Goal: Information Seeking & Learning: Learn about a topic

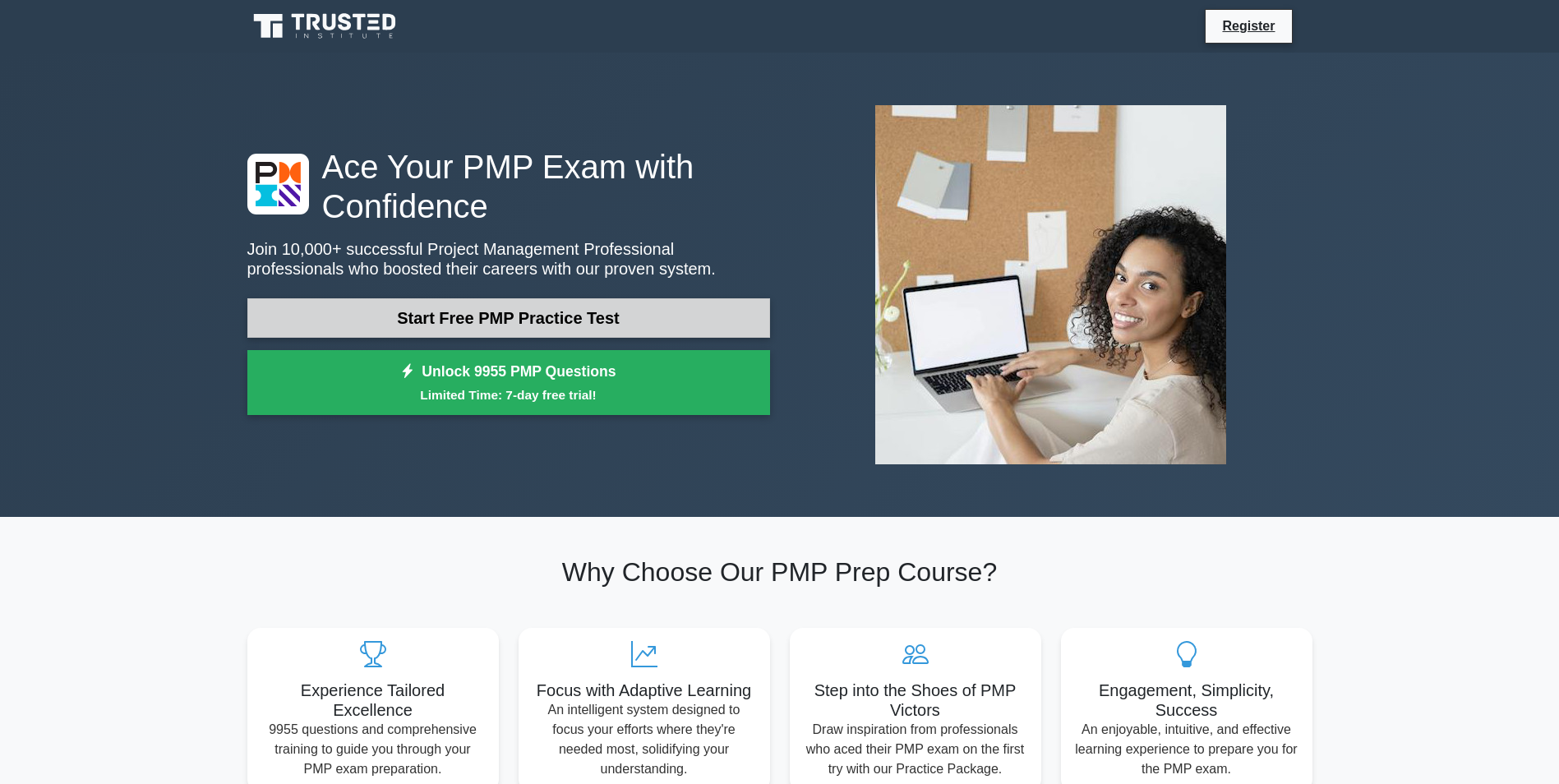
click at [471, 323] on link "Start Free PMP Practice Test" at bounding box center [508, 318] width 523 height 39
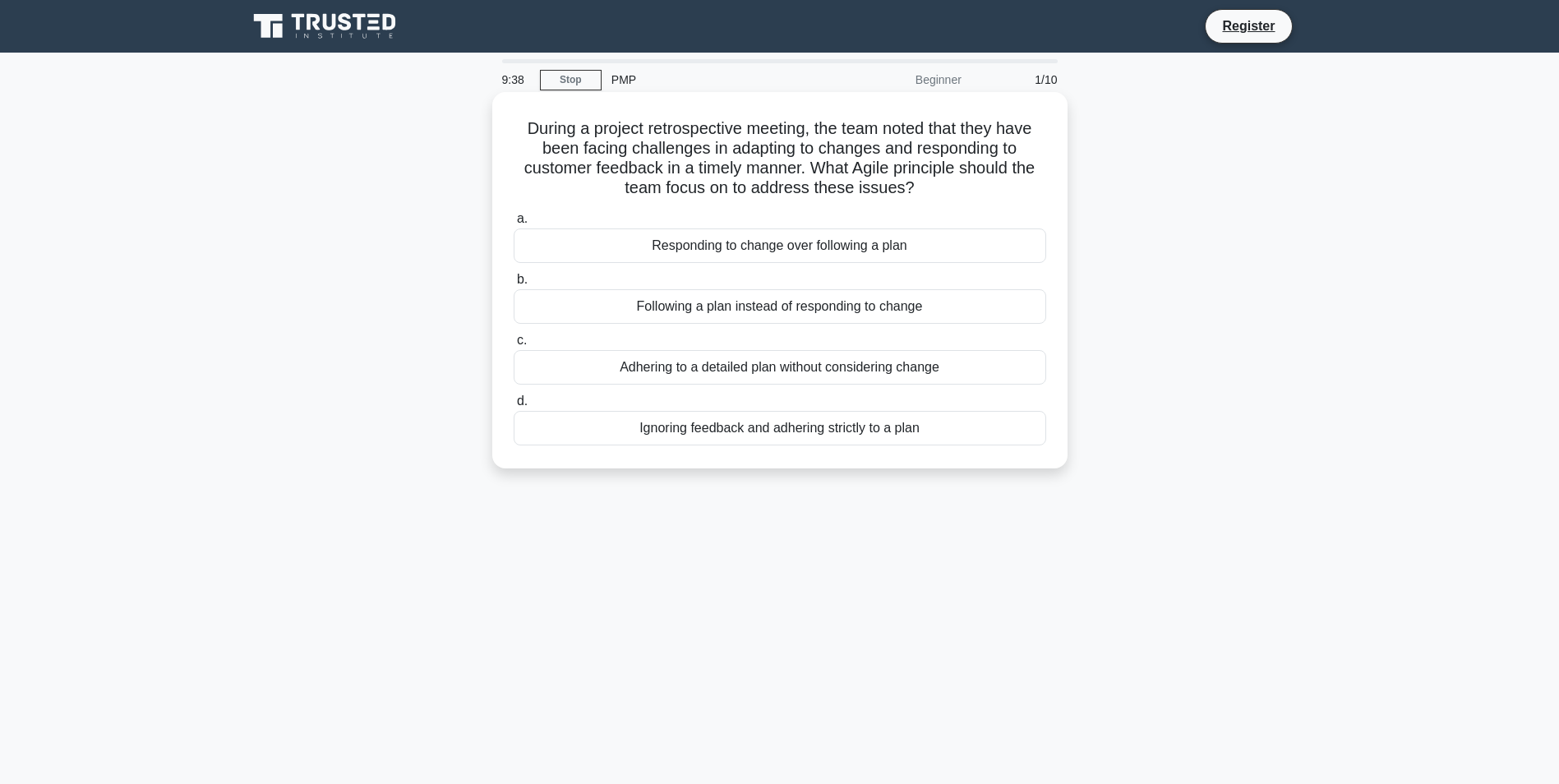
click at [787, 250] on div "Responding to change over following a plan" at bounding box center [780, 246] width 533 height 35
click at [514, 225] on input "a. Responding to change over following a plan" at bounding box center [514, 219] width 0 height 11
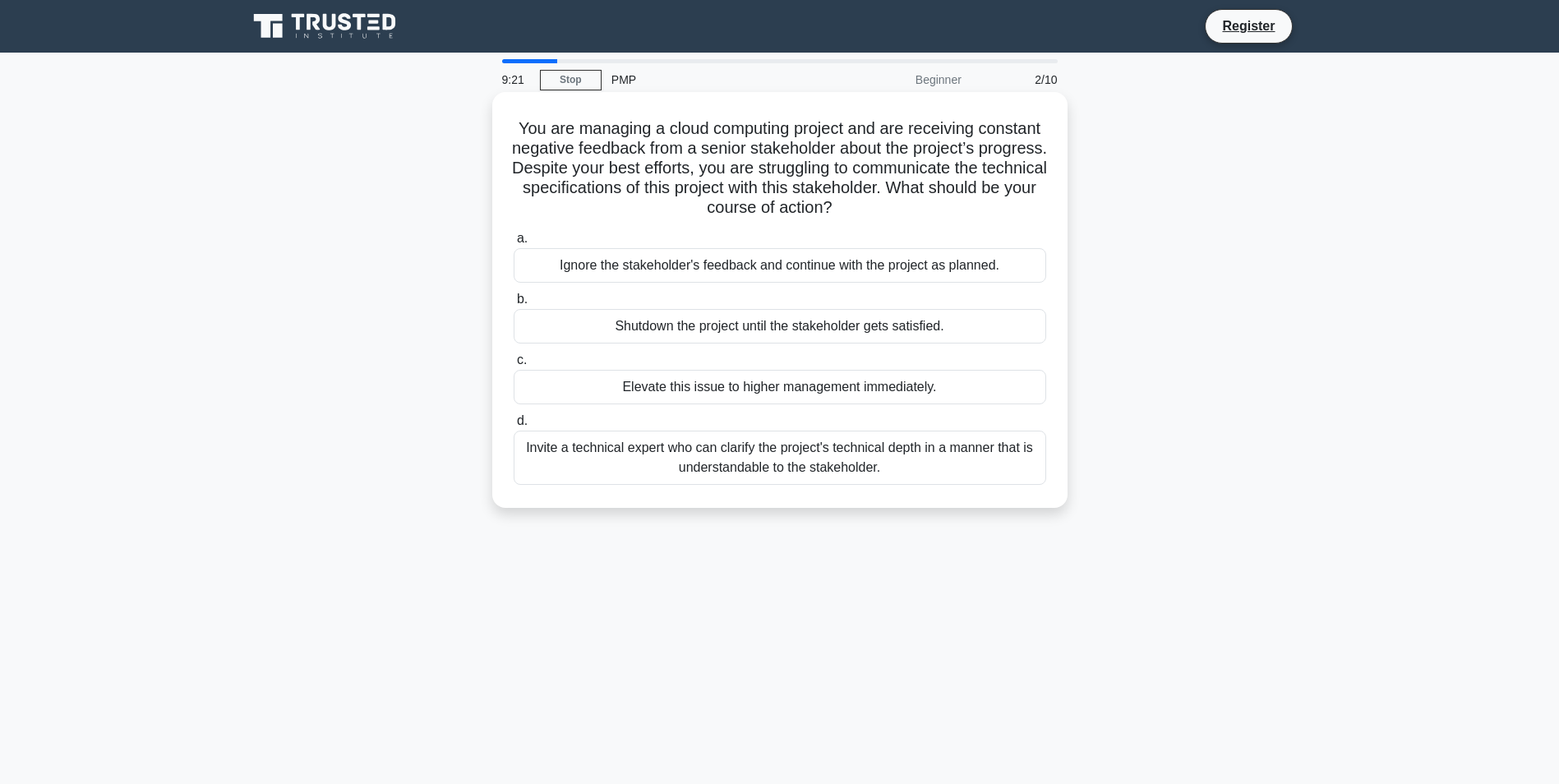
click at [821, 463] on div "Invite a technical expert who can clarify the project's technical depth in a ma…" at bounding box center [780, 457] width 533 height 54
click at [514, 426] on input "d. Invite a technical expert who can clarify the project's technical depth in a…" at bounding box center [514, 422] width 0 height 11
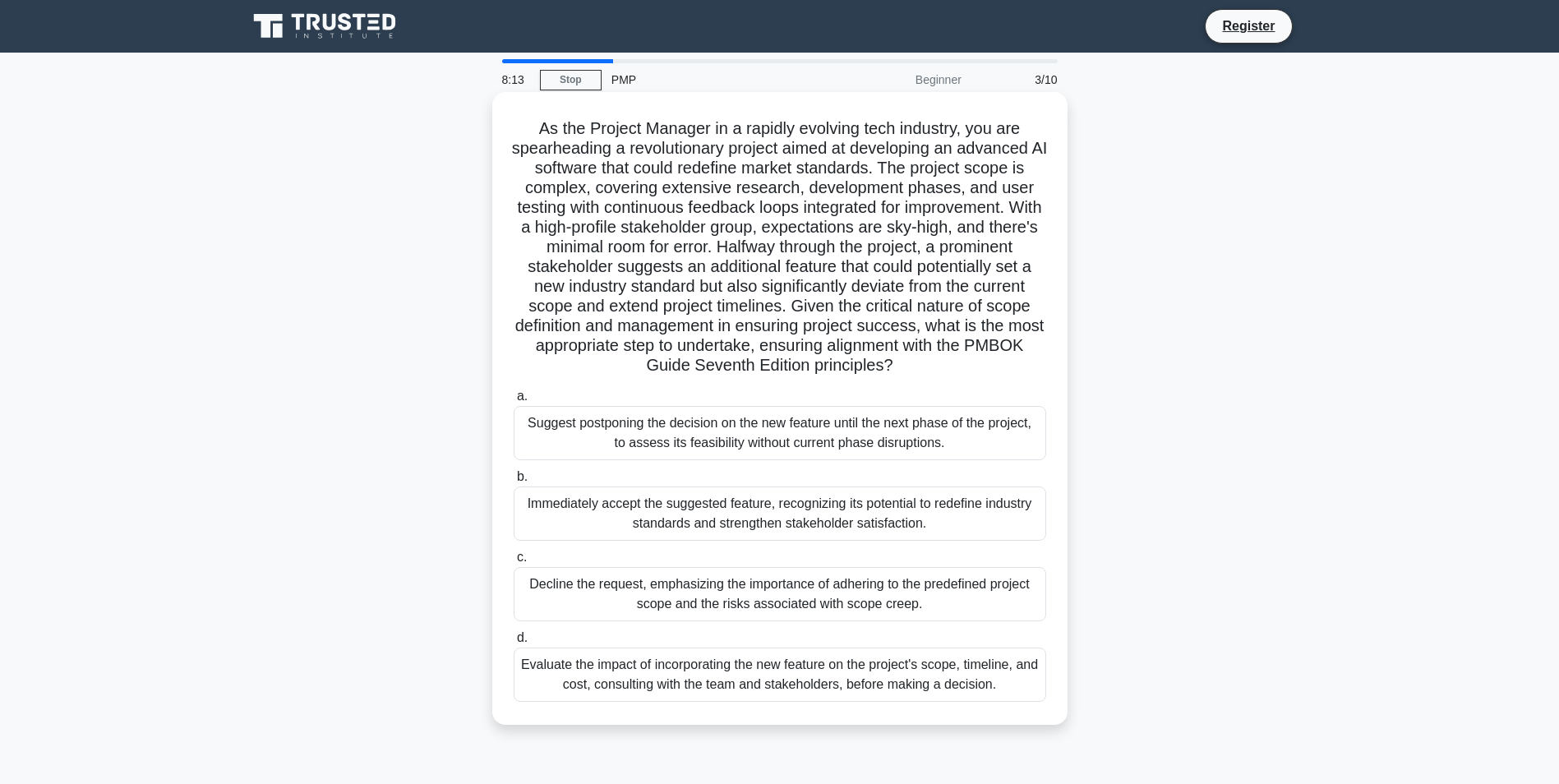
click at [798, 680] on div "Evaluate the impact of incorporating the new feature on the project's scope, ti…" at bounding box center [780, 674] width 533 height 54
click at [514, 643] on input "d. Evaluate the impact of incorporating the new feature on the project's scope,…" at bounding box center [514, 638] width 0 height 11
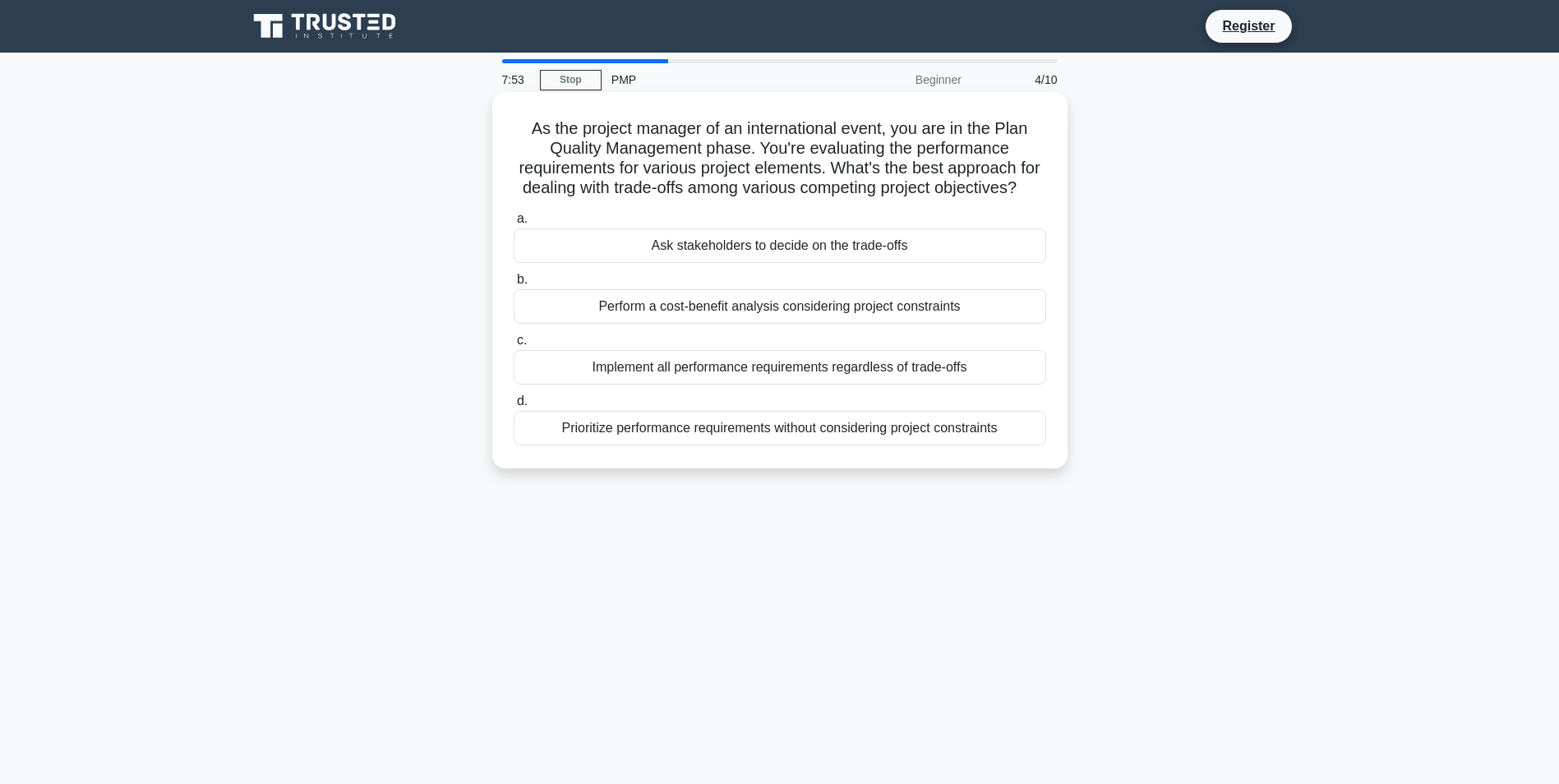
click at [733, 324] on div "Perform a cost-benefit analysis considering project constraints" at bounding box center [780, 307] width 533 height 35
click at [514, 285] on input "b. Perform a cost-benefit analysis considering project constraints" at bounding box center [514, 280] width 0 height 11
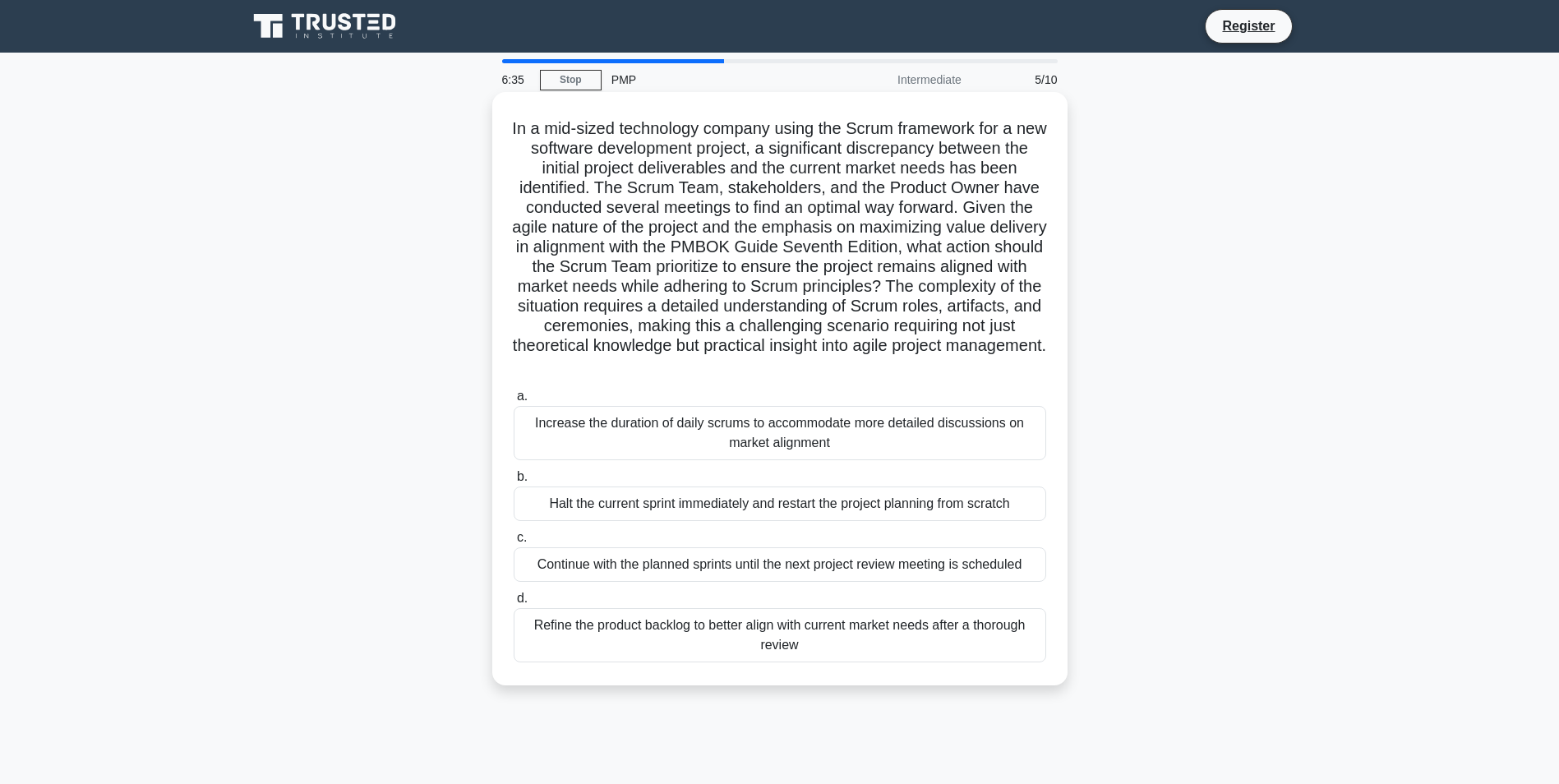
click at [681, 647] on div "Refine the product backlog to better align with current market needs after a th…" at bounding box center [780, 634] width 533 height 54
click at [514, 604] on input "d. Refine the product backlog to better align with current market needs after a…" at bounding box center [514, 599] width 0 height 11
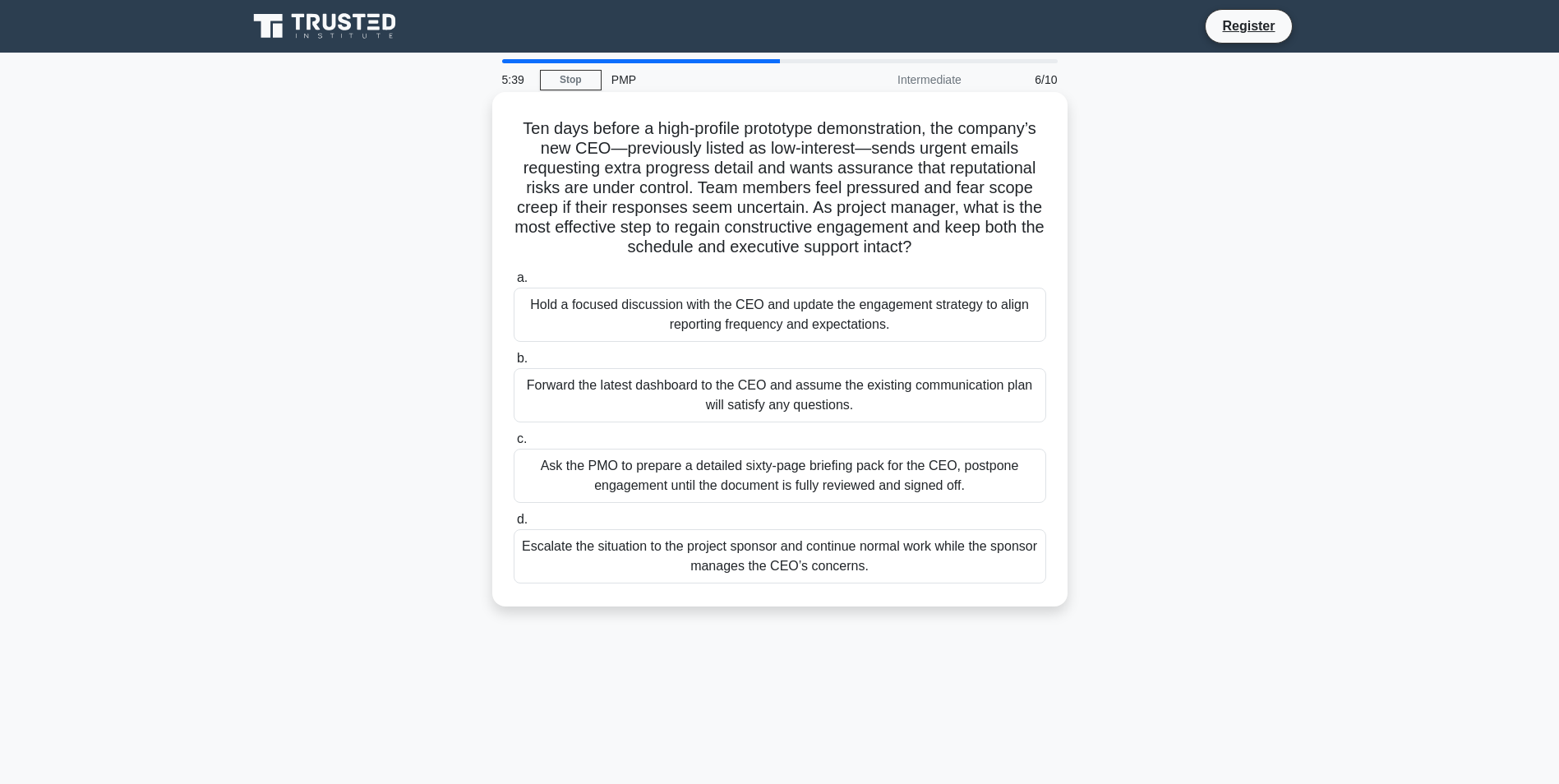
click at [754, 308] on div "Hold a focused discussion with the CEO and update the engagement strategy to al…" at bounding box center [780, 314] width 533 height 54
click at [514, 284] on input "a. Hold a focused discussion with the CEO and update the engagement strategy to…" at bounding box center [514, 278] width 0 height 11
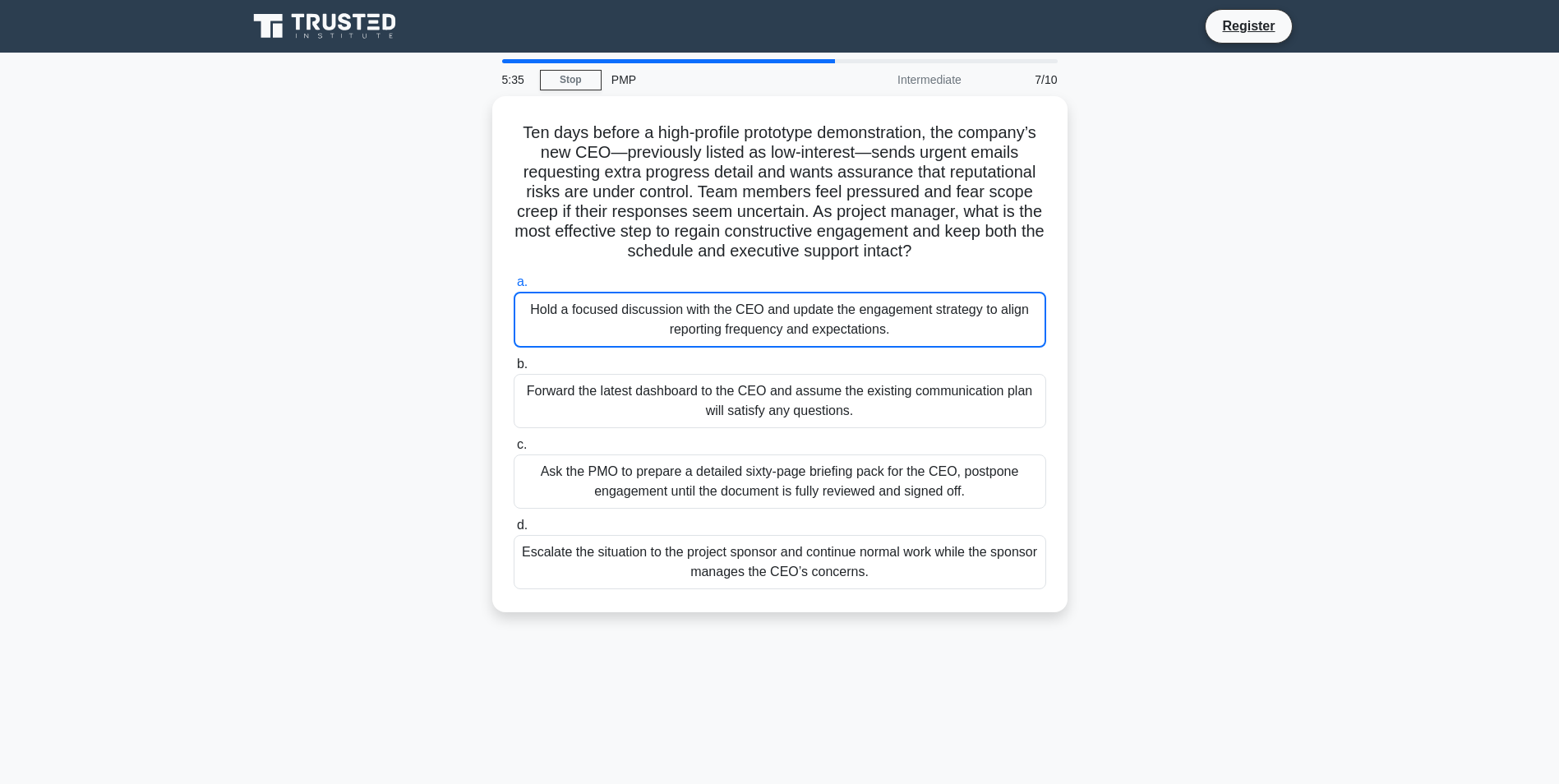
click at [1080, 253] on div "Ten days before a high-profile prototype demonstration, the company’s new CEO—p…" at bounding box center [780, 363] width 1085 height 536
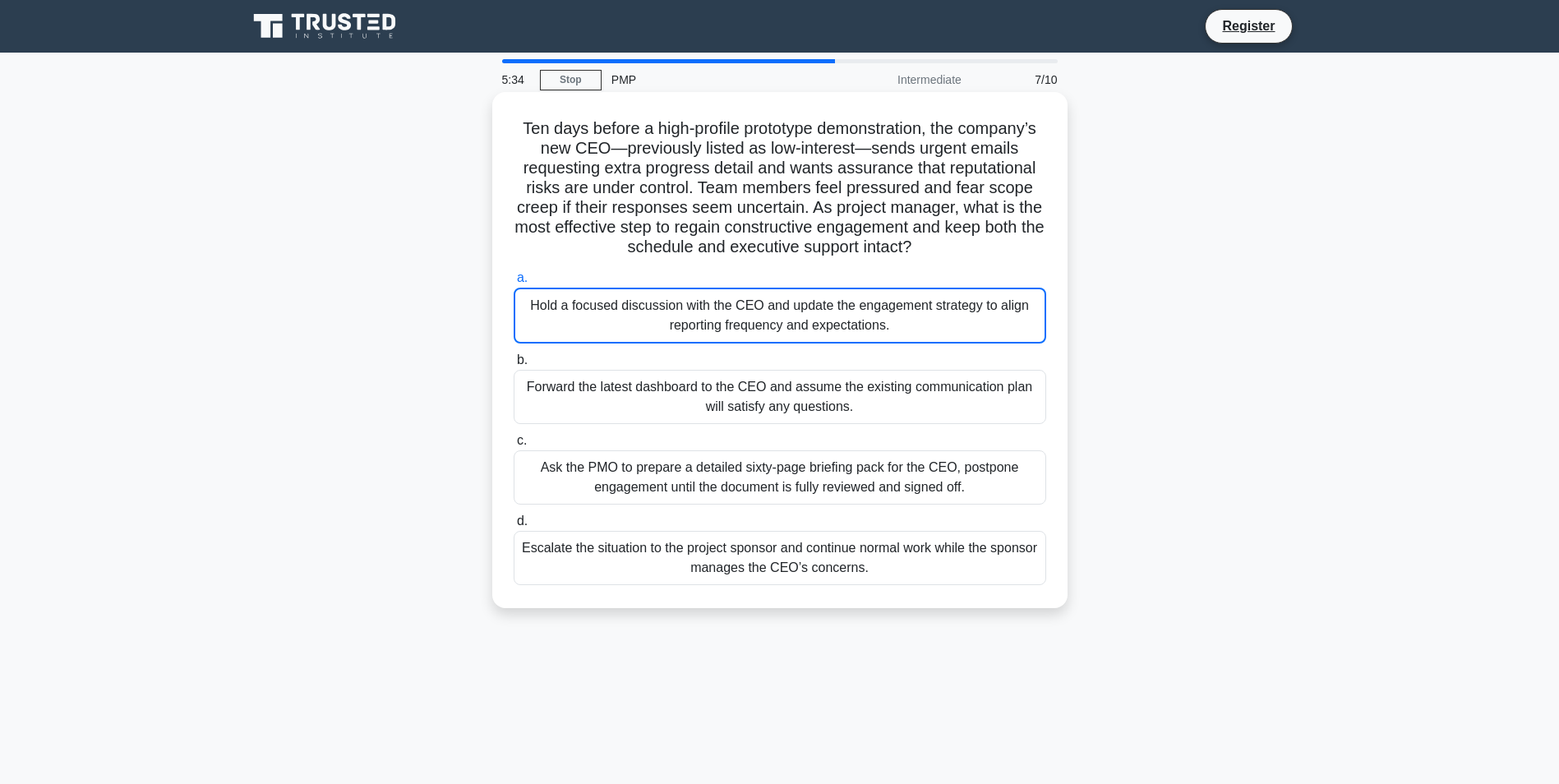
click at [1052, 260] on div "Ten days before a high-profile prototype demonstration, the company’s new CEO—p…" at bounding box center [780, 350] width 562 height 503
click at [832, 220] on h5 "Ten days before a high-profile prototype demonstration, the company’s new CEO—p…" at bounding box center [780, 188] width 536 height 140
click at [745, 329] on div "Hold a focused discussion with the CEO and update the engagement strategy to al…" at bounding box center [780, 315] width 533 height 56
click at [514, 284] on input "a. Hold a focused discussion with the CEO and update the engagement strategy to…" at bounding box center [514, 278] width 0 height 11
click at [727, 458] on div "Ask the PMO to prepare a detailed sixty-page briefing pack for the CEO, postpon…" at bounding box center [780, 476] width 533 height 54
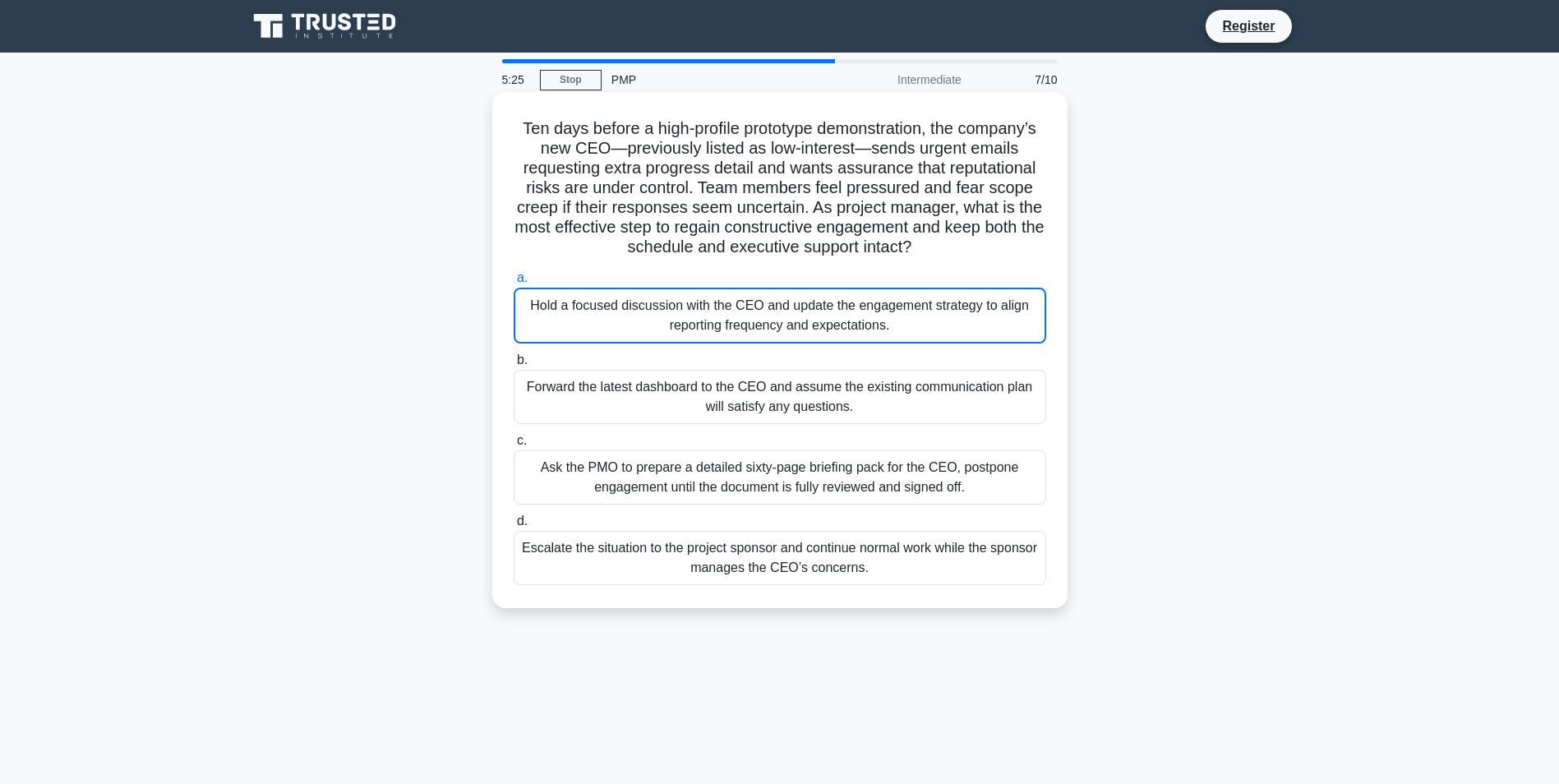
click at [514, 446] on input "c. Ask the PMO to prepare a detailed sixty-page briefing pack for the CEO, post…" at bounding box center [514, 441] width 0 height 11
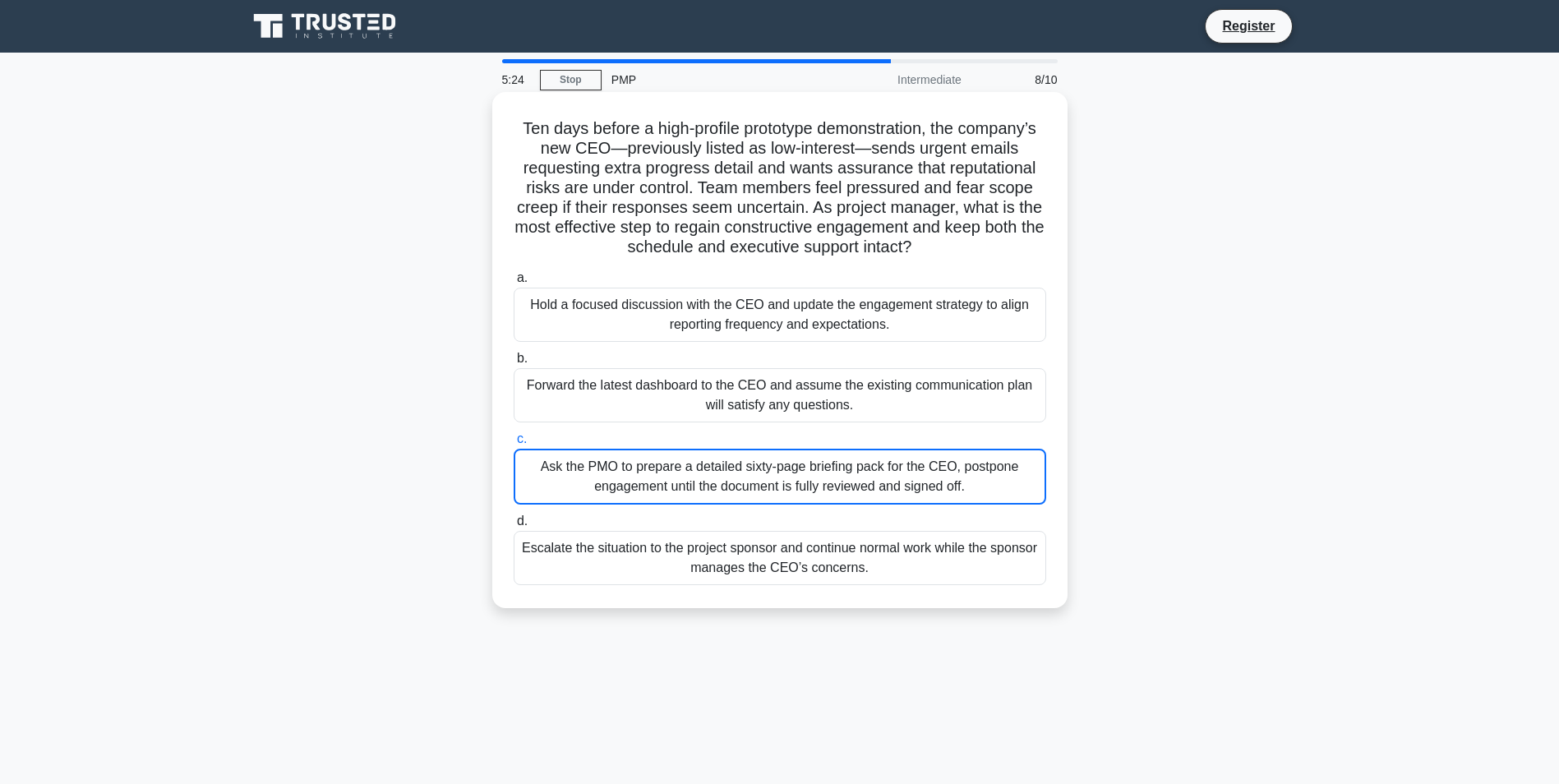
click at [740, 400] on div "Forward the latest dashboard to the CEO and assume the existing communication p…" at bounding box center [780, 394] width 533 height 54
click at [514, 364] on input "b. Forward the latest dashboard to the CEO and assume the existing communicatio…" at bounding box center [514, 359] width 0 height 11
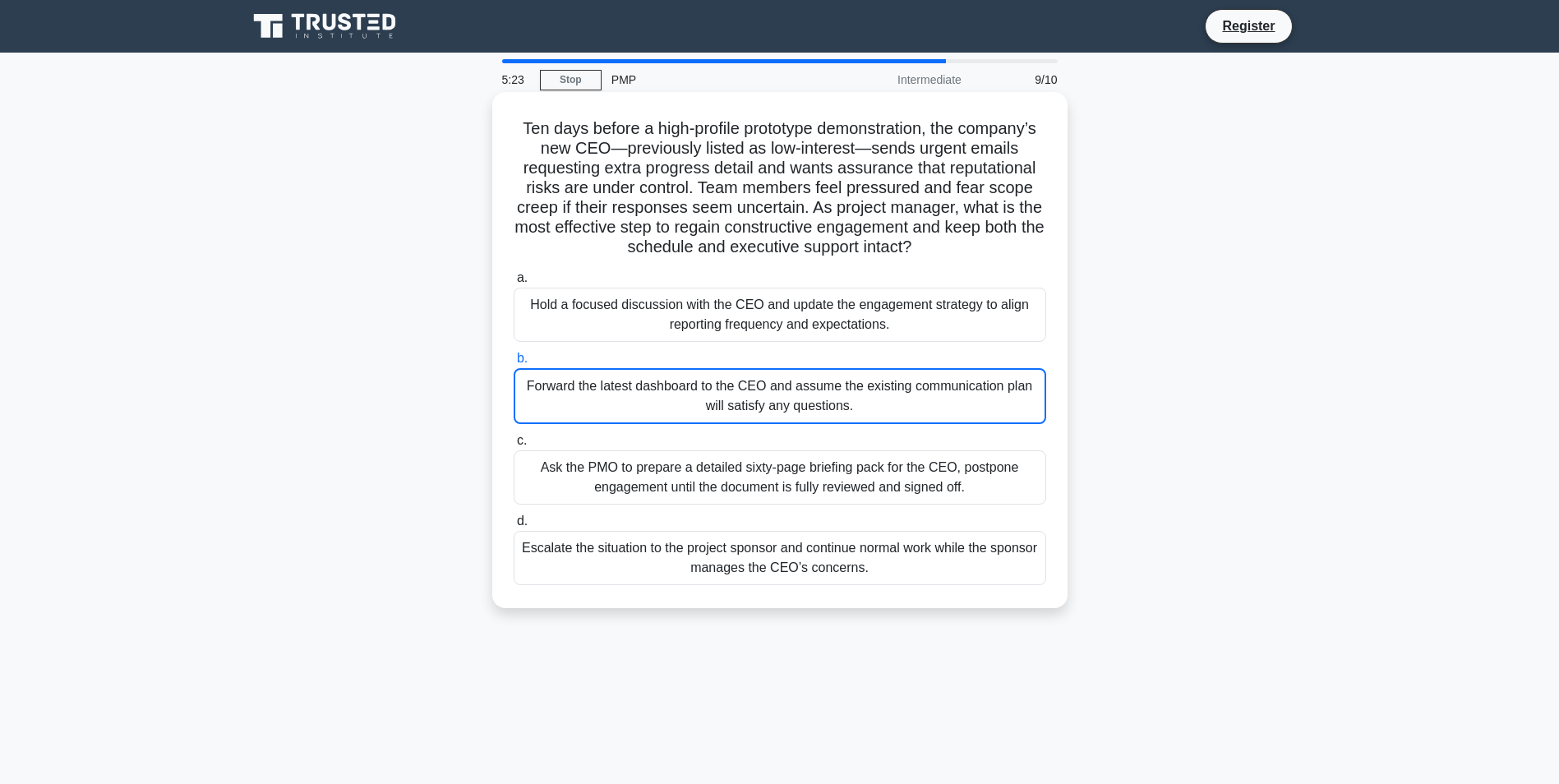
click at [738, 560] on div "Escalate the situation to the project sponsor and continue normal work while th…" at bounding box center [780, 558] width 533 height 54
click at [514, 527] on input "d. Escalate the situation to the project sponsor and continue normal work while…" at bounding box center [514, 521] width 0 height 11
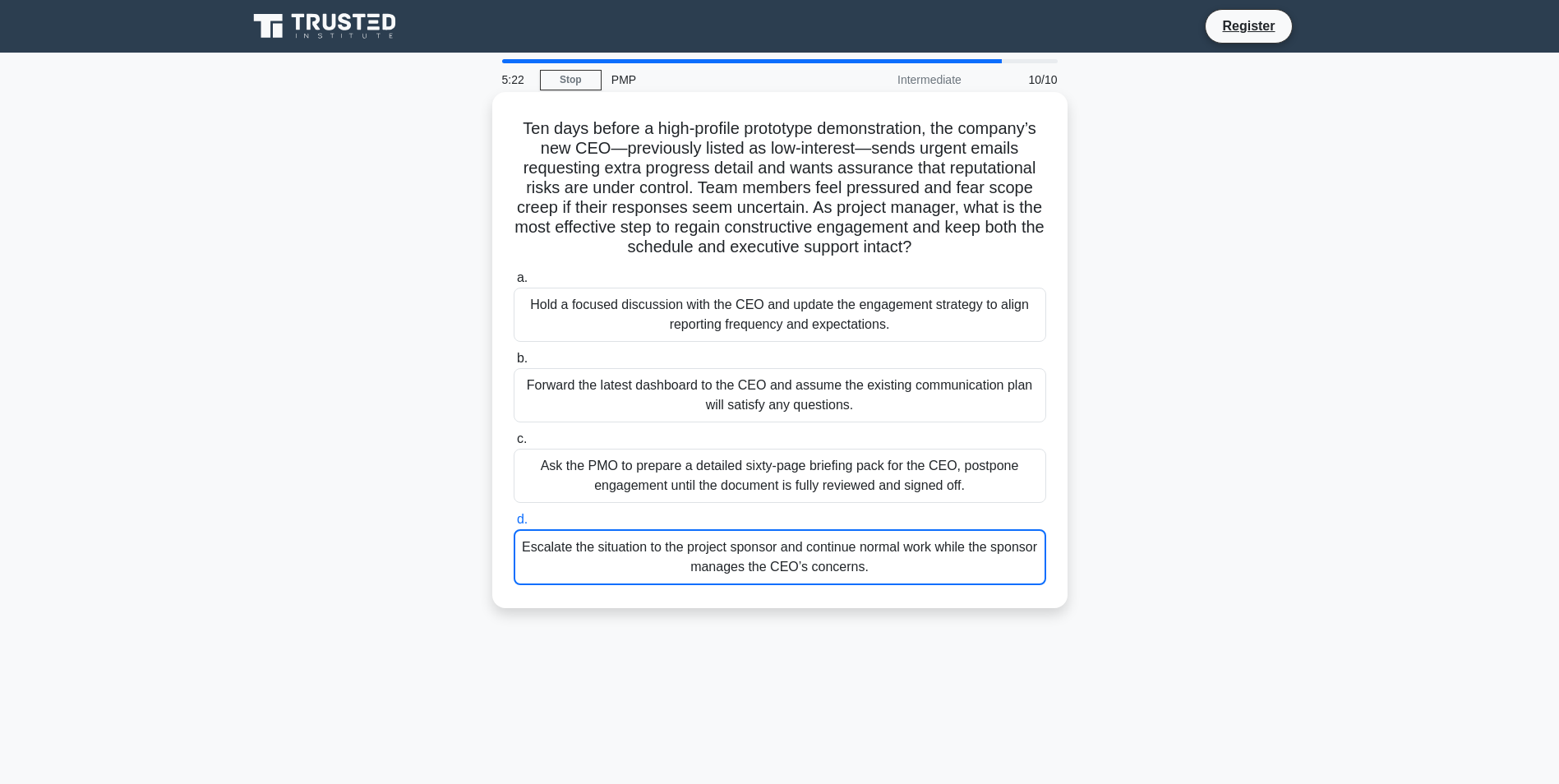
click at [730, 482] on div "Ask the PMO to prepare a detailed sixty-page briefing pack for the CEO, postpon…" at bounding box center [780, 476] width 533 height 54
click at [514, 444] on input "c. Ask the PMO to prepare a detailed sixty-page briefing pack for the CEO, post…" at bounding box center [514, 439] width 0 height 11
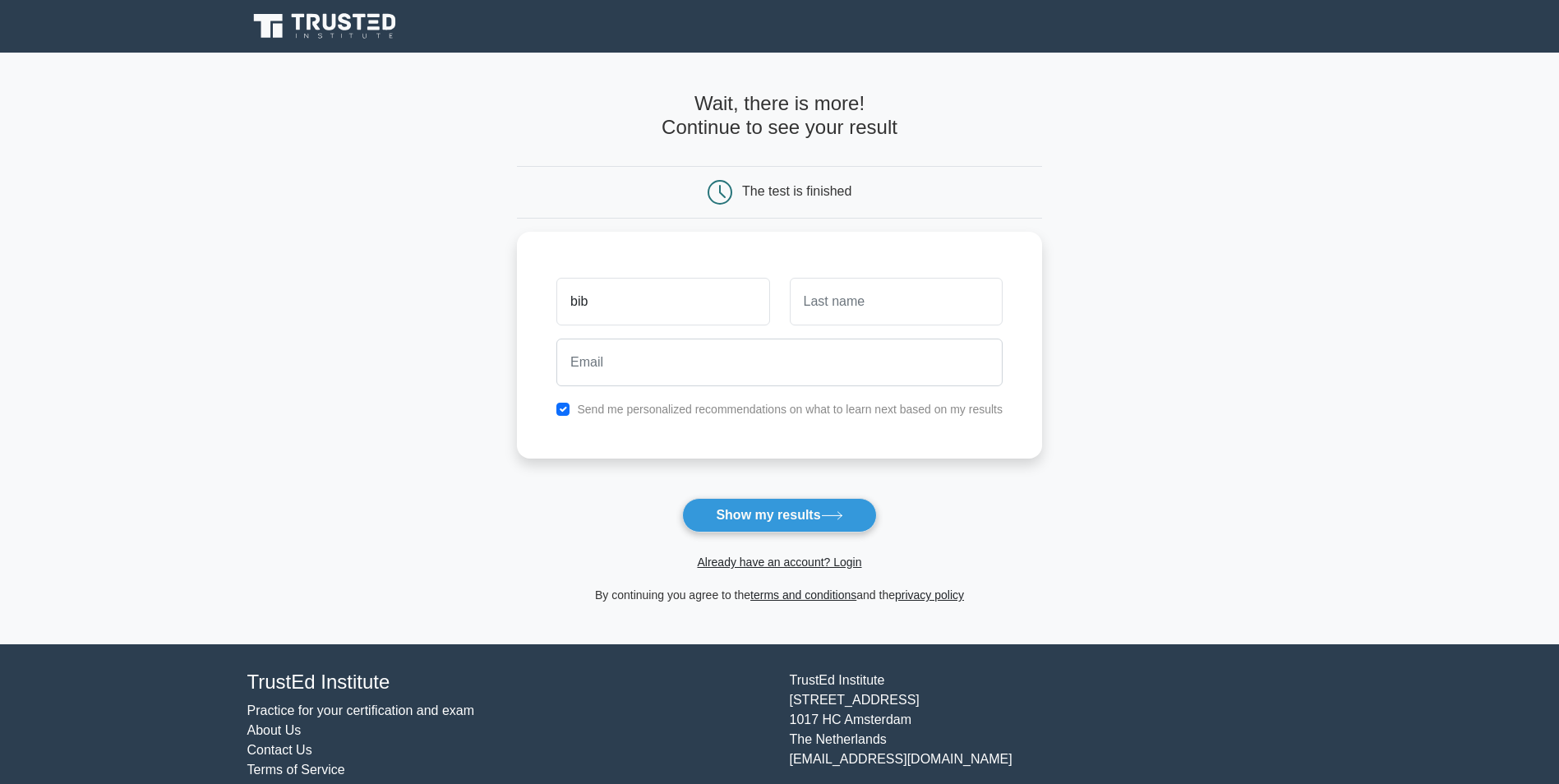
type input "bib"
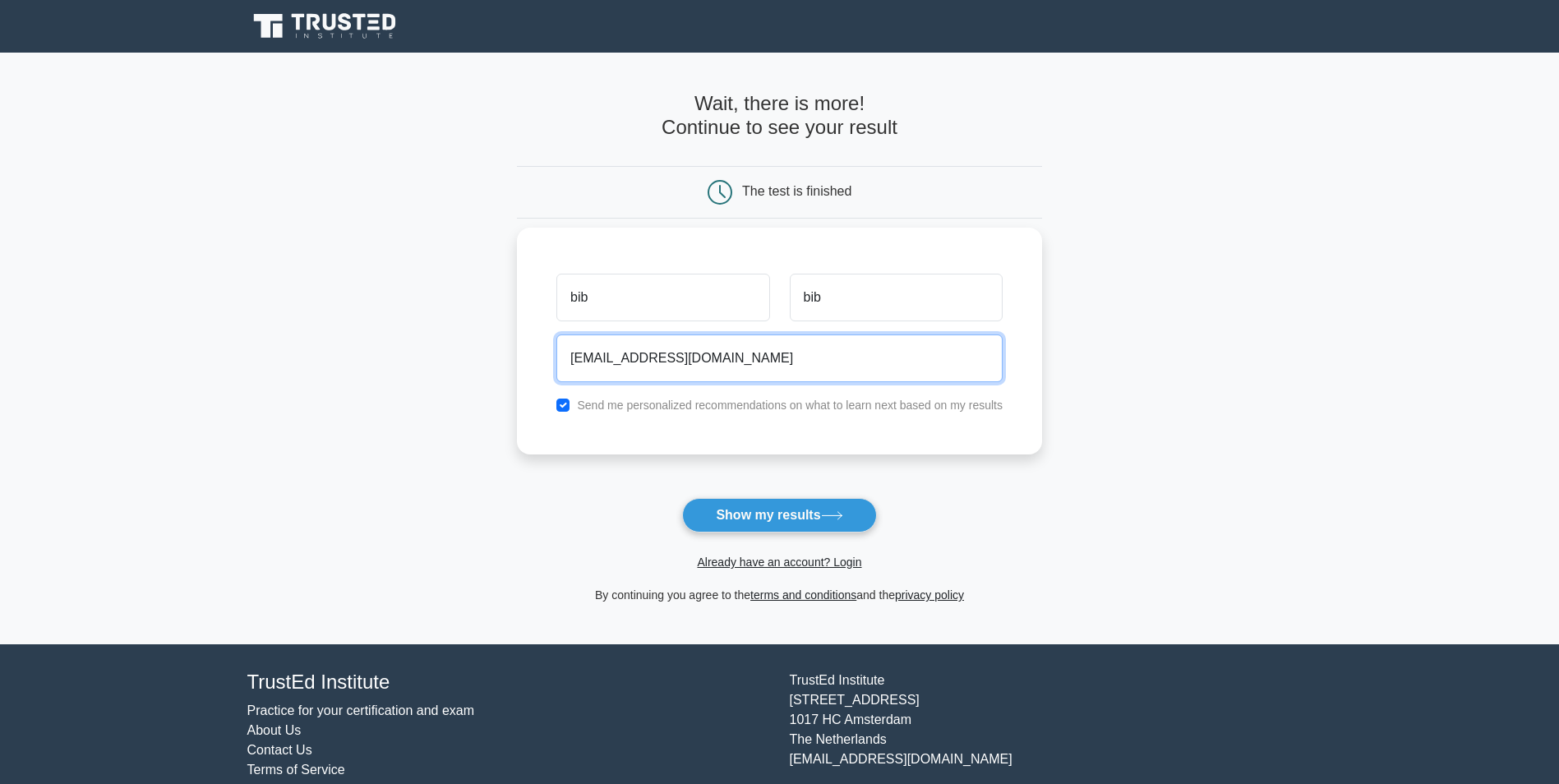
type input "bifg@gmail.com"
drag, startPoint x: 570, startPoint y: 408, endPoint x: 560, endPoint y: 413, distance: 11.2
click at [570, 408] on div "Send me personalized recommendations on what to learn next based on my results" at bounding box center [780, 405] width 466 height 20
click at [559, 409] on input "checkbox" at bounding box center [563, 405] width 13 height 13
checkbox input "false"
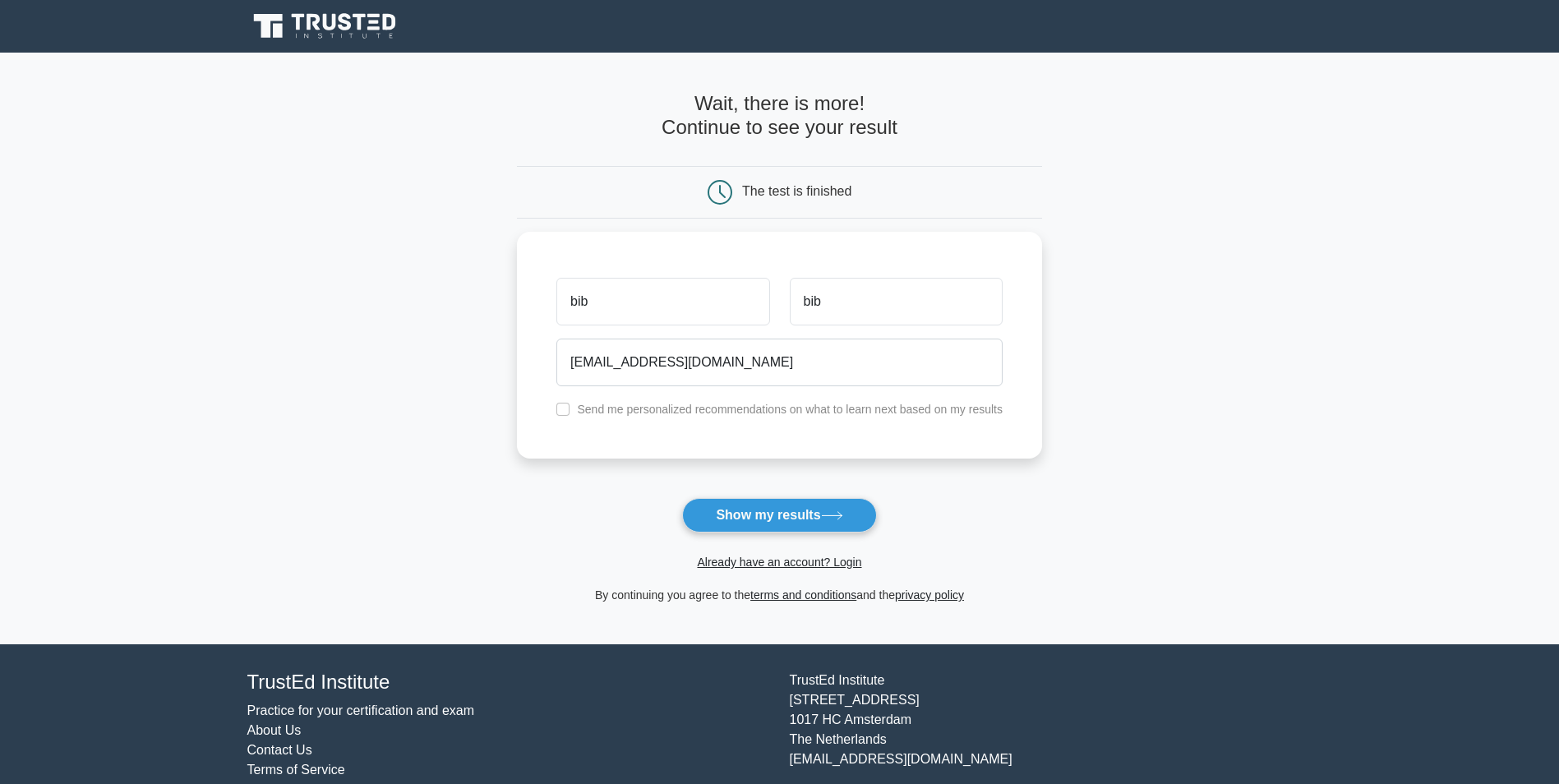
click at [731, 518] on button "Show my results" at bounding box center [779, 516] width 194 height 35
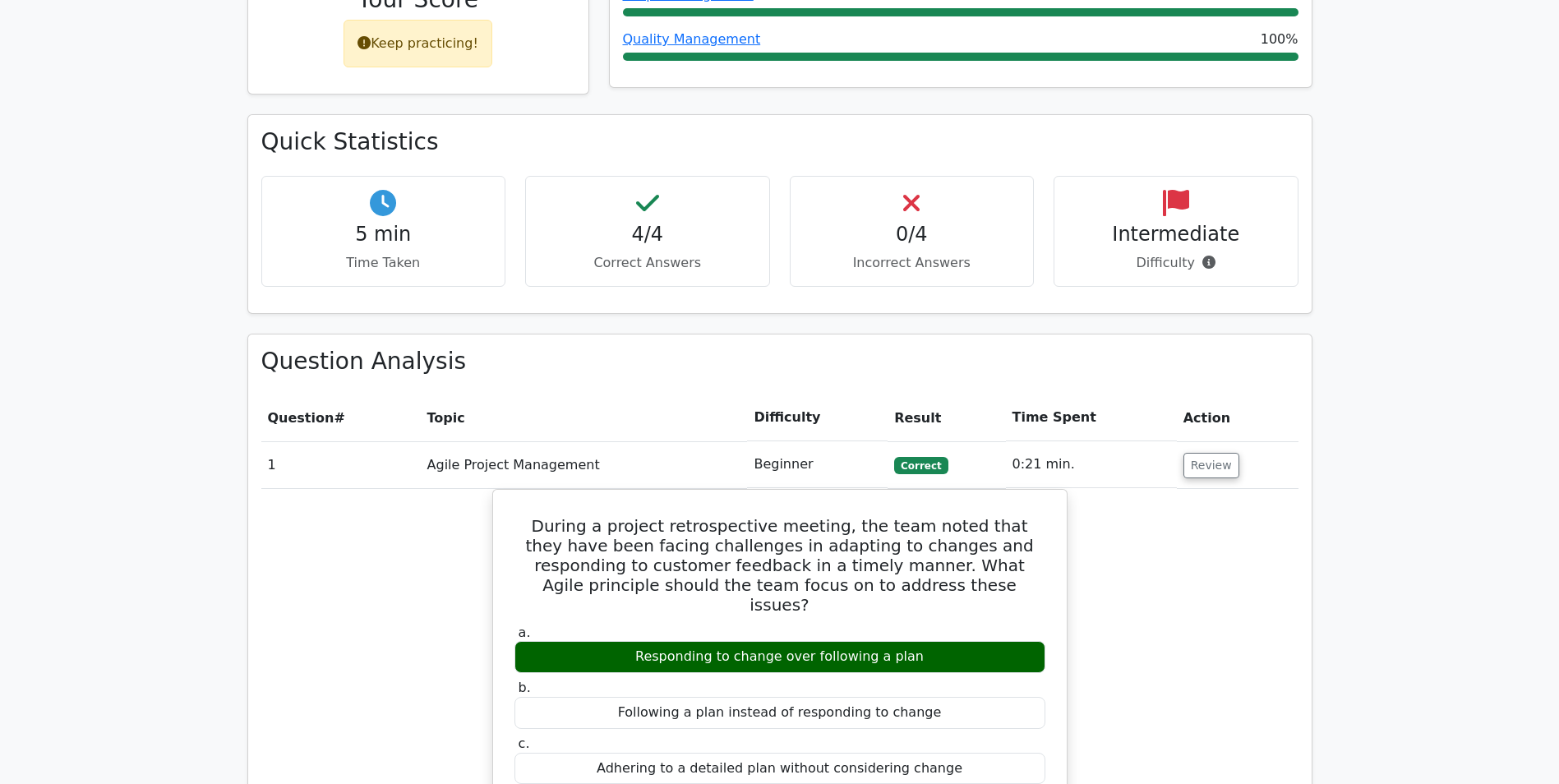
scroll to position [904, 0]
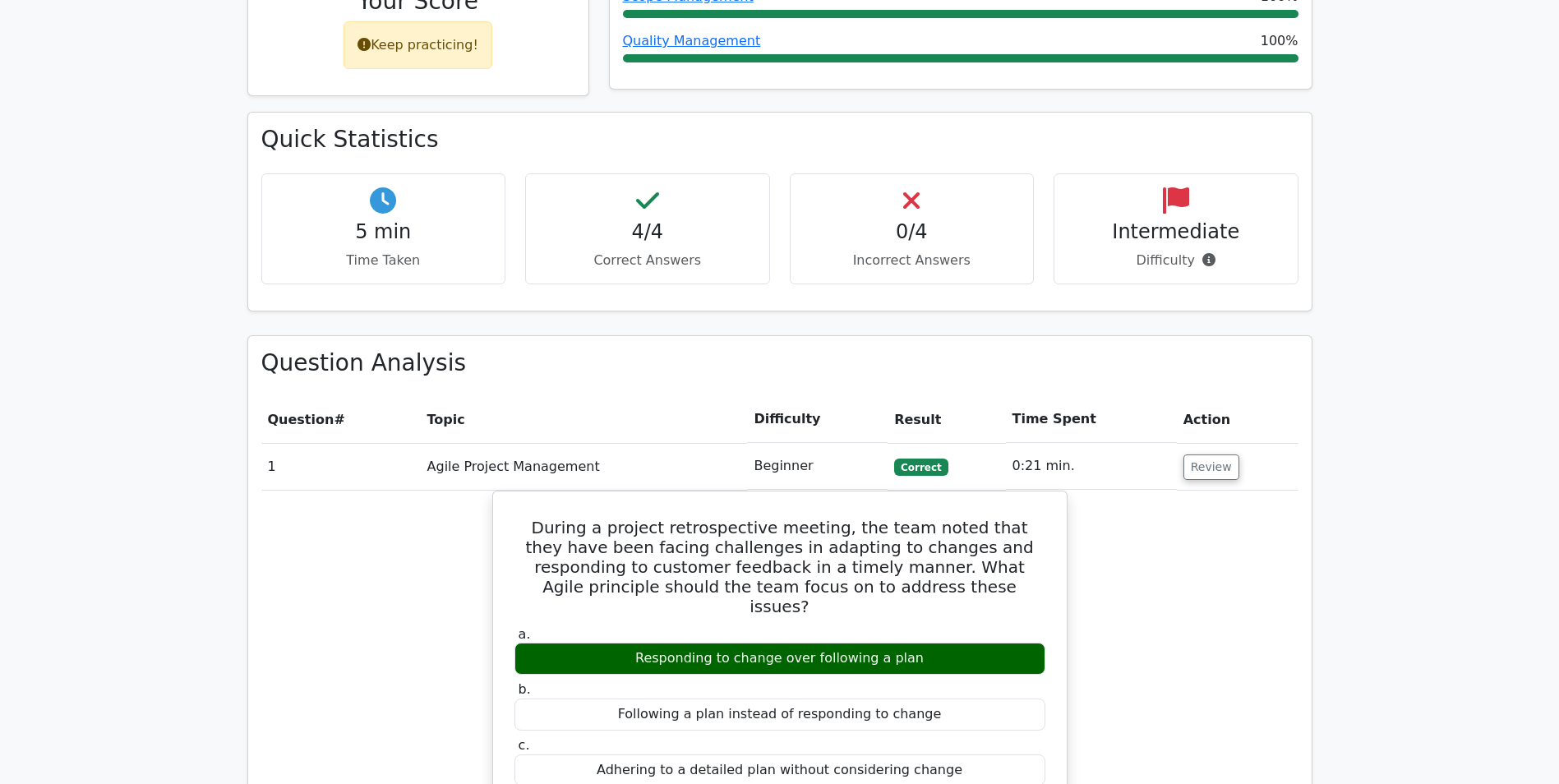
click at [1168, 187] on icon at bounding box center [1176, 200] width 26 height 26
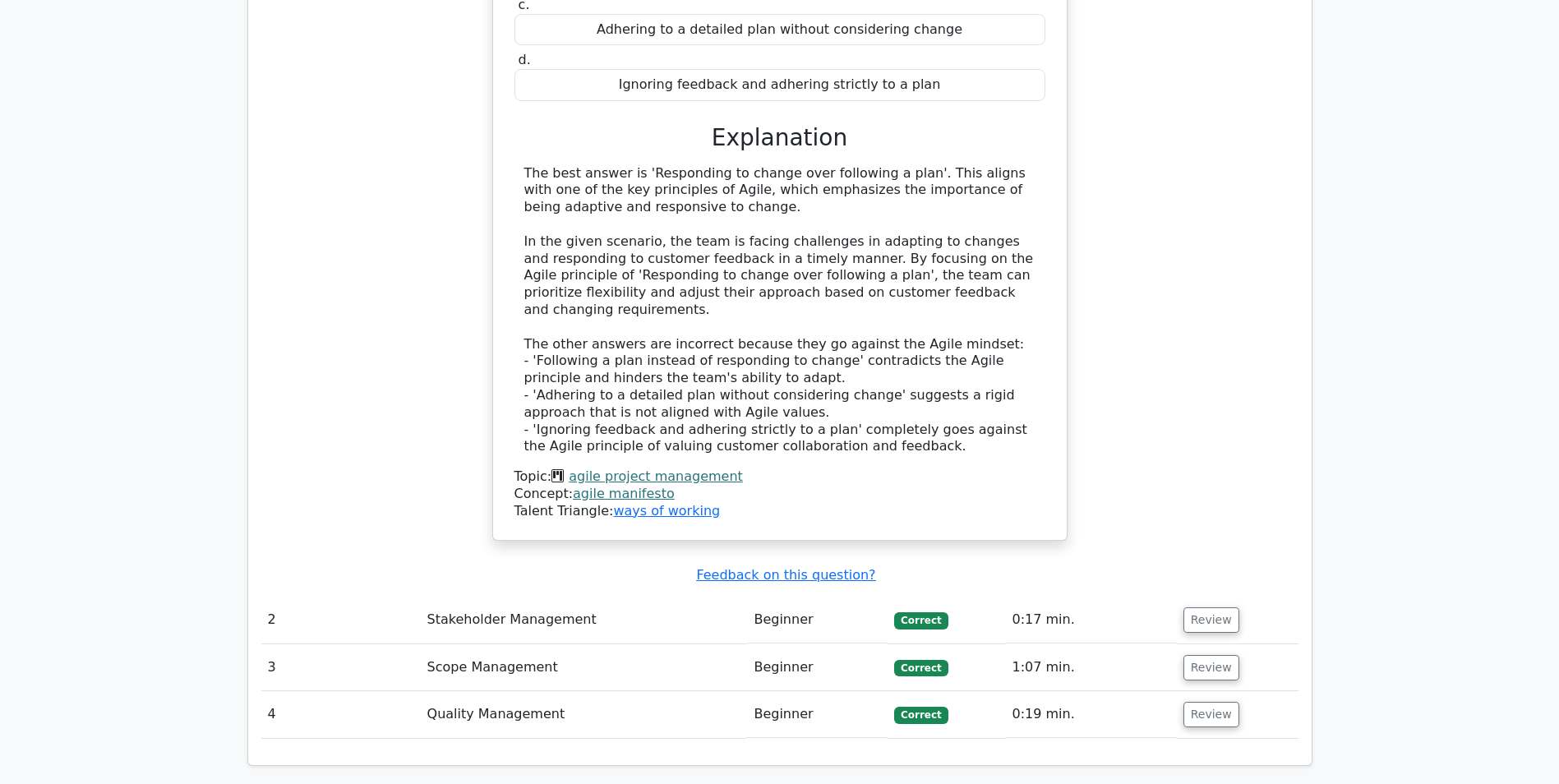
scroll to position [1972, 0]
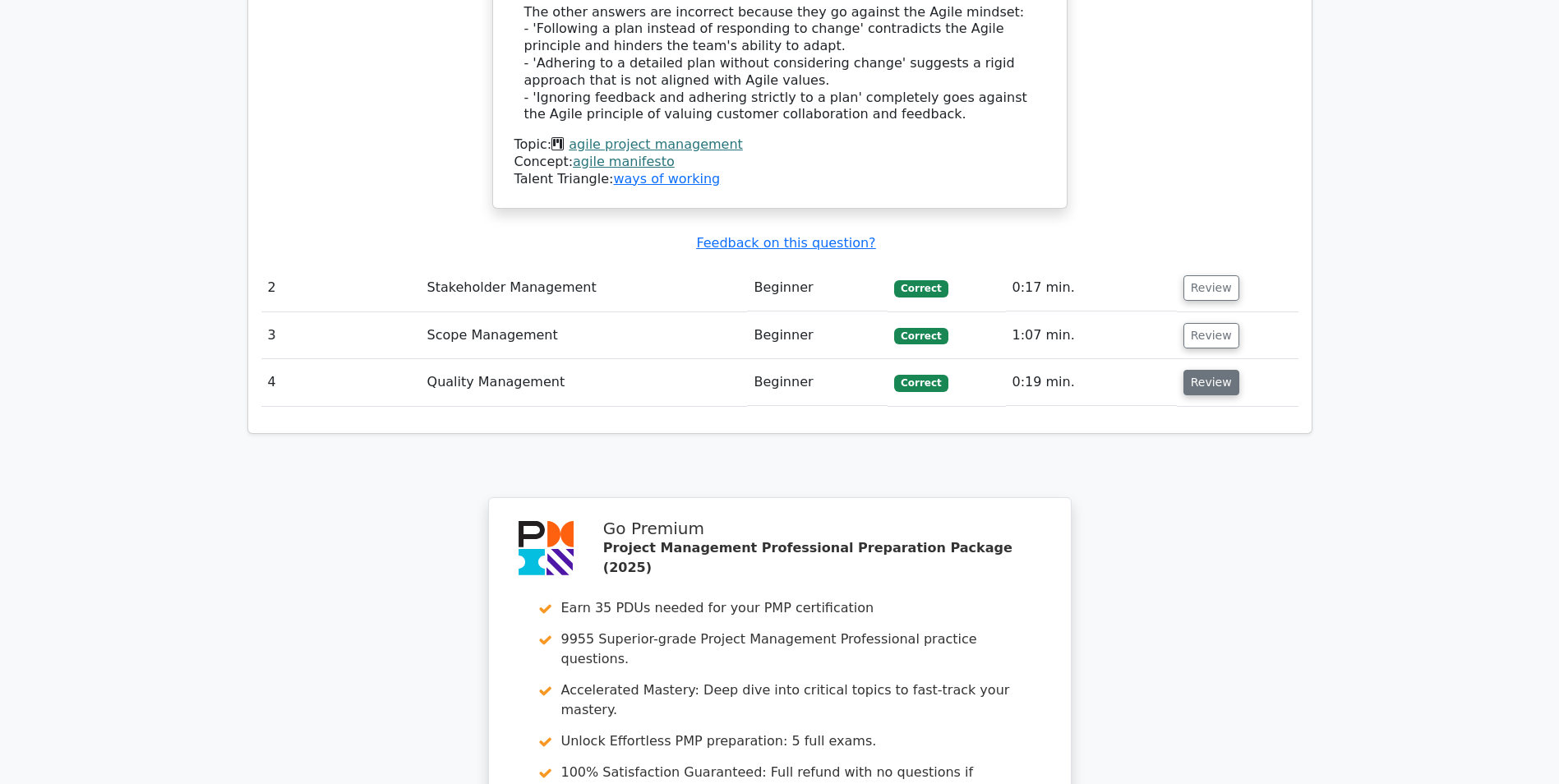
click at [1197, 370] on button "Review" at bounding box center [1211, 382] width 56 height 26
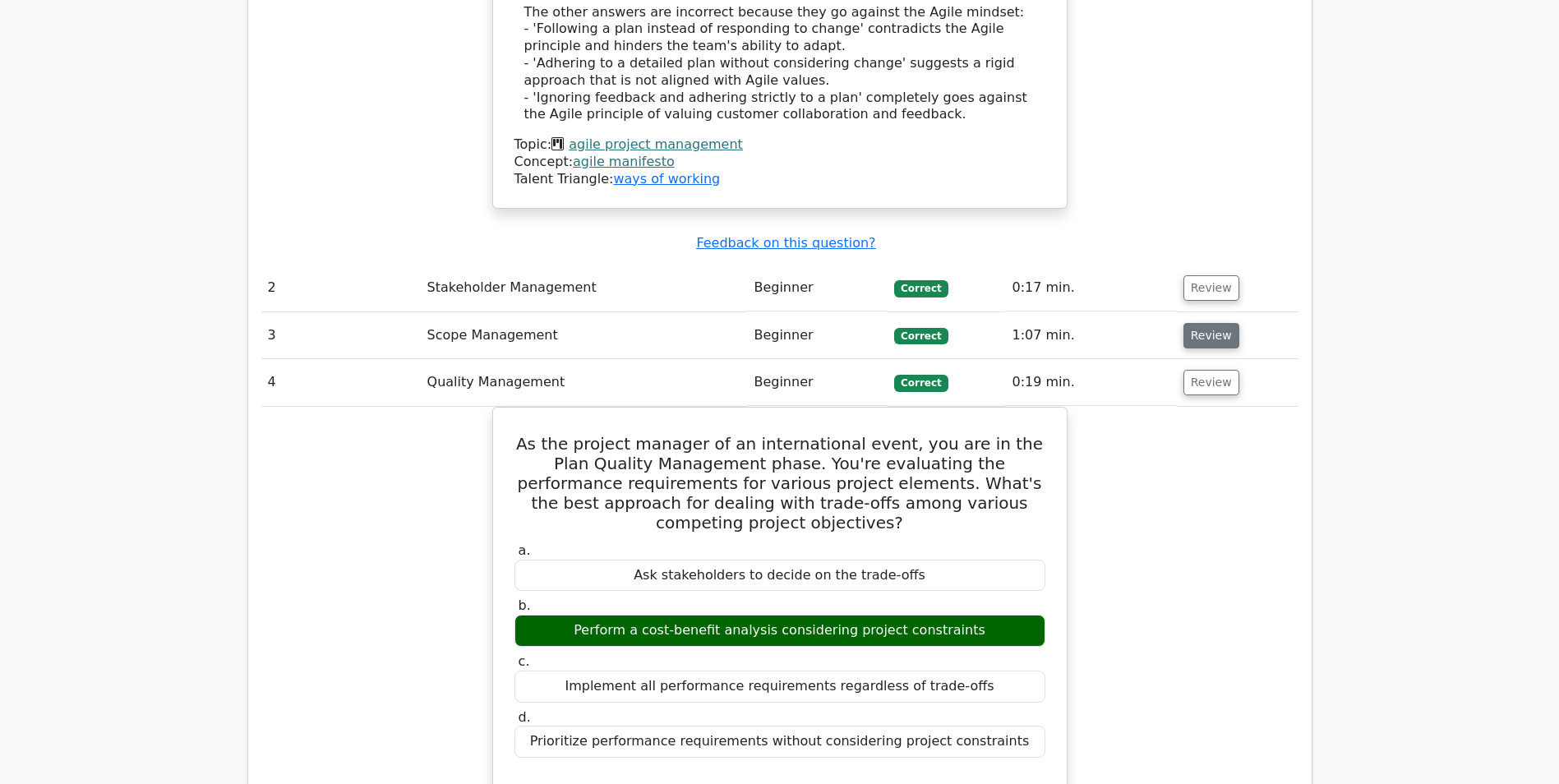
click at [1221, 323] on button "Review" at bounding box center [1211, 336] width 56 height 26
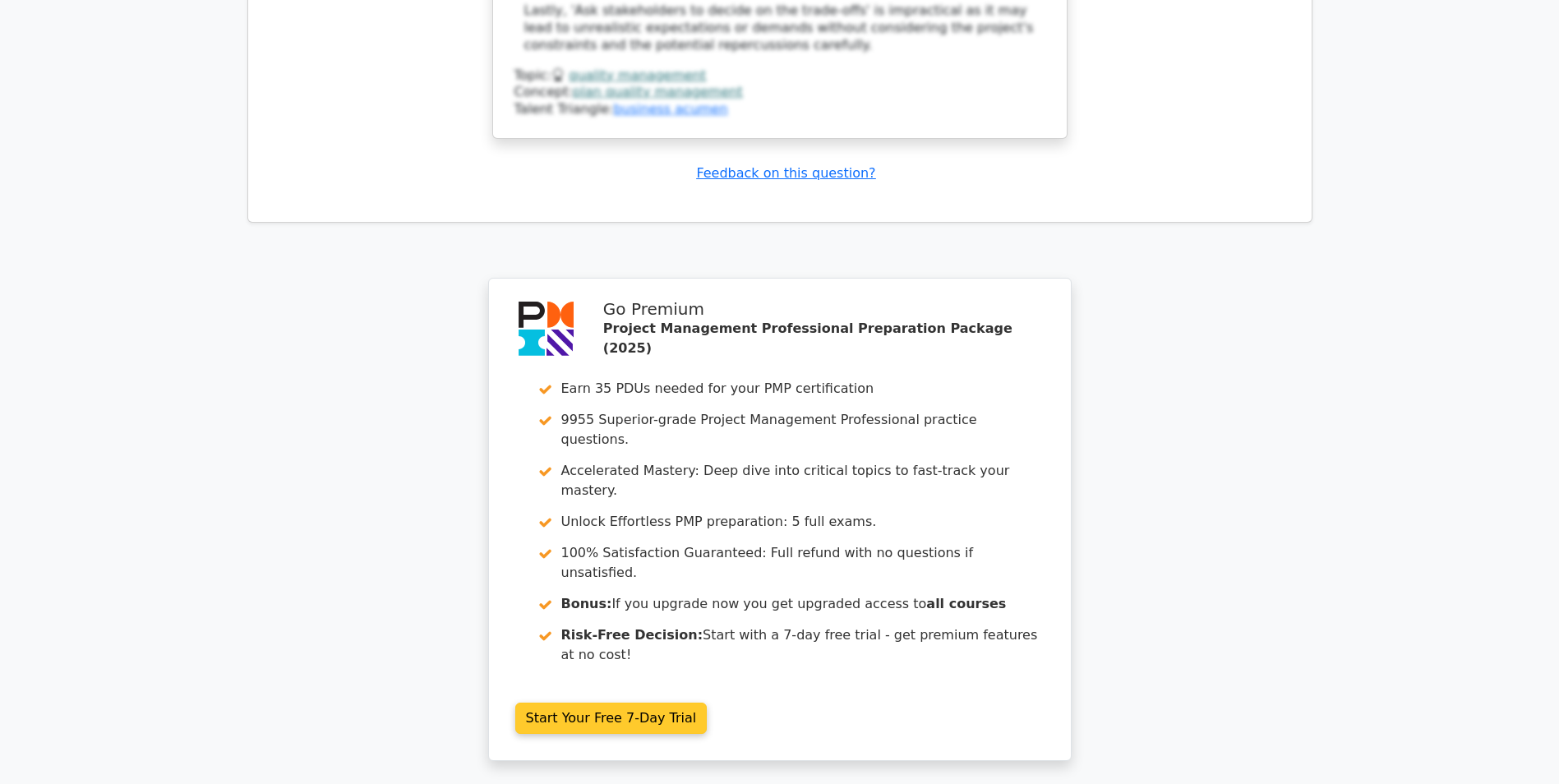
scroll to position [4215, 0]
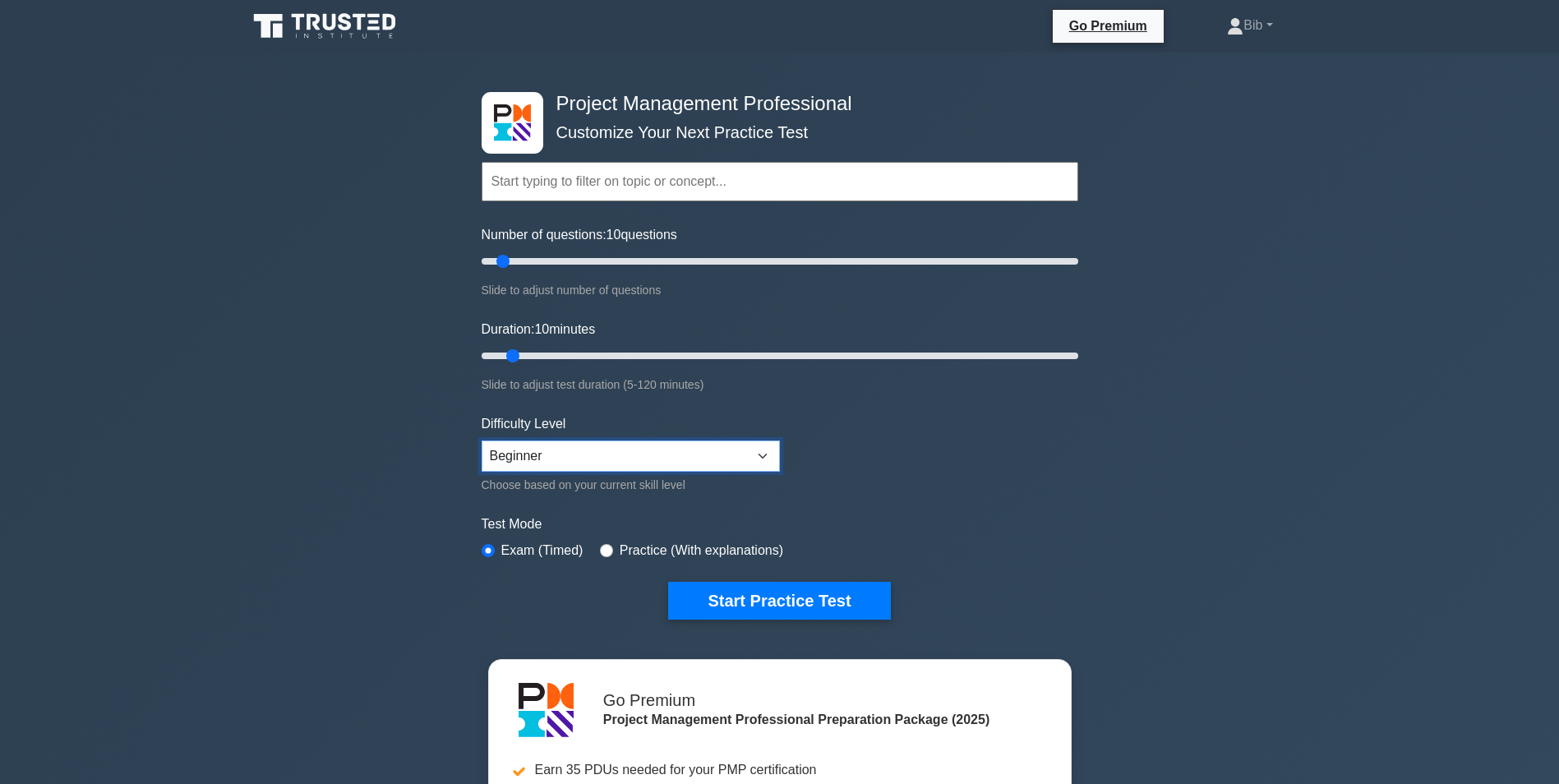
click at [706, 452] on select "Beginner Intermediate Expert" at bounding box center [631, 456] width 298 height 31
select select "expert"
click at [482, 441] on select "Beginner Intermediate Expert" at bounding box center [631, 456] width 298 height 31
click at [762, 590] on button "Start Practice Test" at bounding box center [779, 601] width 222 height 37
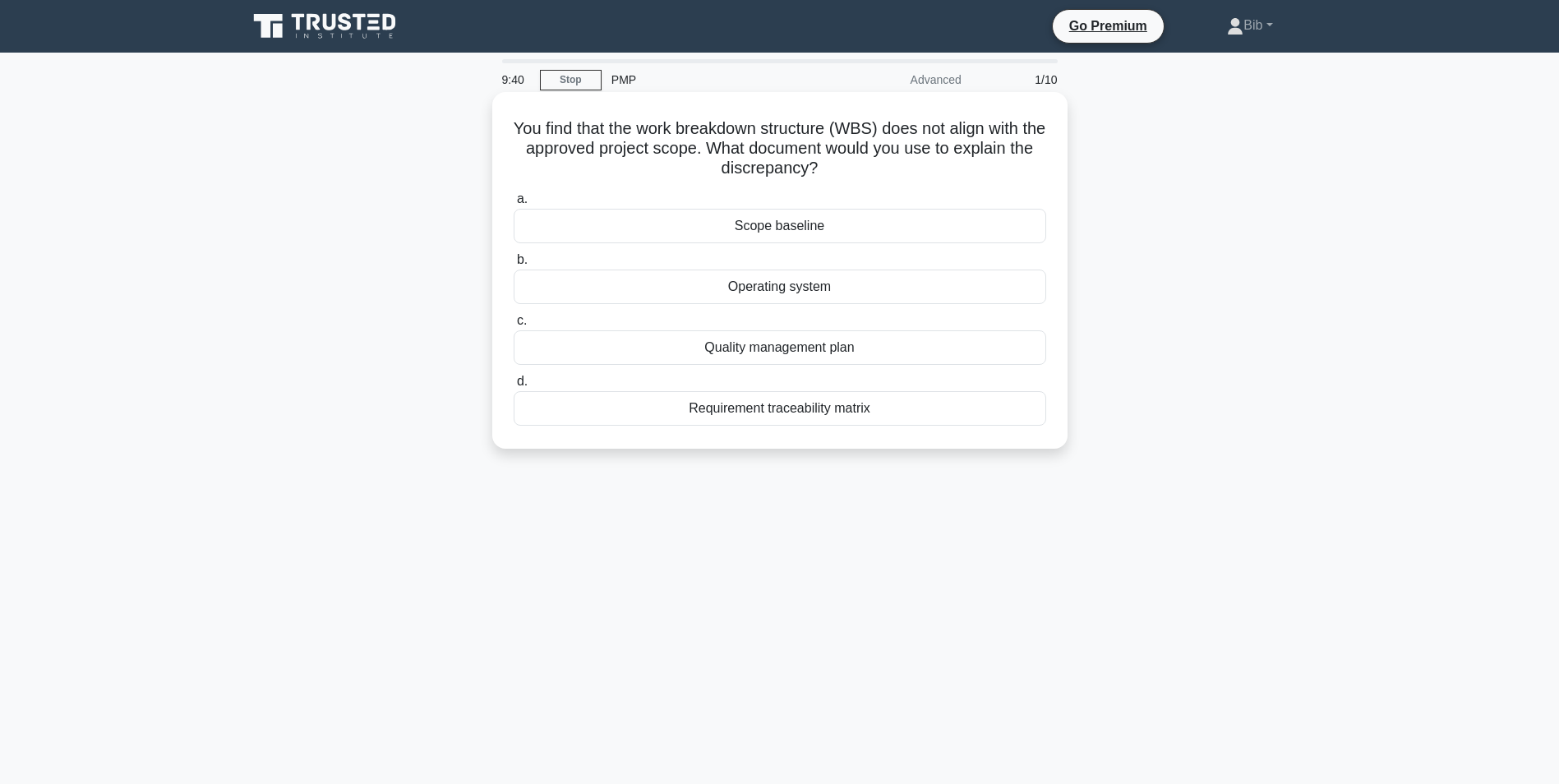
click at [792, 225] on div "Scope baseline" at bounding box center [780, 226] width 533 height 35
click at [514, 204] on input "a. Scope baseline" at bounding box center [514, 200] width 0 height 11
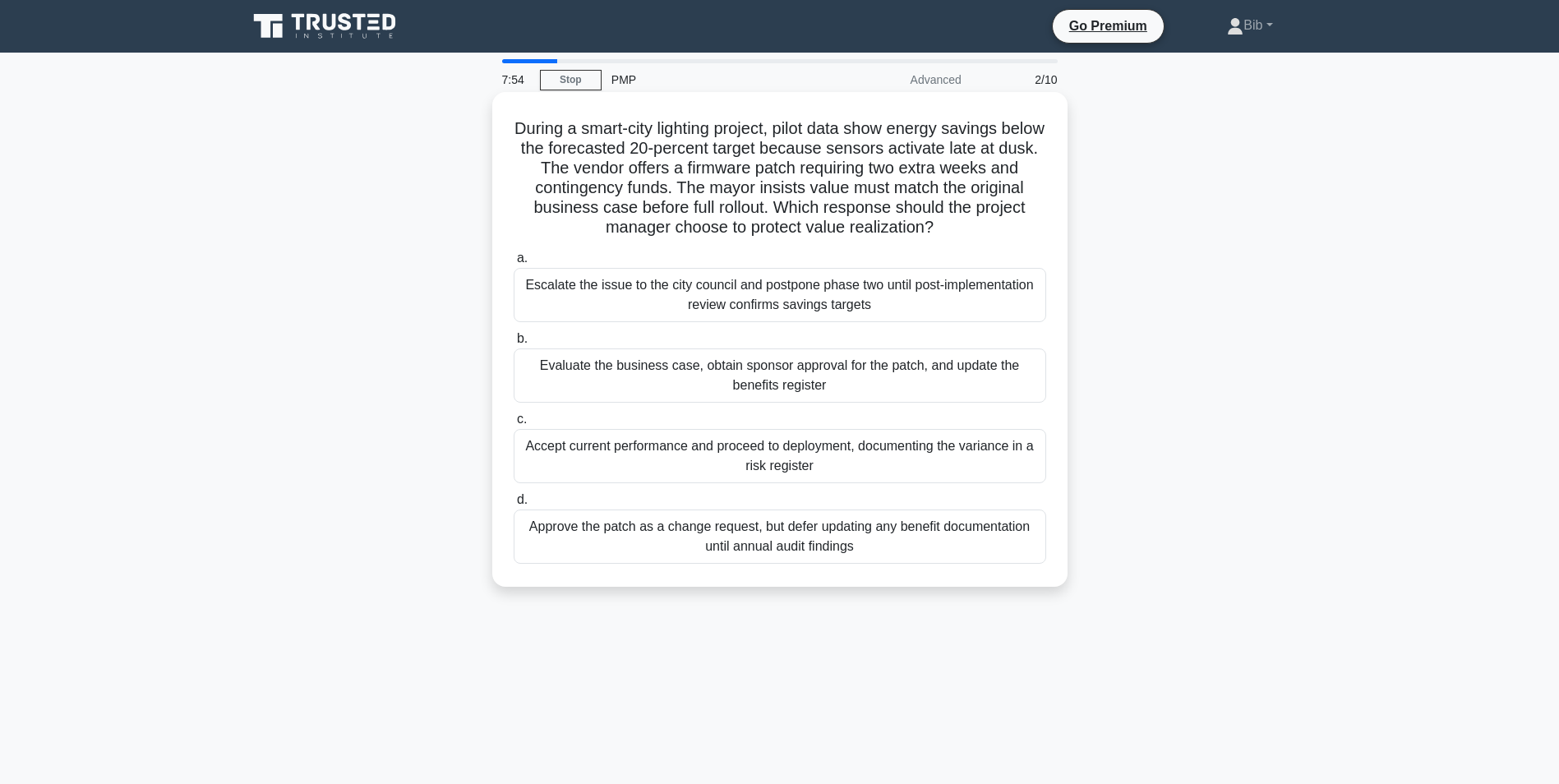
click at [873, 372] on div "Evaluate the business case, obtain sponsor approval for the patch, and update t…" at bounding box center [780, 375] width 533 height 54
click at [514, 344] on input "b. Evaluate the business case, obtain sponsor approval for the patch, and updat…" at bounding box center [514, 340] width 0 height 11
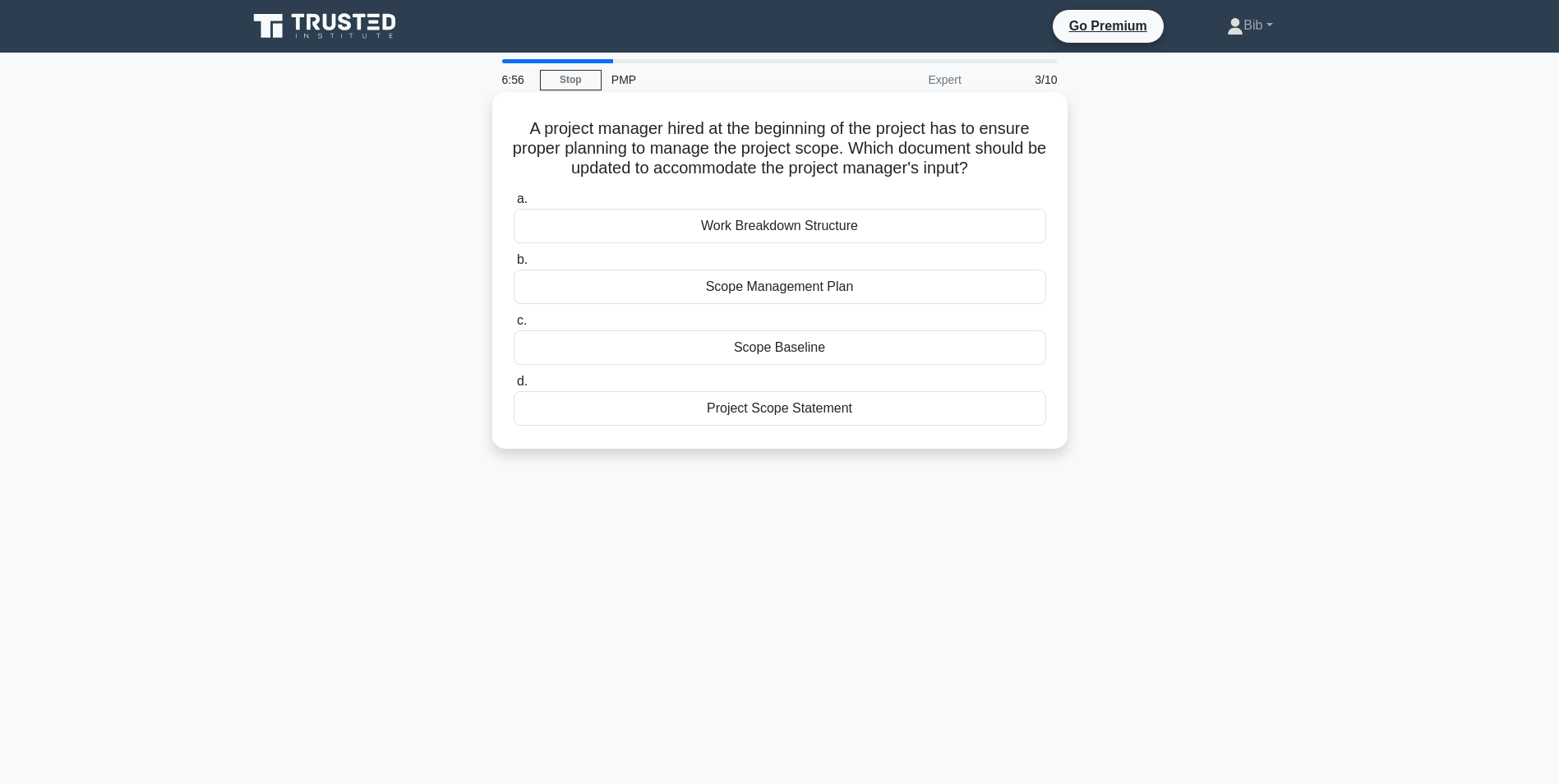
click at [696, 287] on div "Scope Management Plan" at bounding box center [780, 287] width 533 height 35
click at [514, 266] on input "b. Scope Management Plan" at bounding box center [514, 260] width 0 height 11
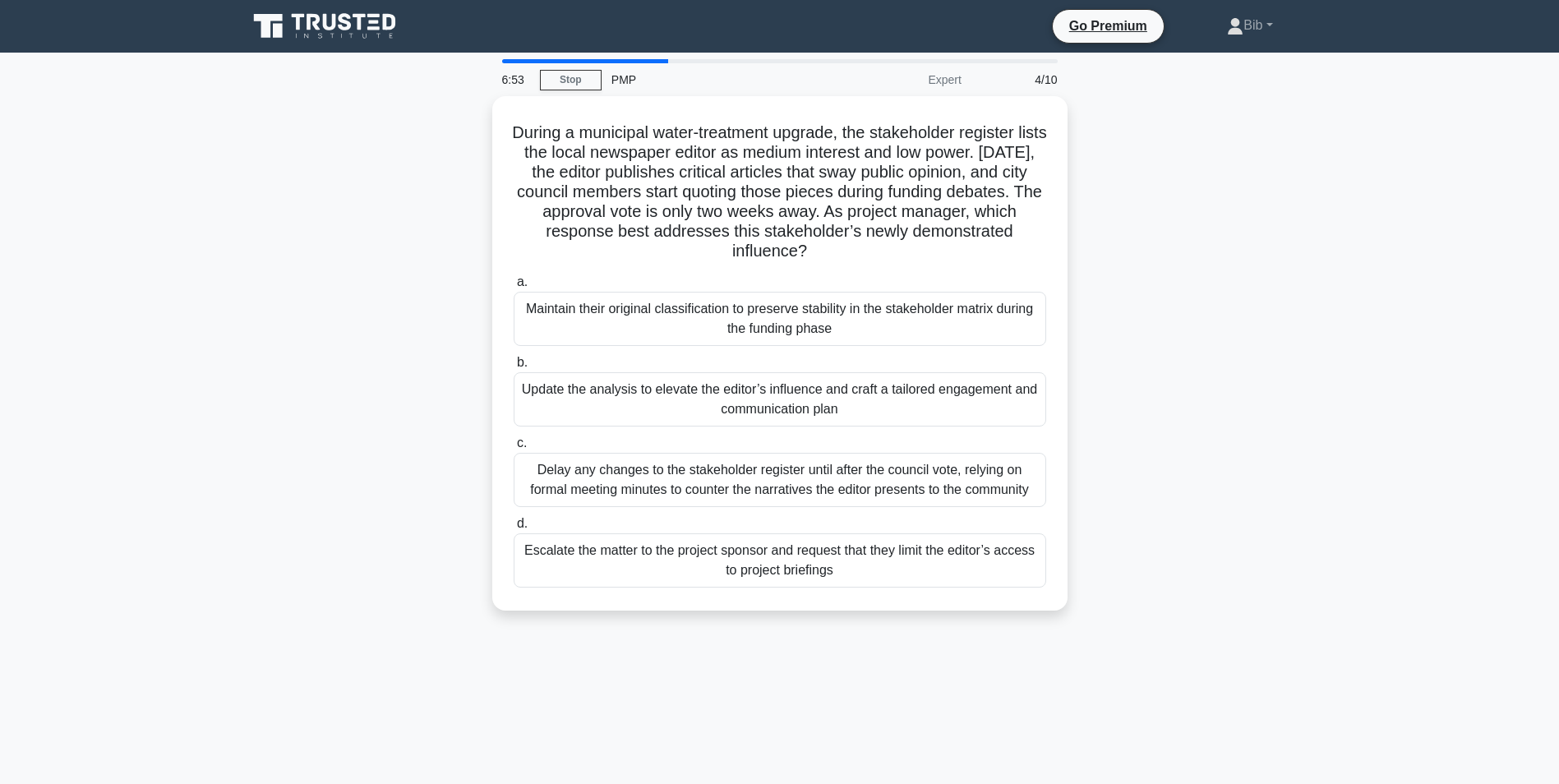
click at [1041, 242] on h5 "During a municipal water-treatment upgrade, the stakeholder register lists the …" at bounding box center [780, 192] width 536 height 140
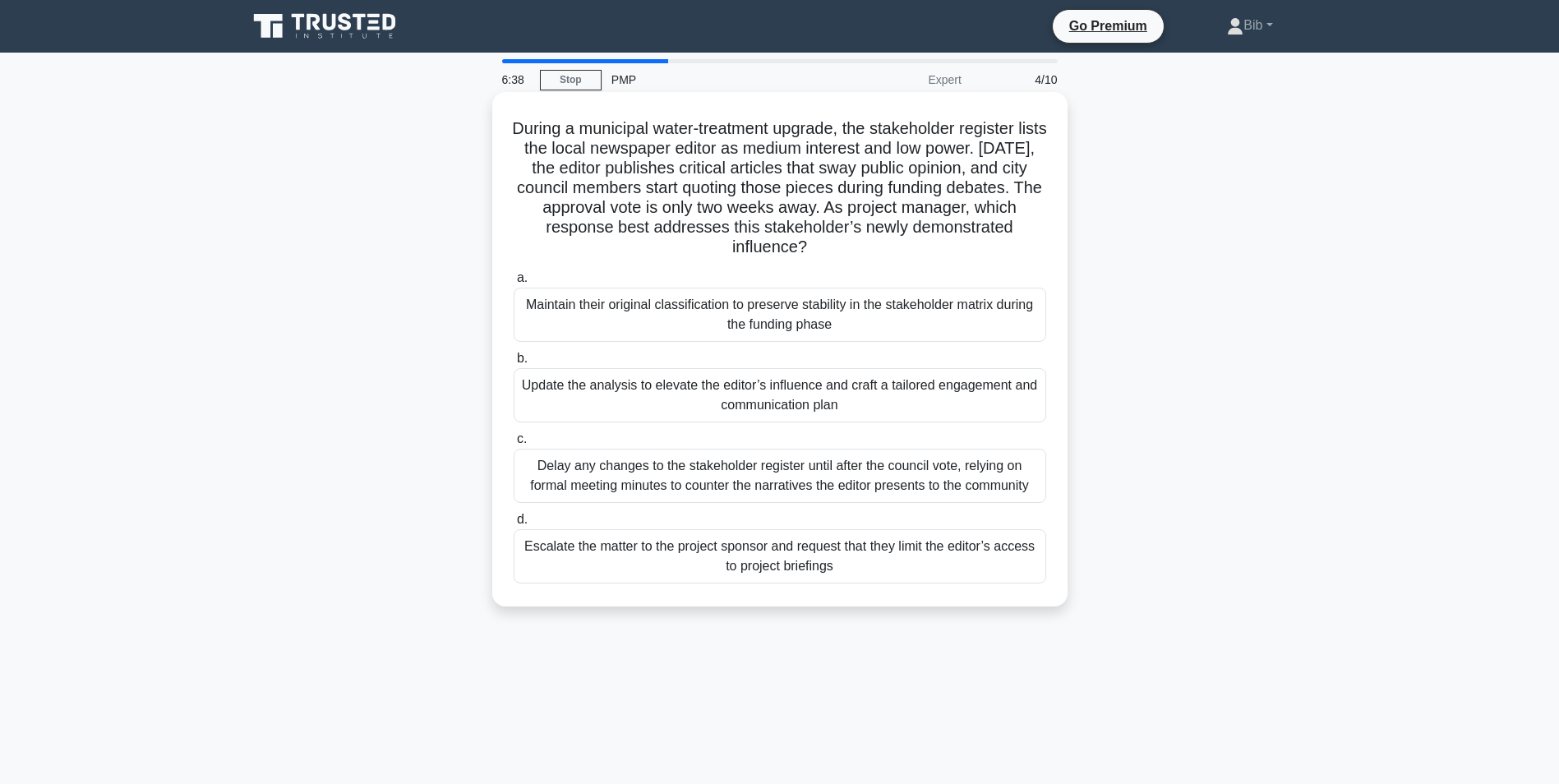
drag, startPoint x: 1031, startPoint y: 240, endPoint x: 955, endPoint y: 242, distance: 76.0
click at [955, 242] on h5 "During a municipal water-treatment upgrade, the stakeholder register lists the …" at bounding box center [780, 188] width 536 height 140
click at [607, 386] on div "Update the analysis to elevate the editor’s influence and craft a tailored enga…" at bounding box center [780, 394] width 533 height 54
click at [514, 364] on input "b. Update the analysis to elevate the editor’s influence and craft a tailored e…" at bounding box center [514, 359] width 0 height 11
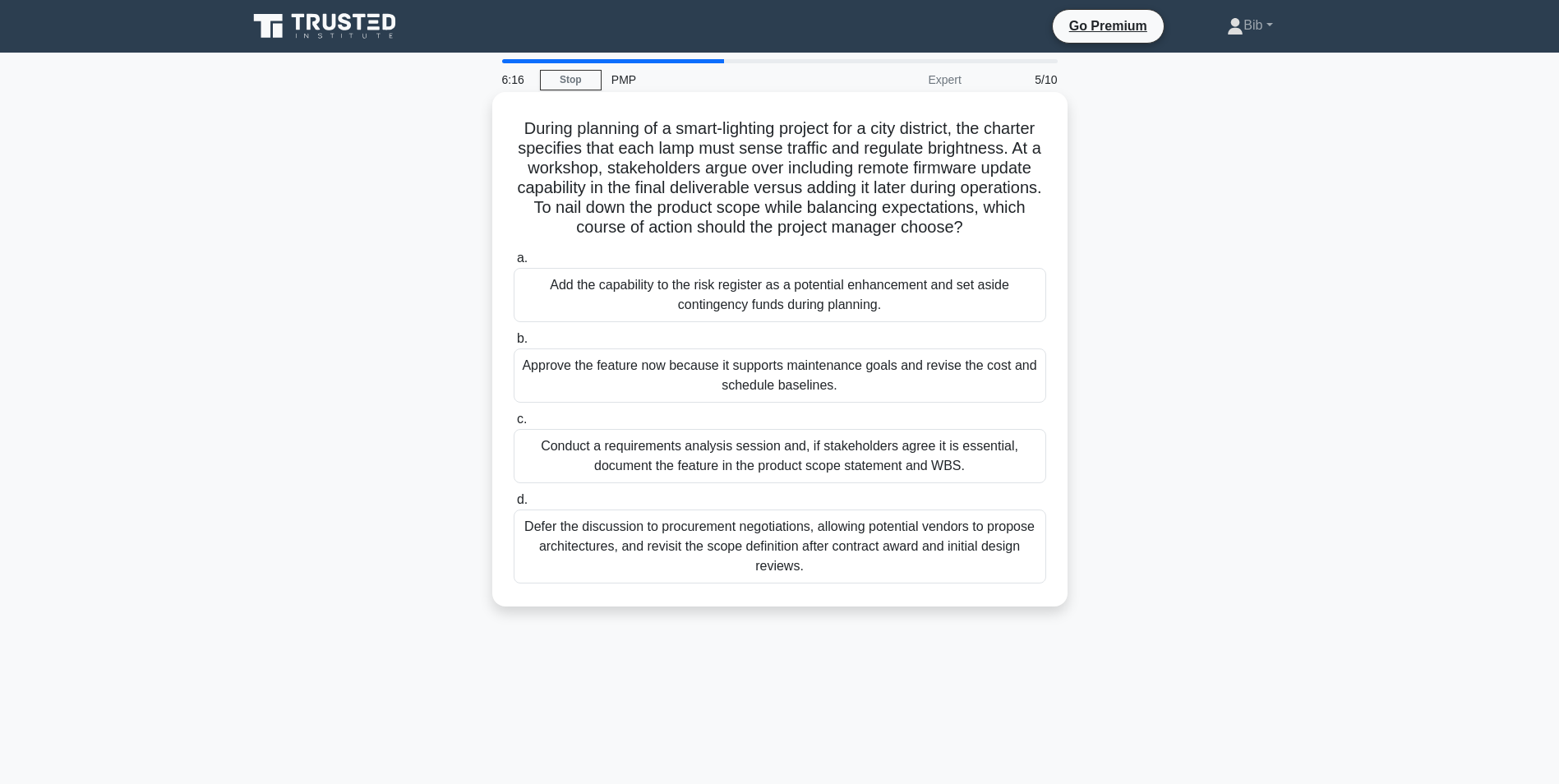
drag, startPoint x: 965, startPoint y: 252, endPoint x: 948, endPoint y: 246, distance: 18.0
drag, startPoint x: 948, startPoint y: 246, endPoint x: 842, endPoint y: 256, distance: 106.5
click at [842, 238] on h5 "During planning of a smart-lighting project for a city district, the charter sp…" at bounding box center [780, 178] width 536 height 120
click at [580, 483] on div "Conduct a requirements analysis session and, if stakeholders agree it is essent…" at bounding box center [780, 455] width 533 height 54
click at [514, 425] on input "c. Conduct a requirements analysis session and, if stakeholders agree it is ess…" at bounding box center [514, 420] width 0 height 11
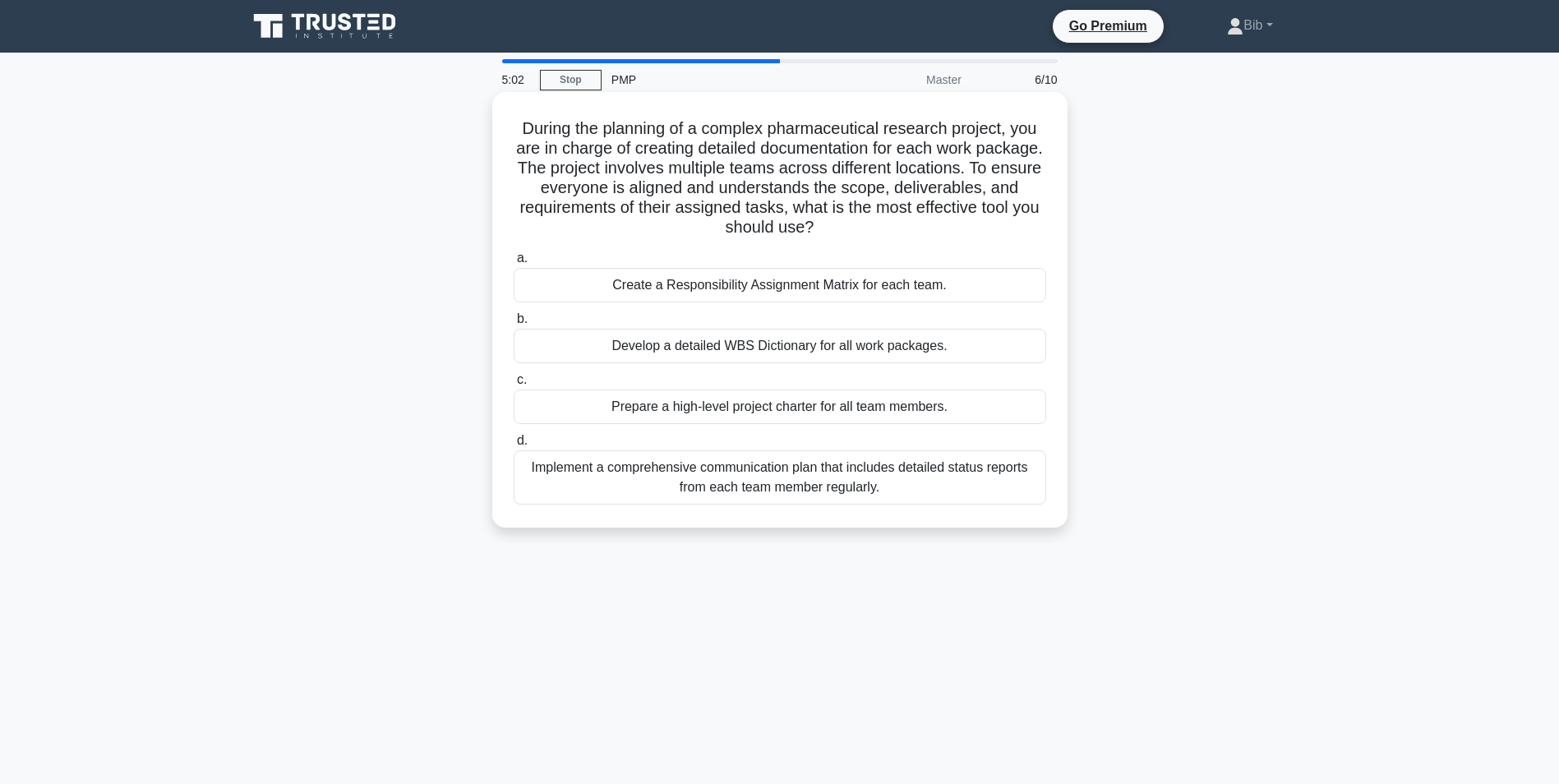
click at [775, 279] on div "Create a Responsibility Assignment Matrix for each team." at bounding box center [780, 286] width 533 height 35
click at [514, 264] on input "a. Create a Responsibility Assignment Matrix for each team." at bounding box center [514, 258] width 0 height 11
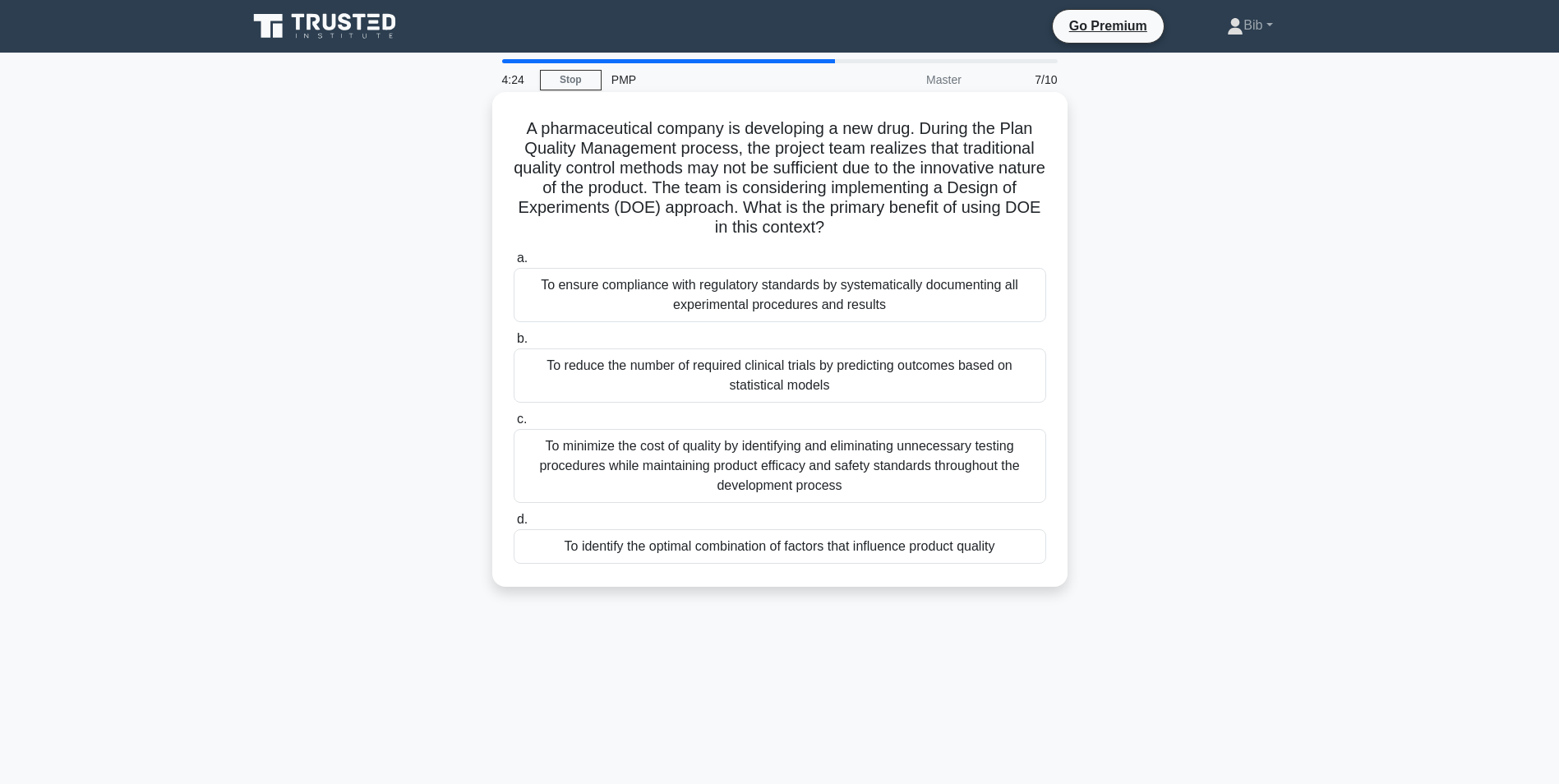
click at [764, 541] on div "To identify the optimal combination of factors that influence product quality" at bounding box center [780, 547] width 533 height 35
click at [514, 525] on input "d. To identify the optimal combination of factors that influence product quality" at bounding box center [514, 520] width 0 height 11
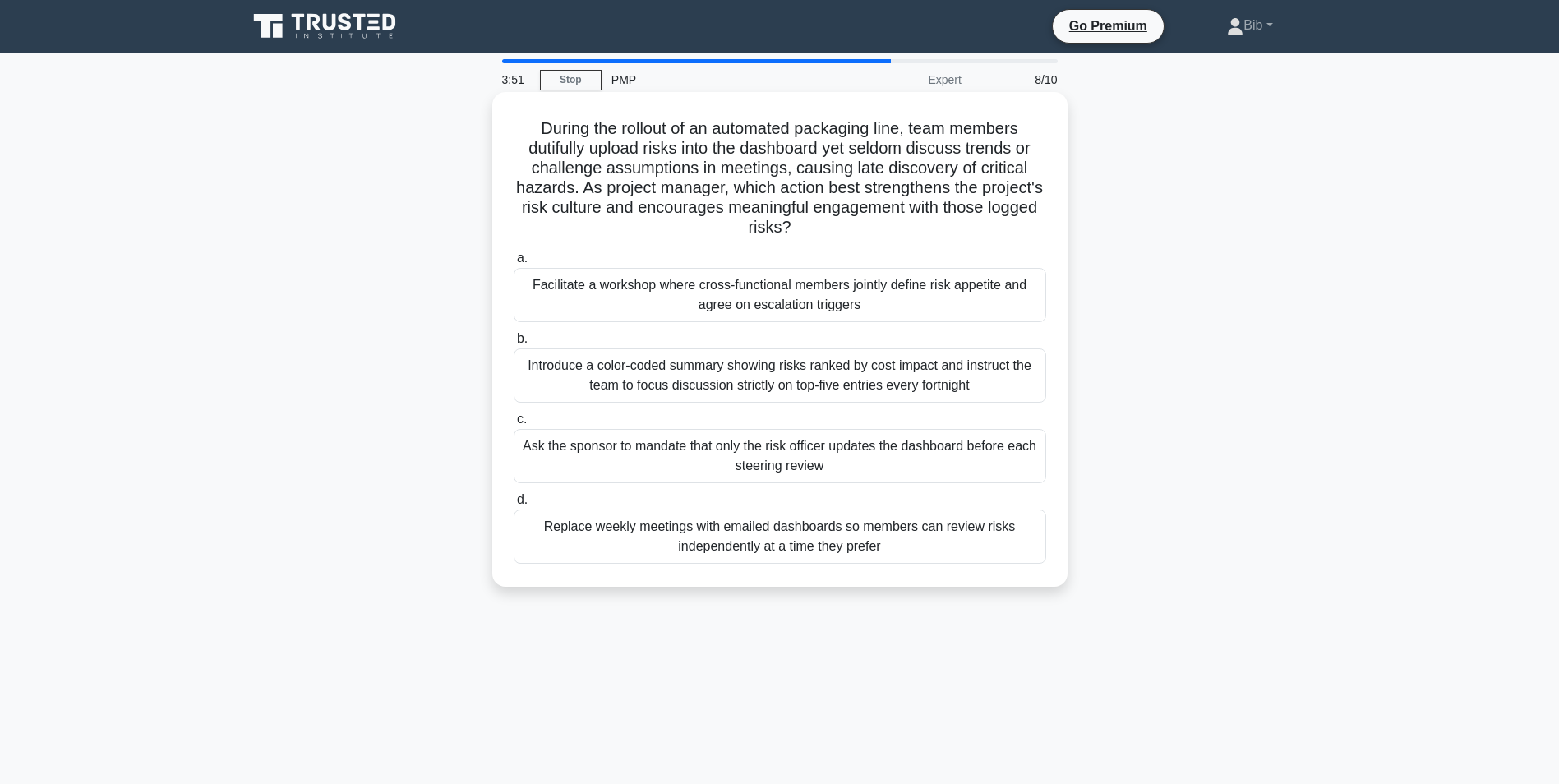
click at [688, 298] on div "Facilitate a workshop where cross-functional members jointly define risk appeti…" at bounding box center [780, 295] width 533 height 54
click at [514, 264] on input "a. Facilitate a workshop where cross-functional members jointly define risk app…" at bounding box center [514, 258] width 0 height 11
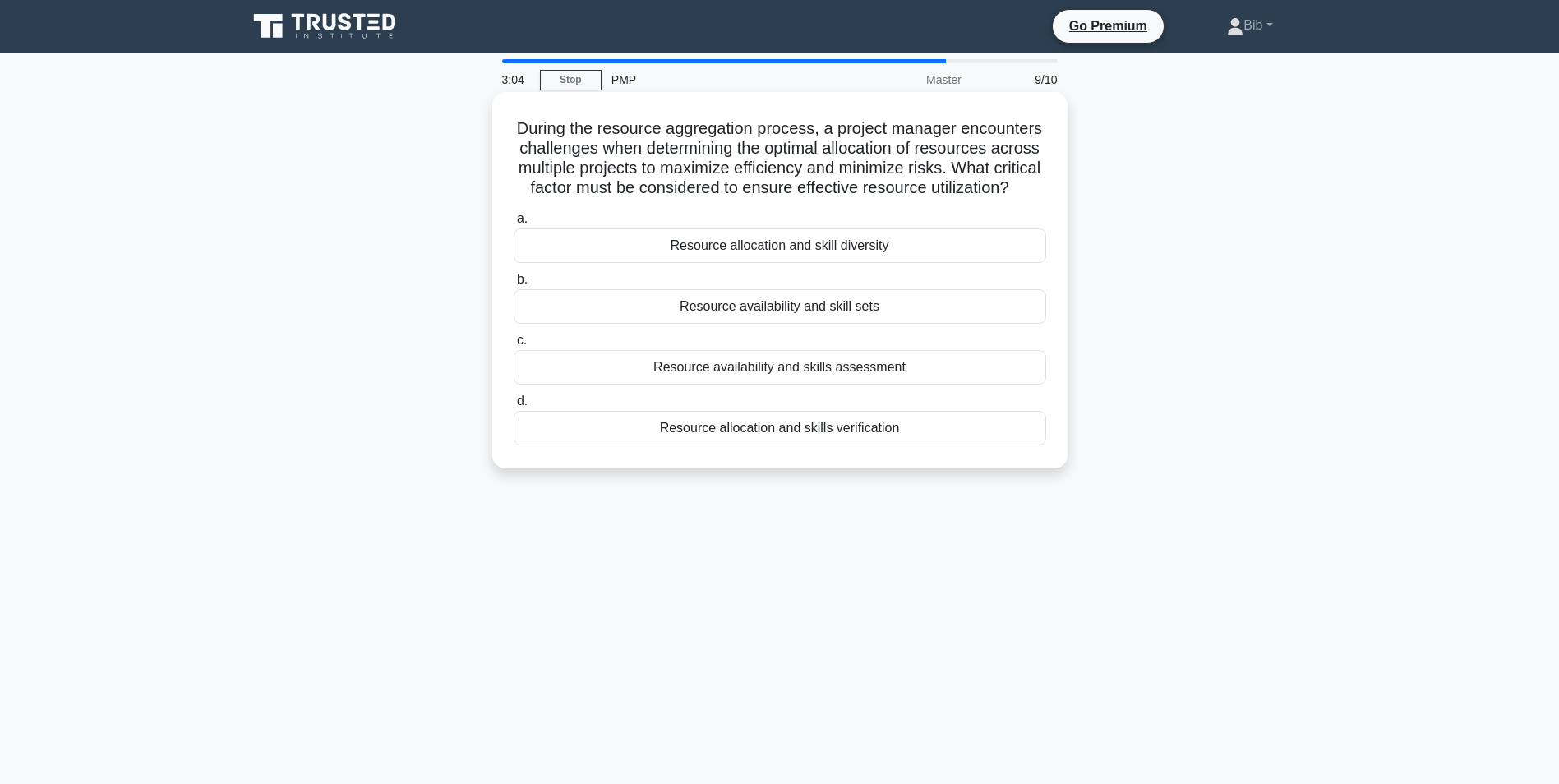
click at [795, 324] on div "Resource availability and skill sets" at bounding box center [780, 307] width 533 height 35
click at [514, 285] on input "b. Resource availability and skill sets" at bounding box center [514, 280] width 0 height 11
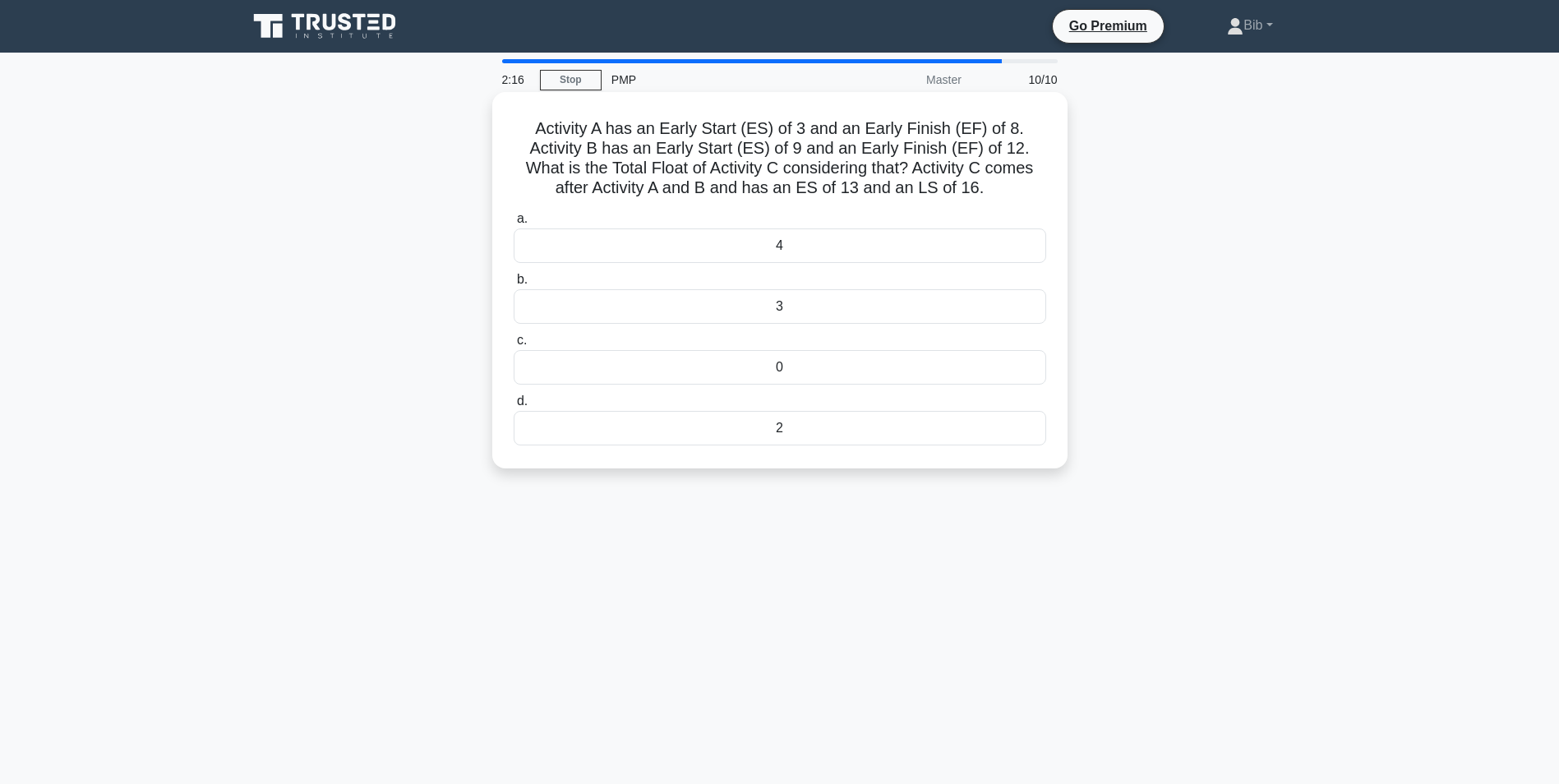
click at [830, 312] on div "3" at bounding box center [780, 307] width 533 height 35
click at [514, 285] on input "b. 3" at bounding box center [514, 280] width 0 height 11
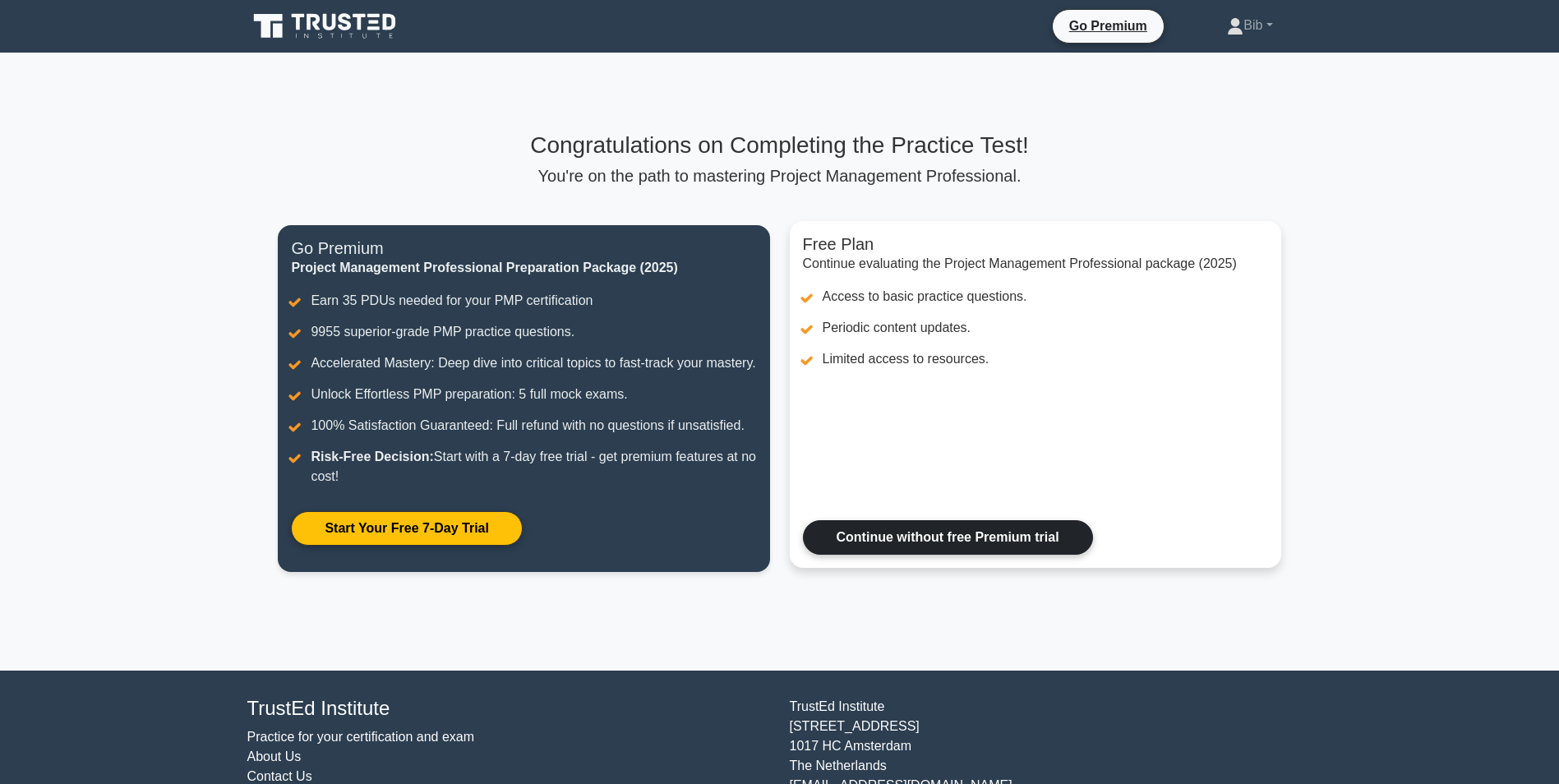
click at [995, 555] on link "Continue without free Premium trial" at bounding box center [948, 538] width 290 height 35
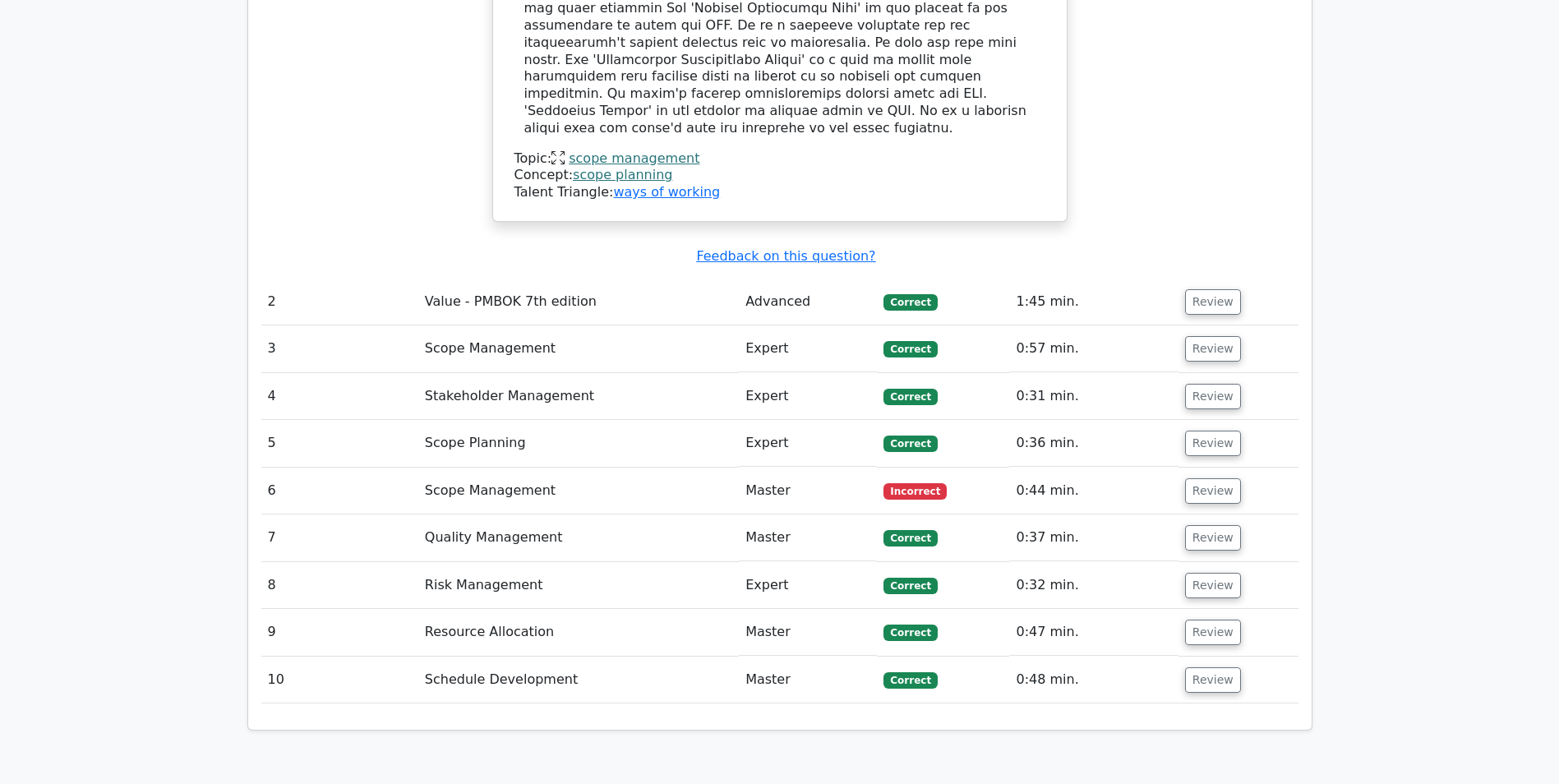
scroll to position [2054, 0]
click at [1213, 480] on button "Review" at bounding box center [1212, 493] width 56 height 26
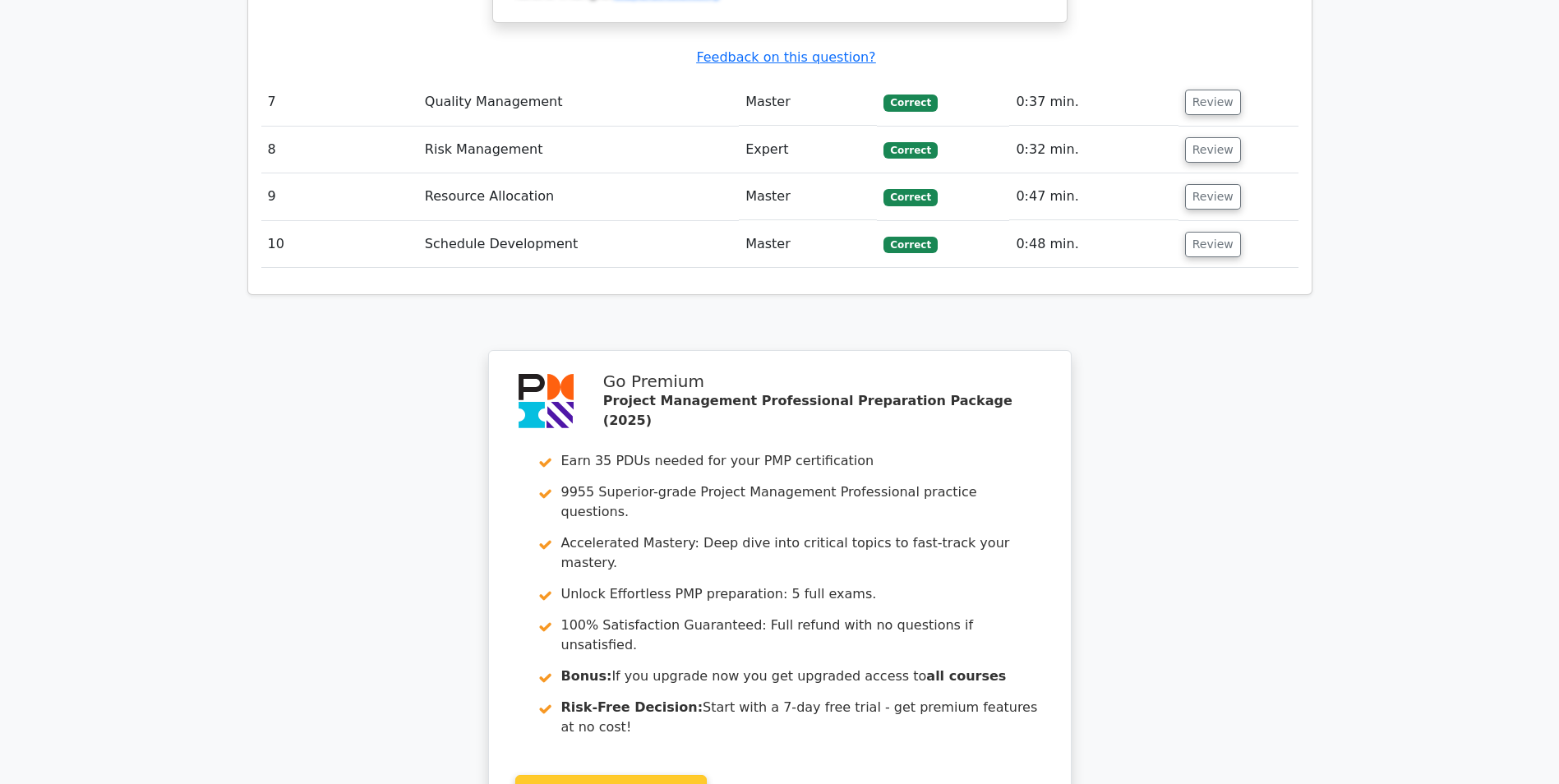
scroll to position [3370, 0]
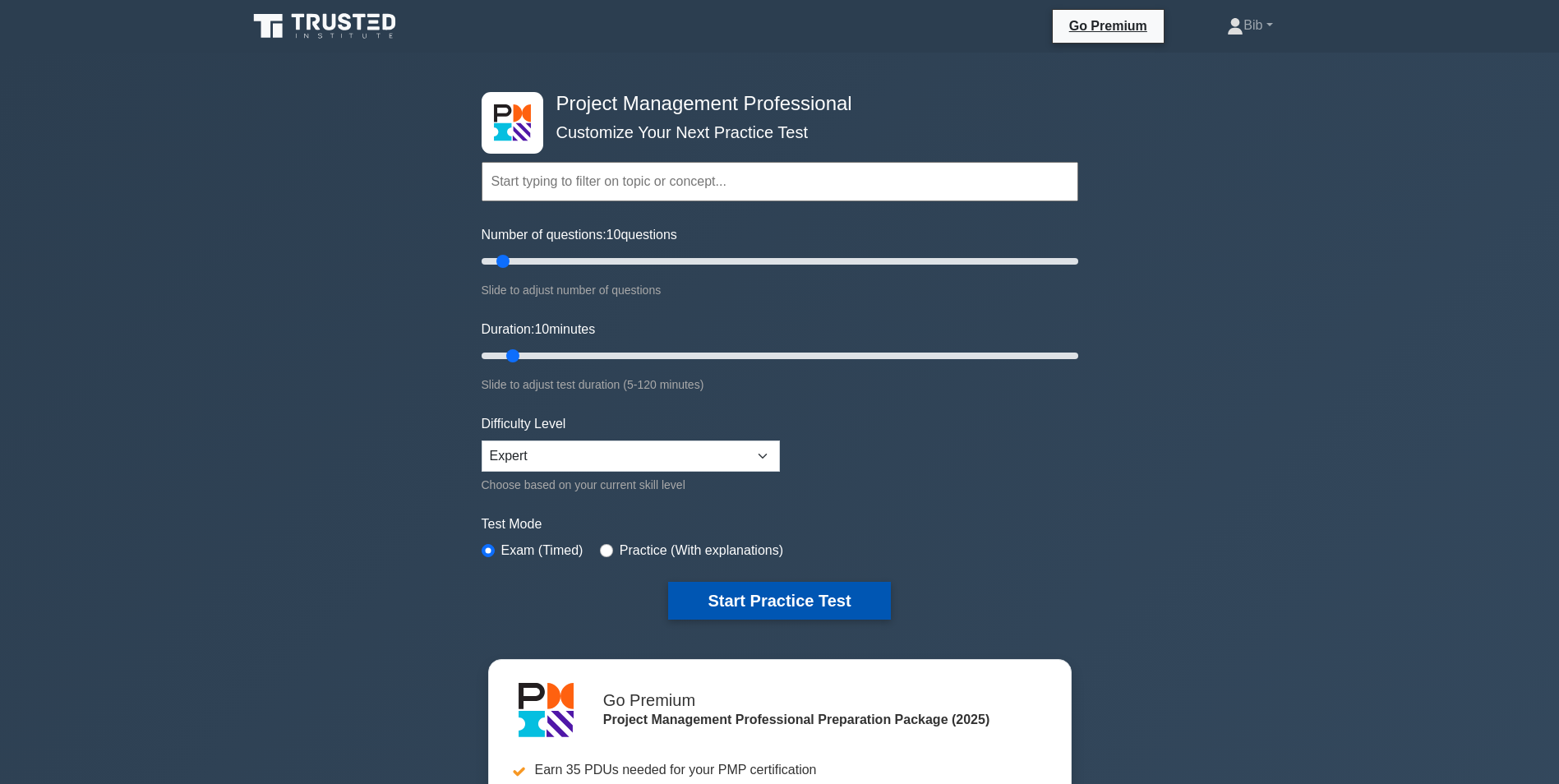
click at [749, 582] on button "Start Practice Test" at bounding box center [779, 601] width 222 height 37
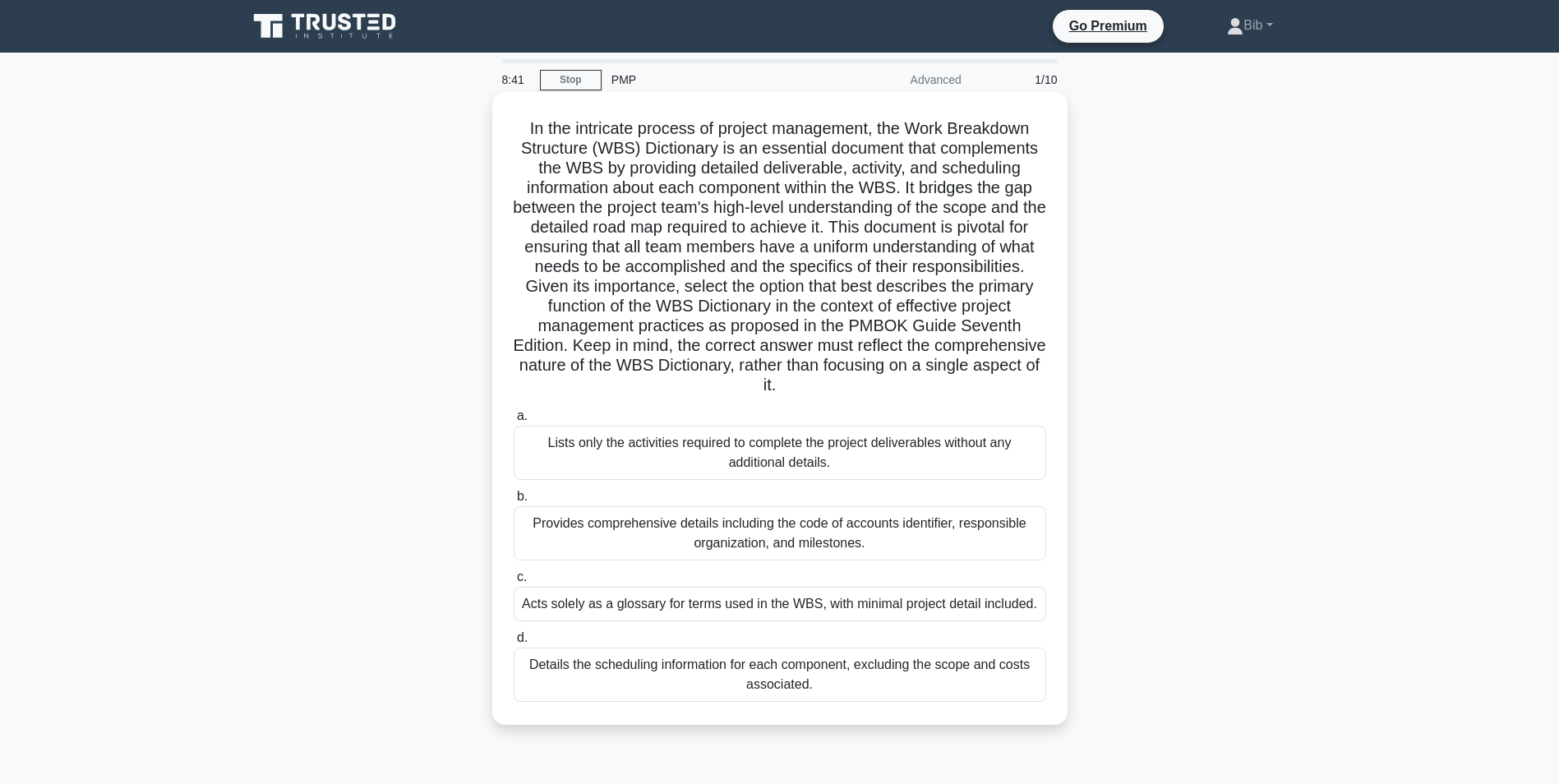
click at [832, 541] on div "Provides comprehensive details including the code of accounts identifier, respo…" at bounding box center [780, 533] width 533 height 54
click at [514, 502] on input "b. Provides comprehensive details including the code of accounts identifier, re…" at bounding box center [514, 497] width 0 height 11
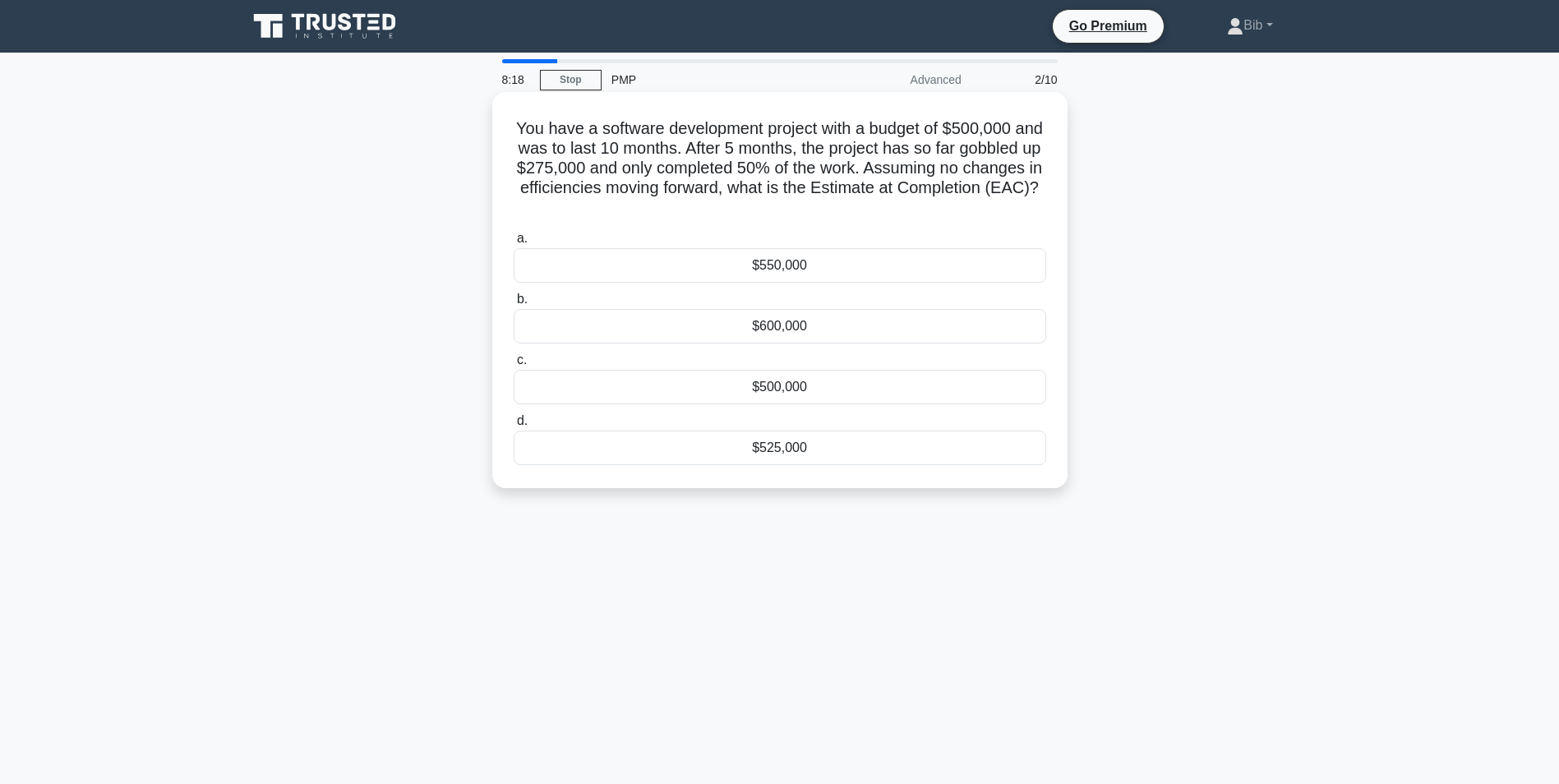
click at [790, 263] on div "$550,000" at bounding box center [780, 266] width 533 height 35
click at [514, 244] on input "a. $550,000" at bounding box center [514, 239] width 0 height 11
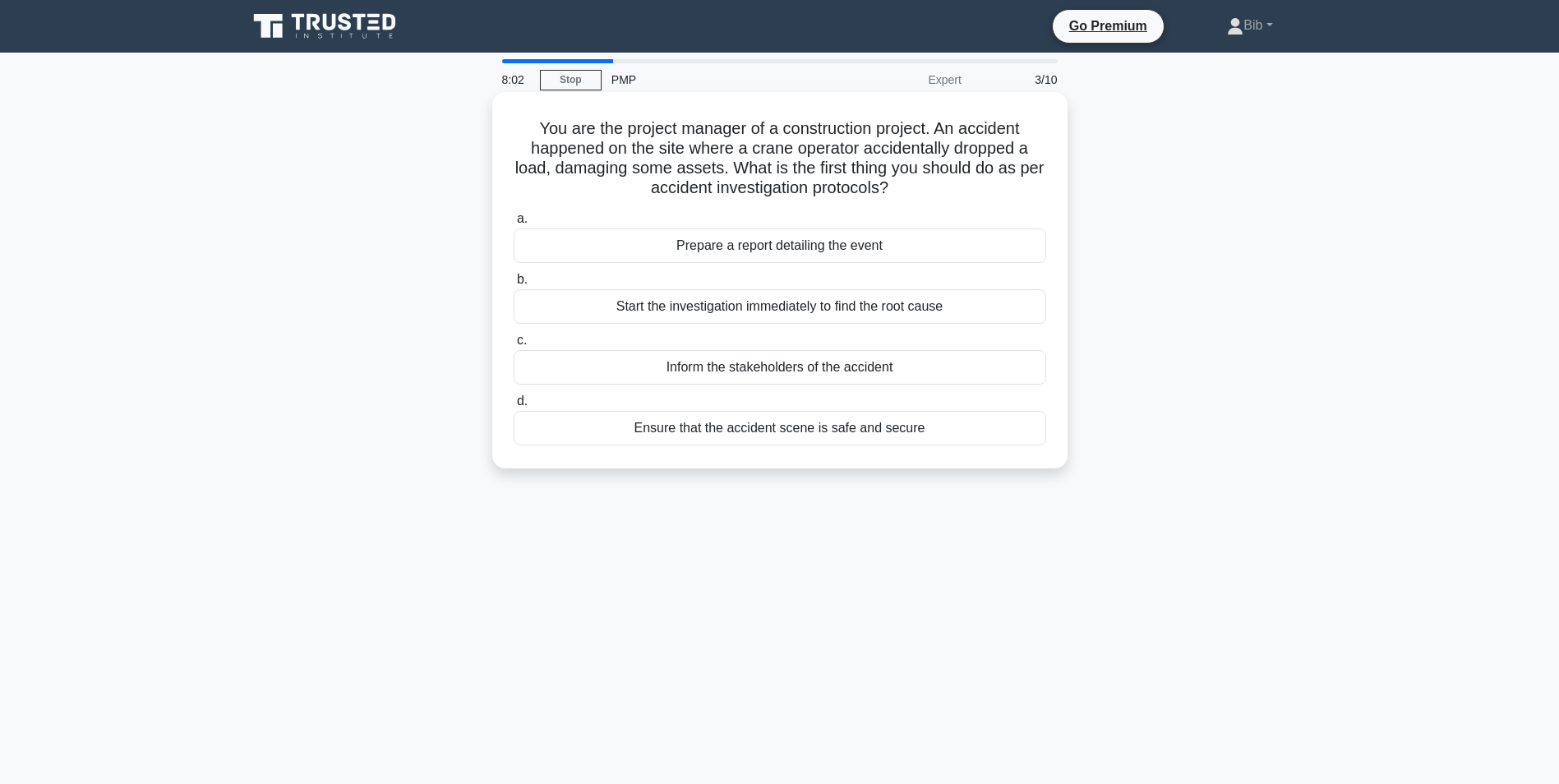
click at [741, 431] on div "Ensure that the accident scene is safe and secure" at bounding box center [780, 428] width 533 height 35
click at [514, 407] on input "d. Ensure that the accident scene is safe and secure" at bounding box center [514, 402] width 0 height 11
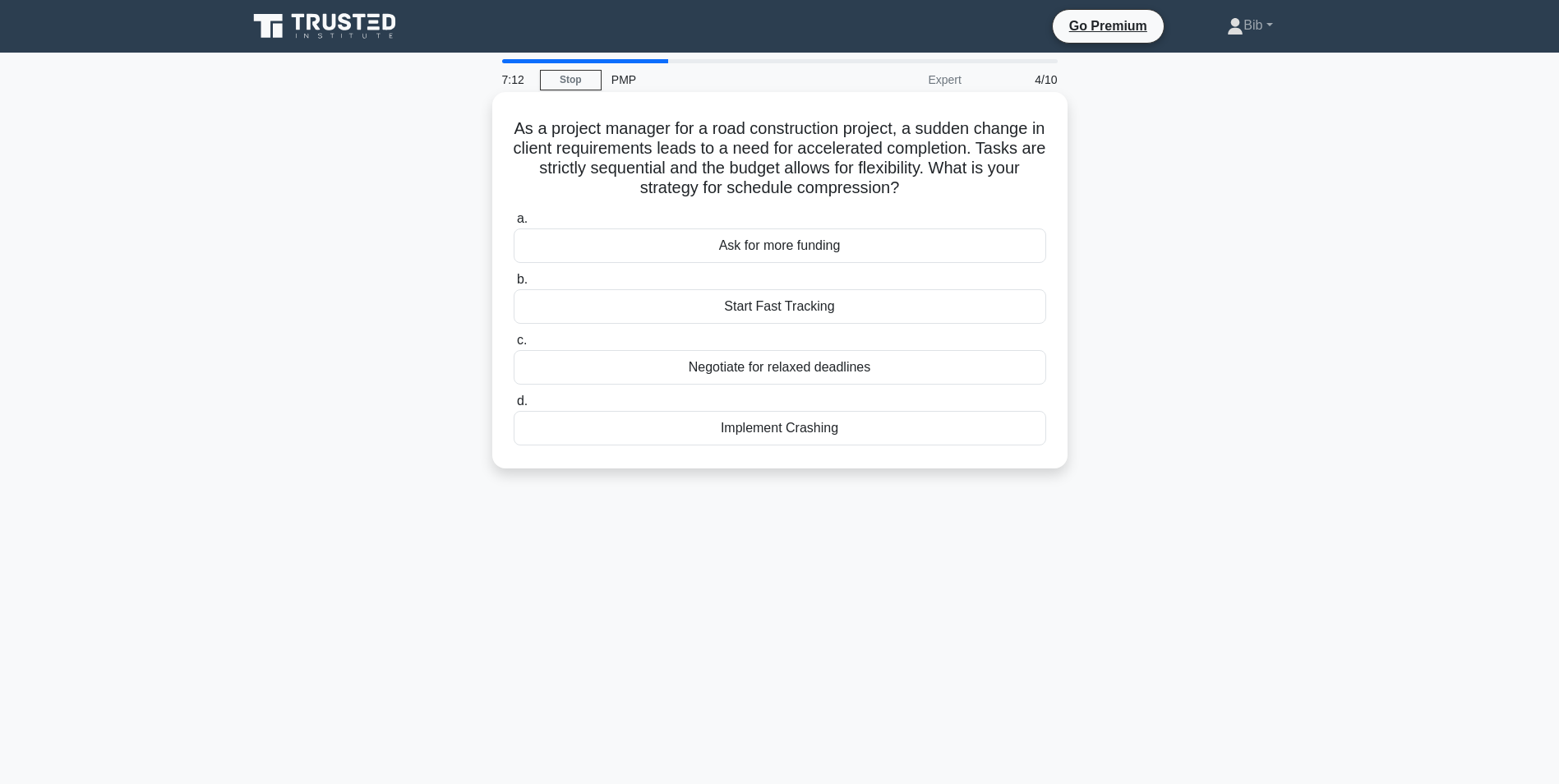
click at [800, 319] on div "Start Fast Tracking" at bounding box center [780, 307] width 533 height 35
click at [514, 285] on input "b. Start Fast Tracking" at bounding box center [514, 280] width 0 height 11
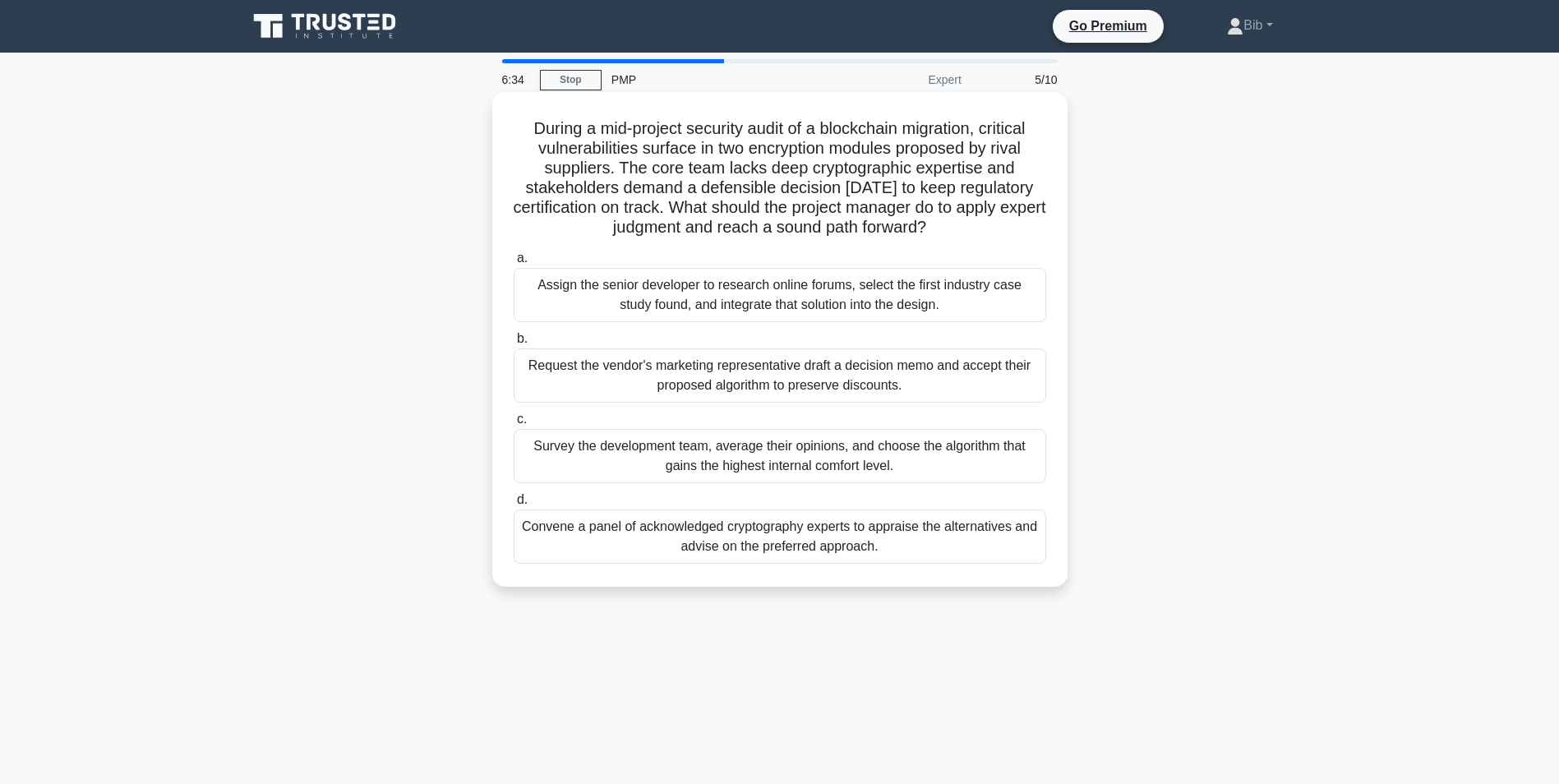
click at [787, 532] on div "Convene a panel of acknowledged cryptography experts to appraise the alternativ…" at bounding box center [780, 536] width 533 height 54
click at [514, 506] on input "d. Convene a panel of acknowledged cryptography experts to appraise the alterna…" at bounding box center [514, 500] width 0 height 11
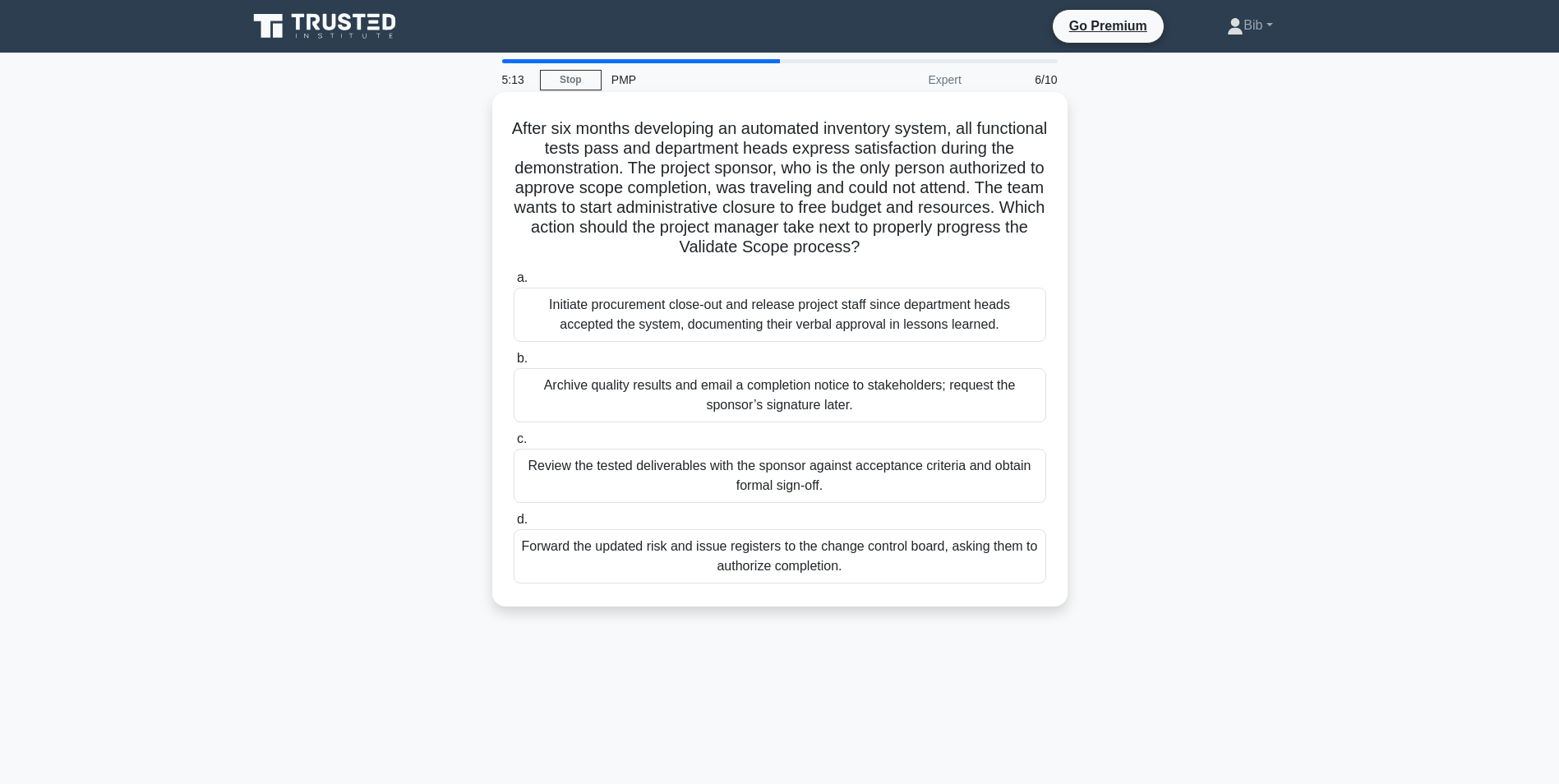
click at [765, 473] on div "Review the tested deliverables with the sponsor against acceptance criteria and…" at bounding box center [780, 476] width 533 height 54
click at [514, 444] on input "c. Review the tested deliverables with the sponsor against acceptance criteria …" at bounding box center [514, 439] width 0 height 11
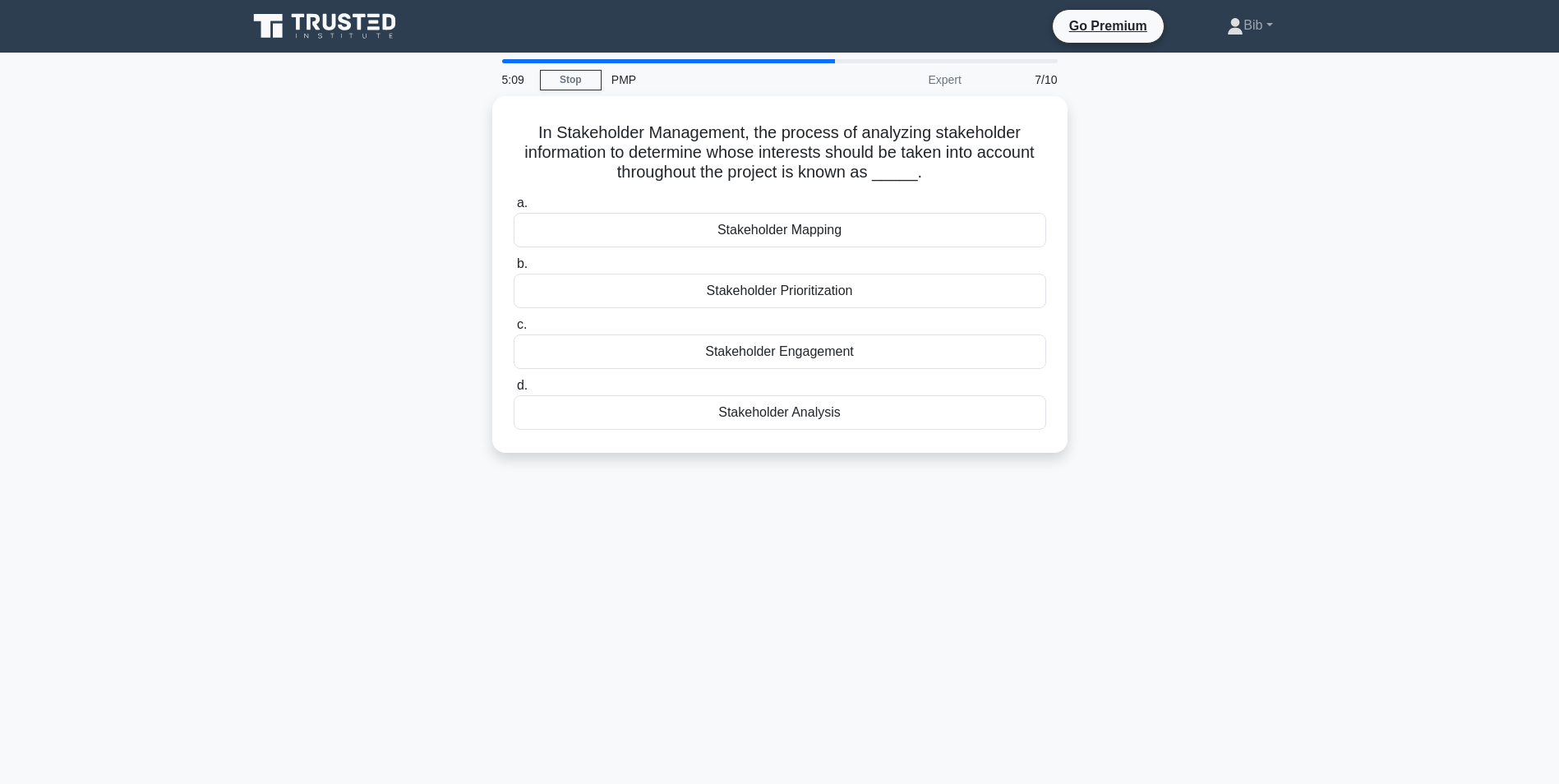
drag, startPoint x: 765, startPoint y: 473, endPoint x: 383, endPoint y: 450, distance: 382.7
click at [383, 450] on div "In Stakeholder Management, the process of analyzing stakeholder information to …" at bounding box center [780, 284] width 1085 height 376
click at [753, 408] on div "Stakeholder Analysis" at bounding box center [780, 409] width 533 height 35
click at [514, 387] on input "d. Stakeholder Analysis" at bounding box center [514, 382] width 0 height 11
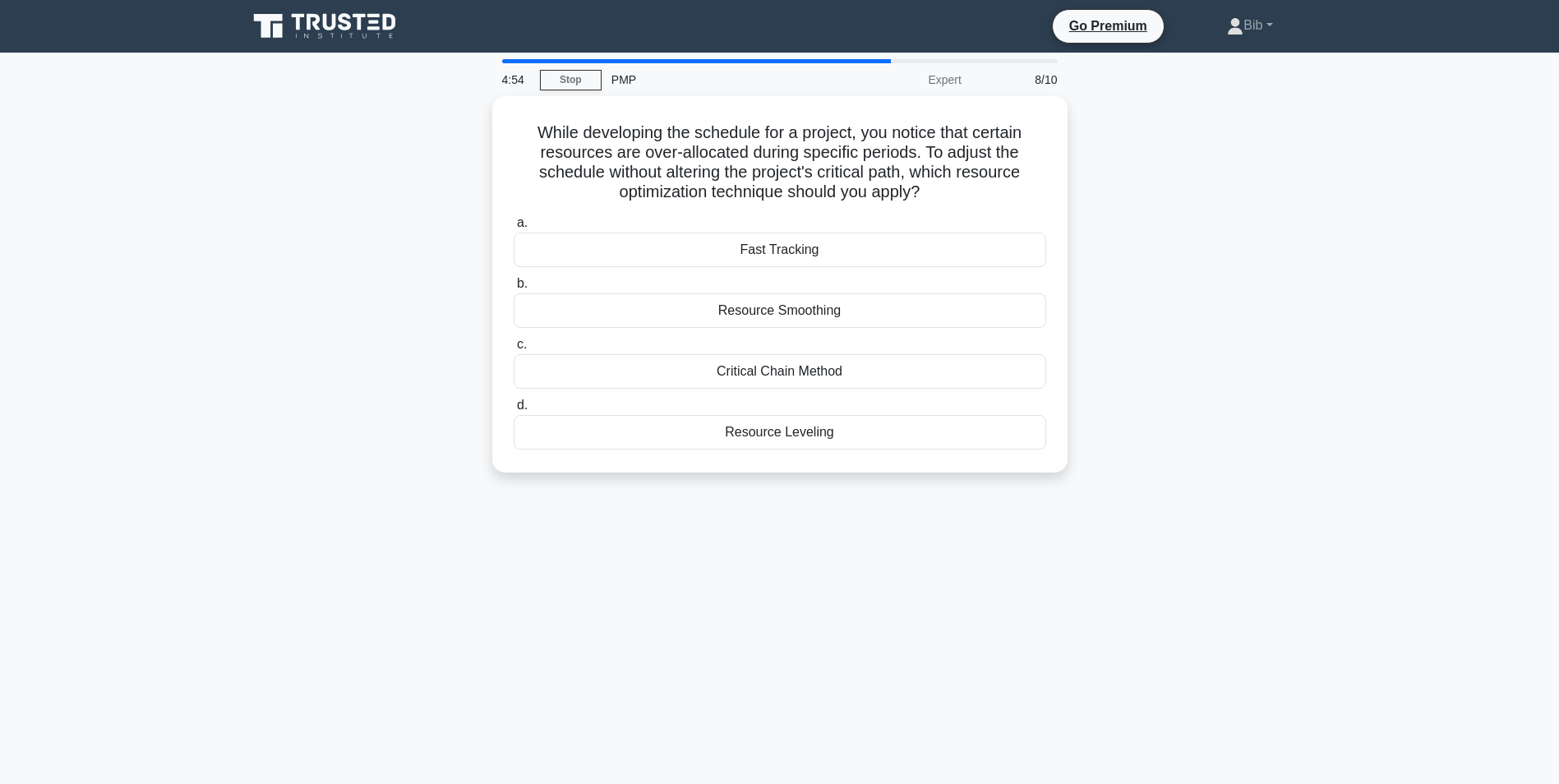
drag, startPoint x: 476, startPoint y: 396, endPoint x: 437, endPoint y: 374, distance: 44.8
click at [437, 374] on div "While developing the schedule for a project, you notice that certain resources …" at bounding box center [780, 294] width 1085 height 396
drag, startPoint x: 437, startPoint y: 374, endPoint x: 411, endPoint y: 358, distance: 30.5
click at [411, 358] on div "While developing the schedule for a project, you notice that certain resources …" at bounding box center [780, 294] width 1085 height 396
click at [783, 434] on div "Resource Leveling" at bounding box center [780, 428] width 533 height 35
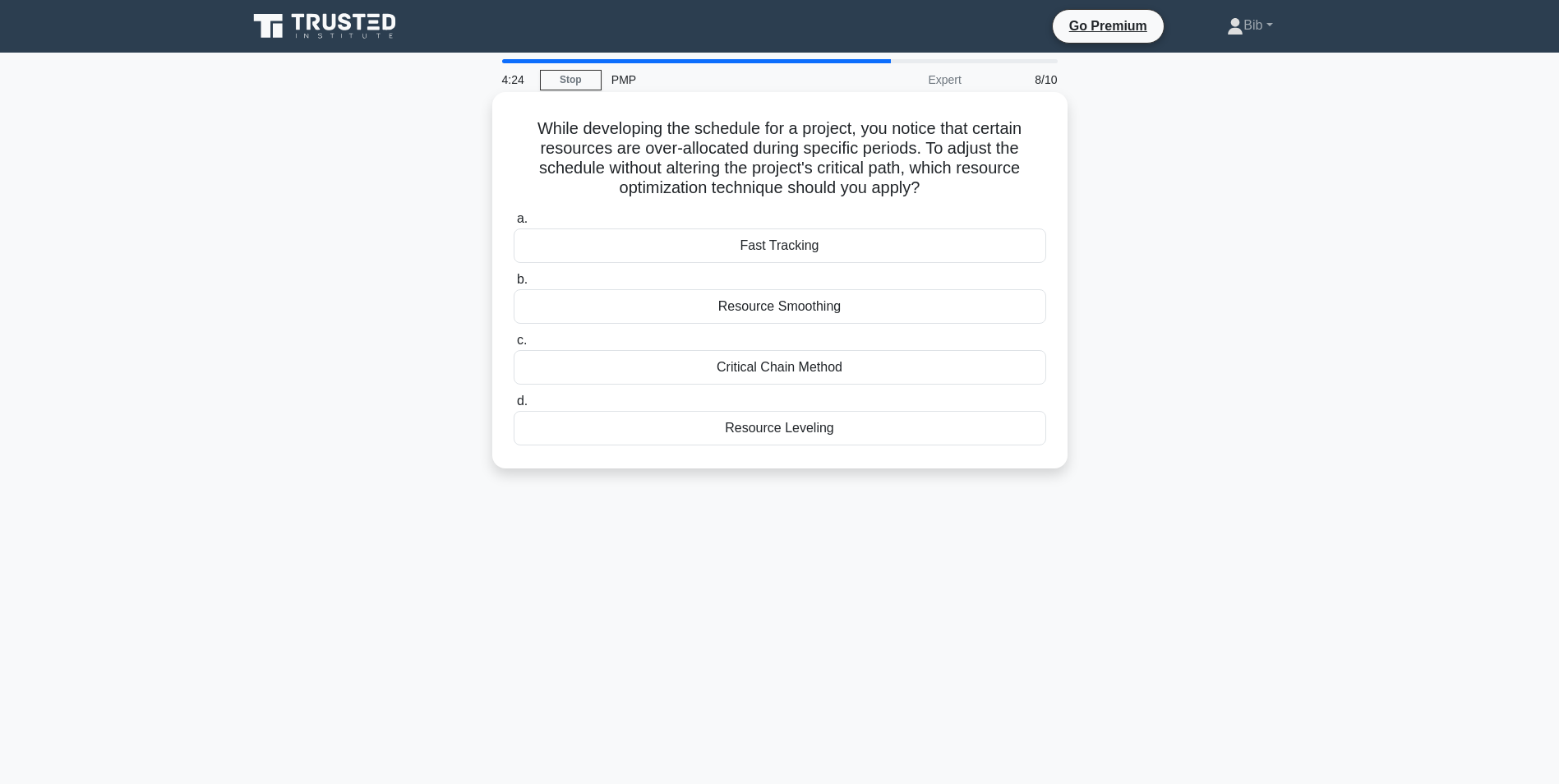
click at [514, 407] on input "d. Resource Leveling" at bounding box center [514, 402] width 0 height 11
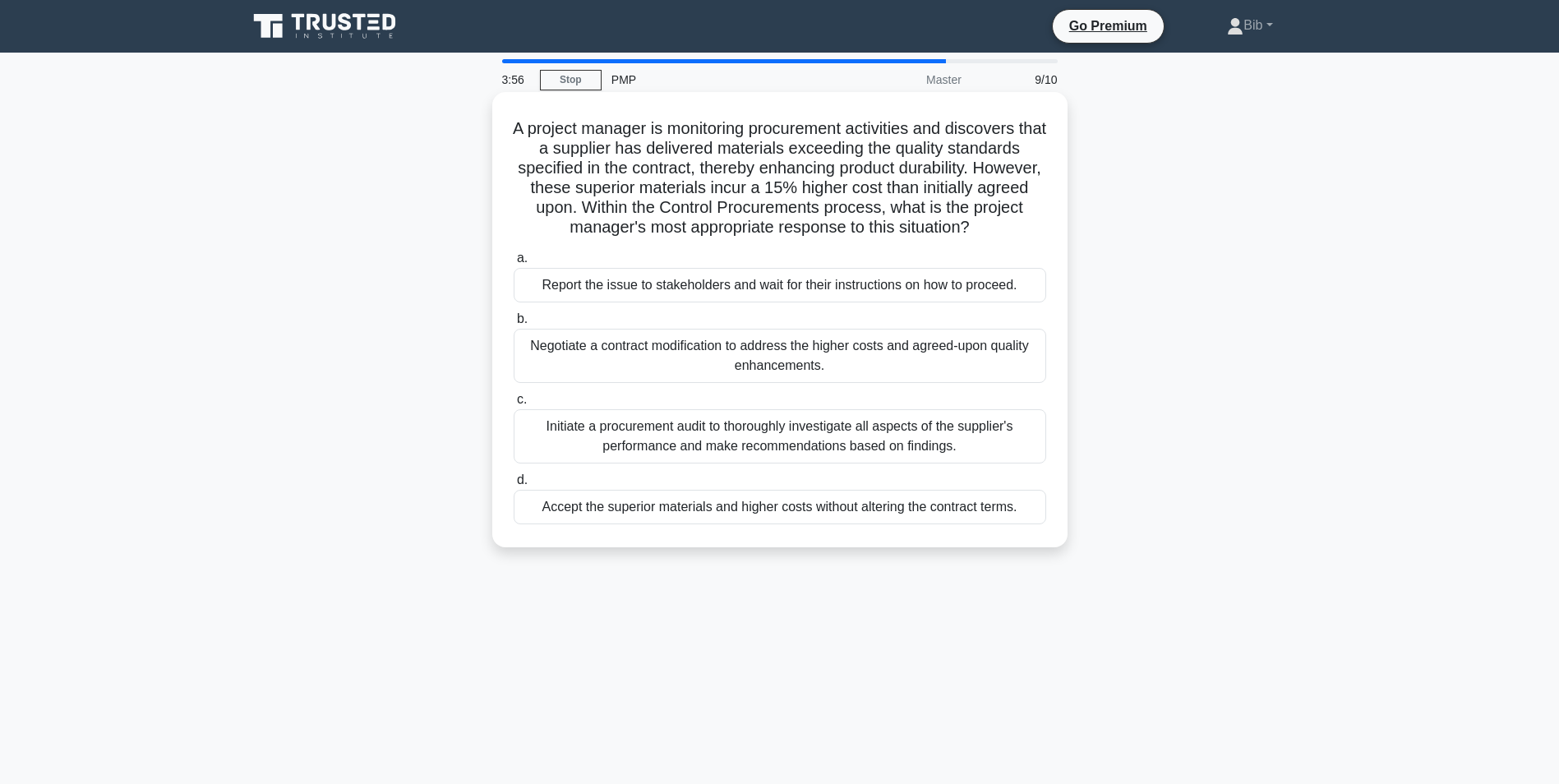
click at [693, 445] on div "Initiate a procurement audit to thoroughly investigate all aspects of the suppl…" at bounding box center [780, 435] width 533 height 54
click at [514, 405] on input "c. Initiate a procurement audit to thoroughly investigate all aspects of the su…" at bounding box center [514, 400] width 0 height 11
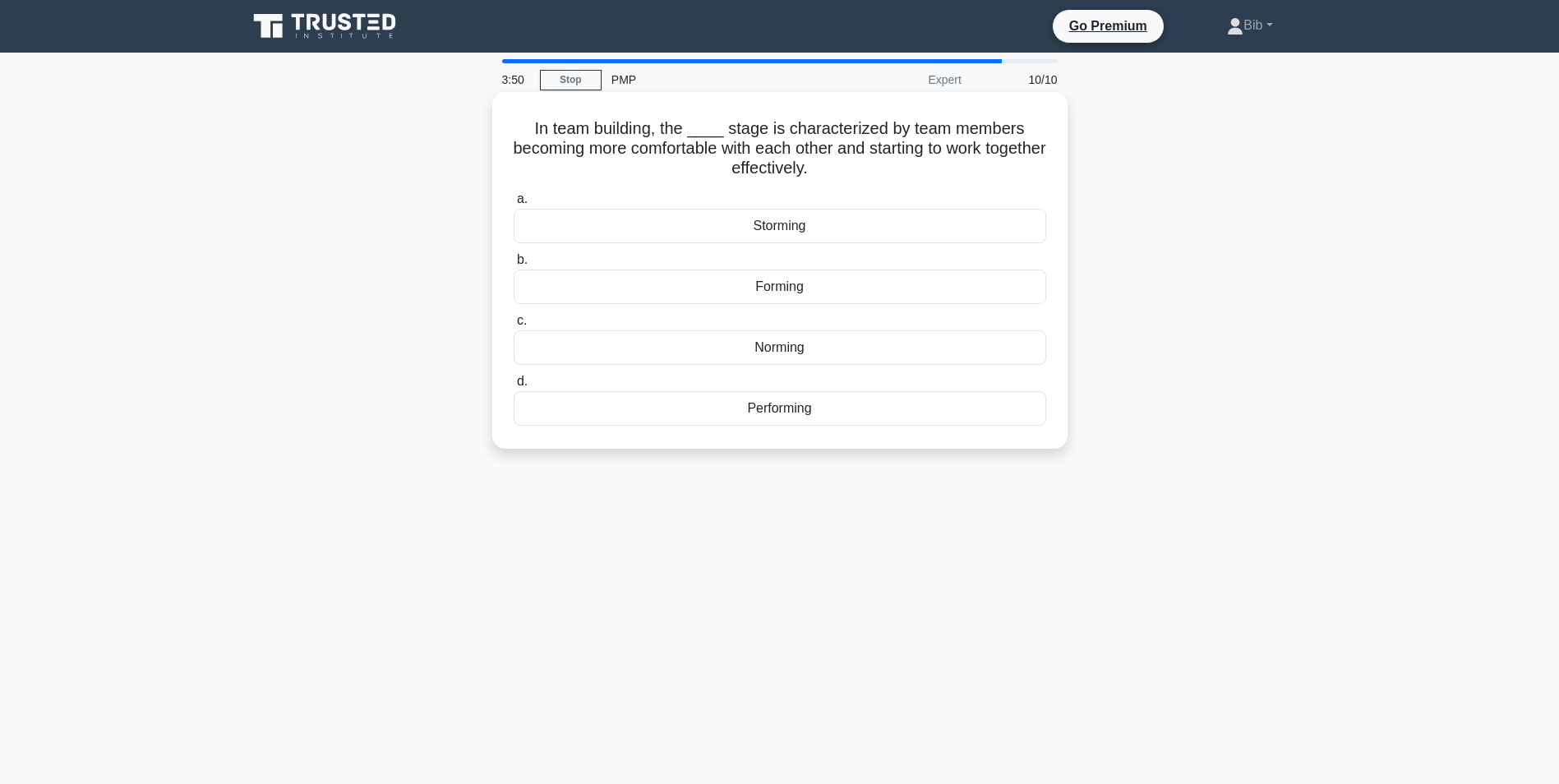
click at [785, 353] on div "Norming" at bounding box center [780, 348] width 533 height 35
click at [514, 326] on input "c. Norming" at bounding box center [514, 321] width 0 height 11
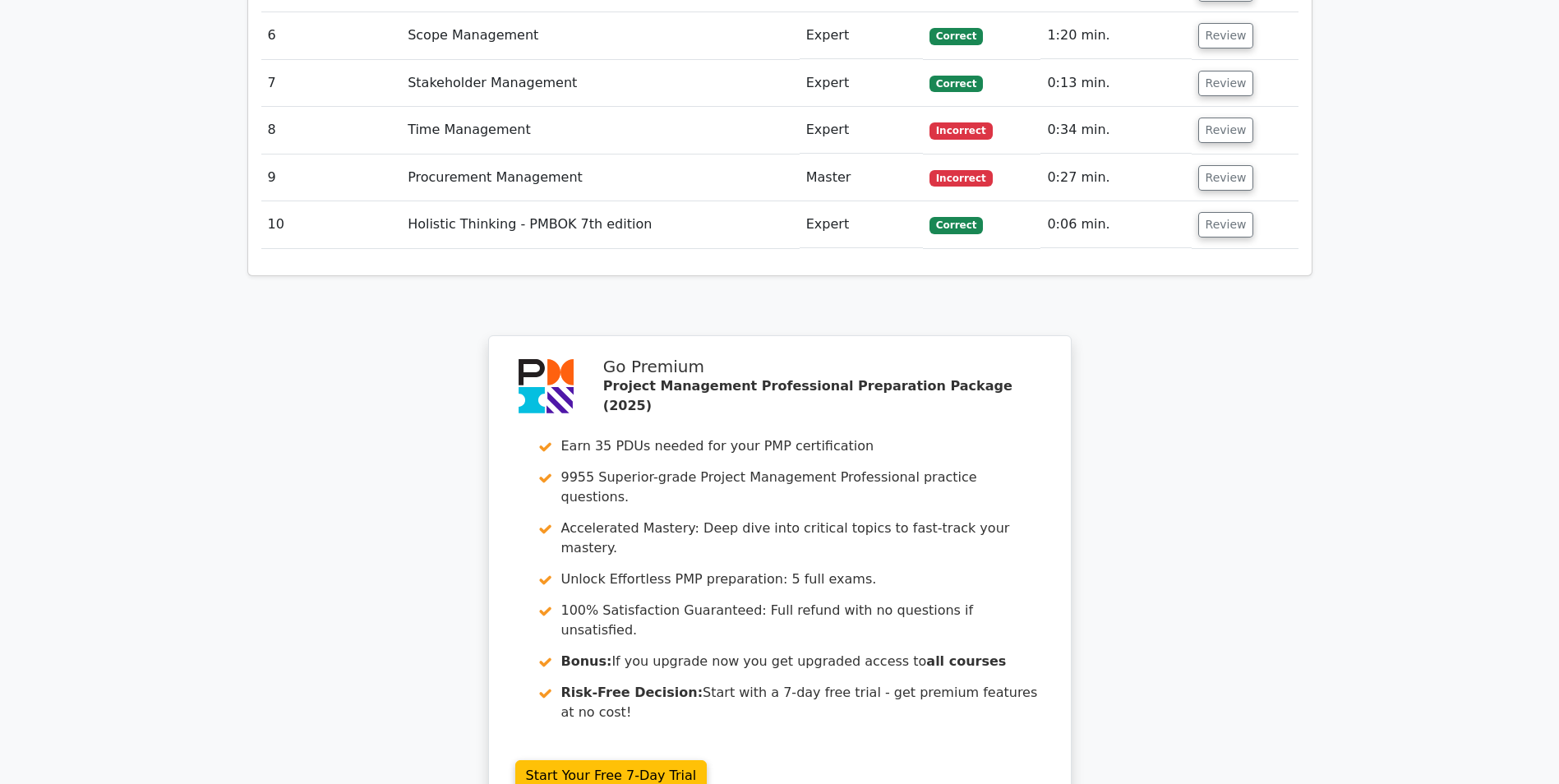
scroll to position [2754, 0]
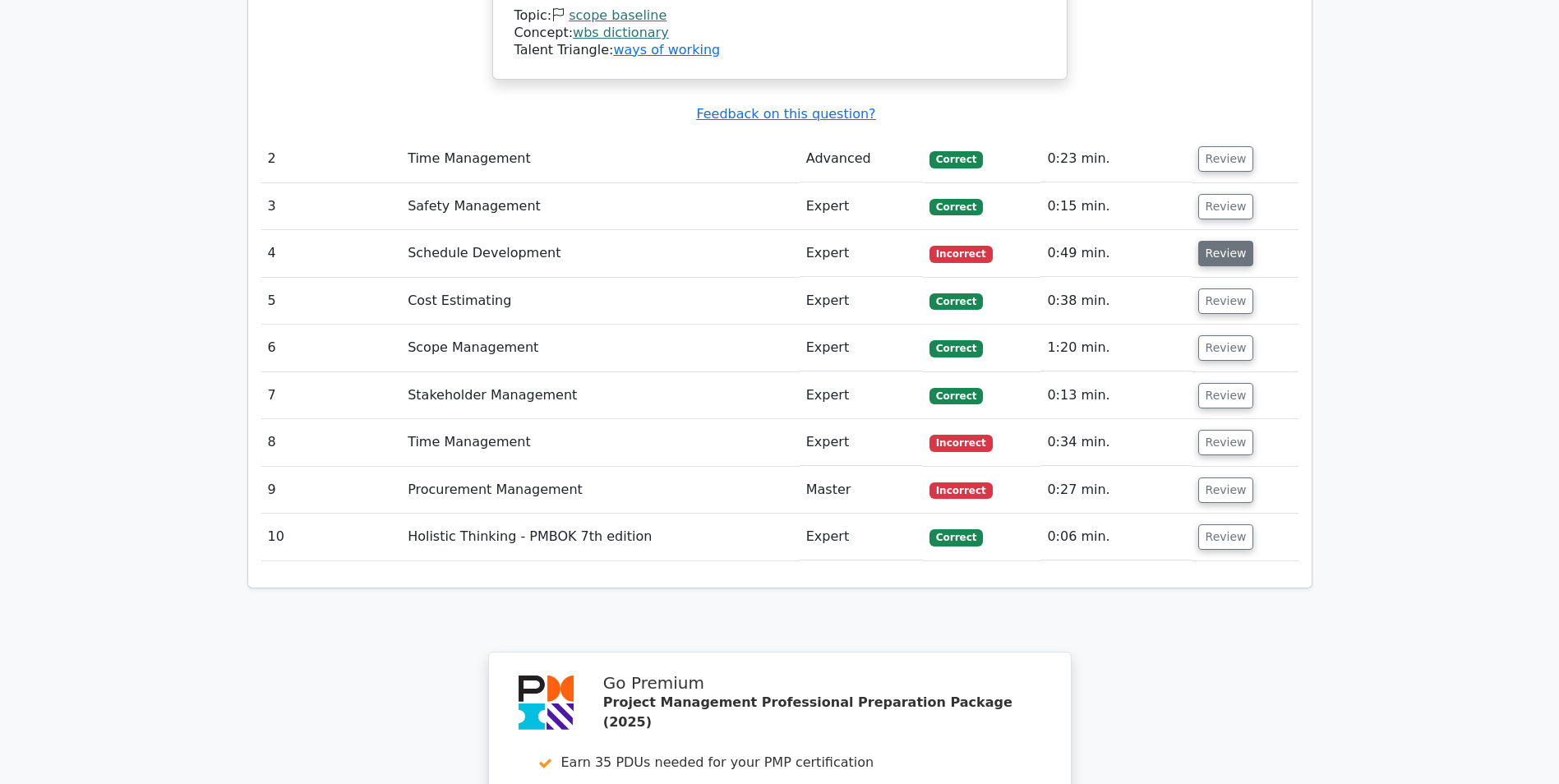
click at [1218, 241] on button "Review" at bounding box center [1226, 254] width 56 height 26
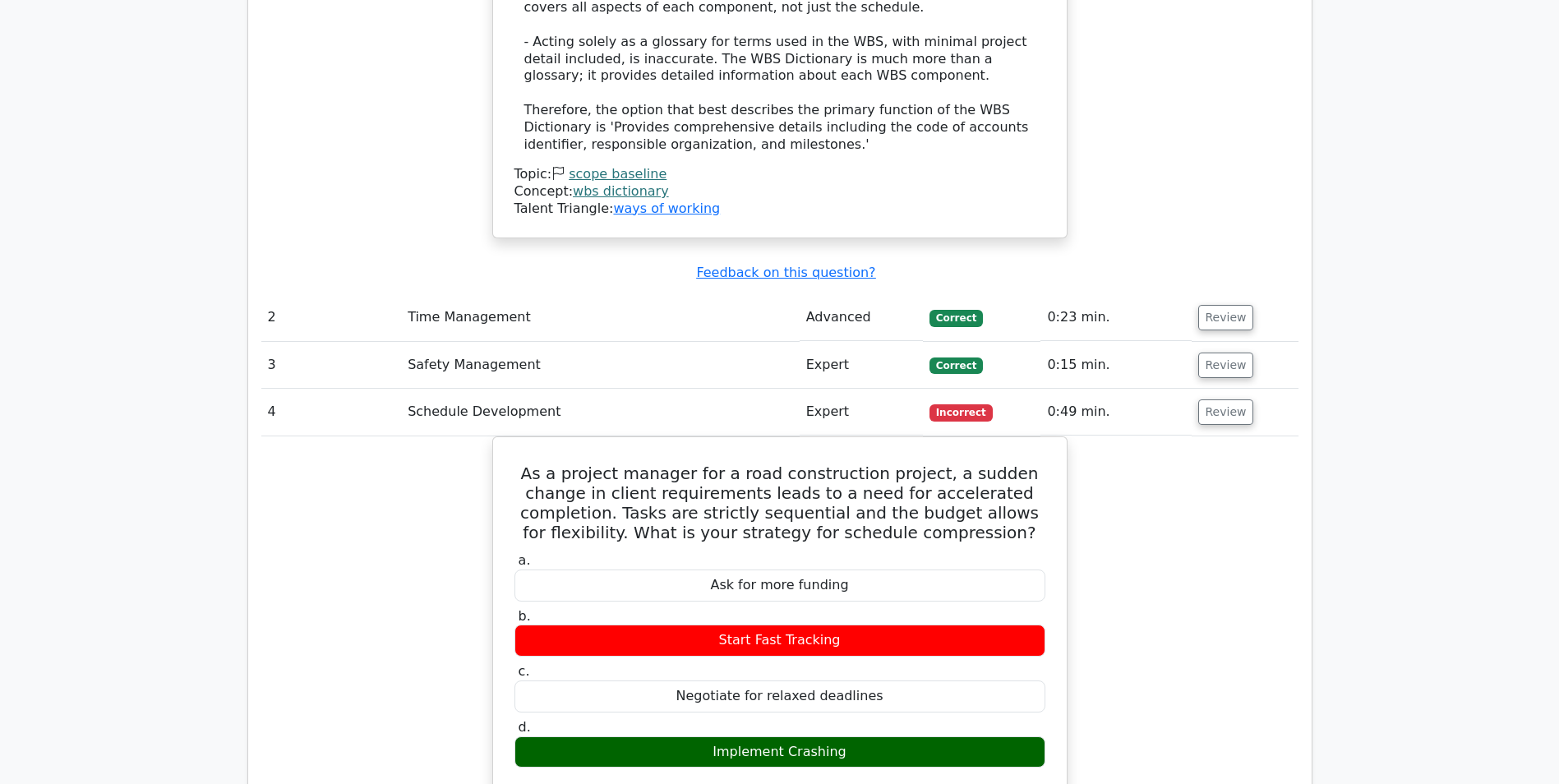
scroll to position [2588, 0]
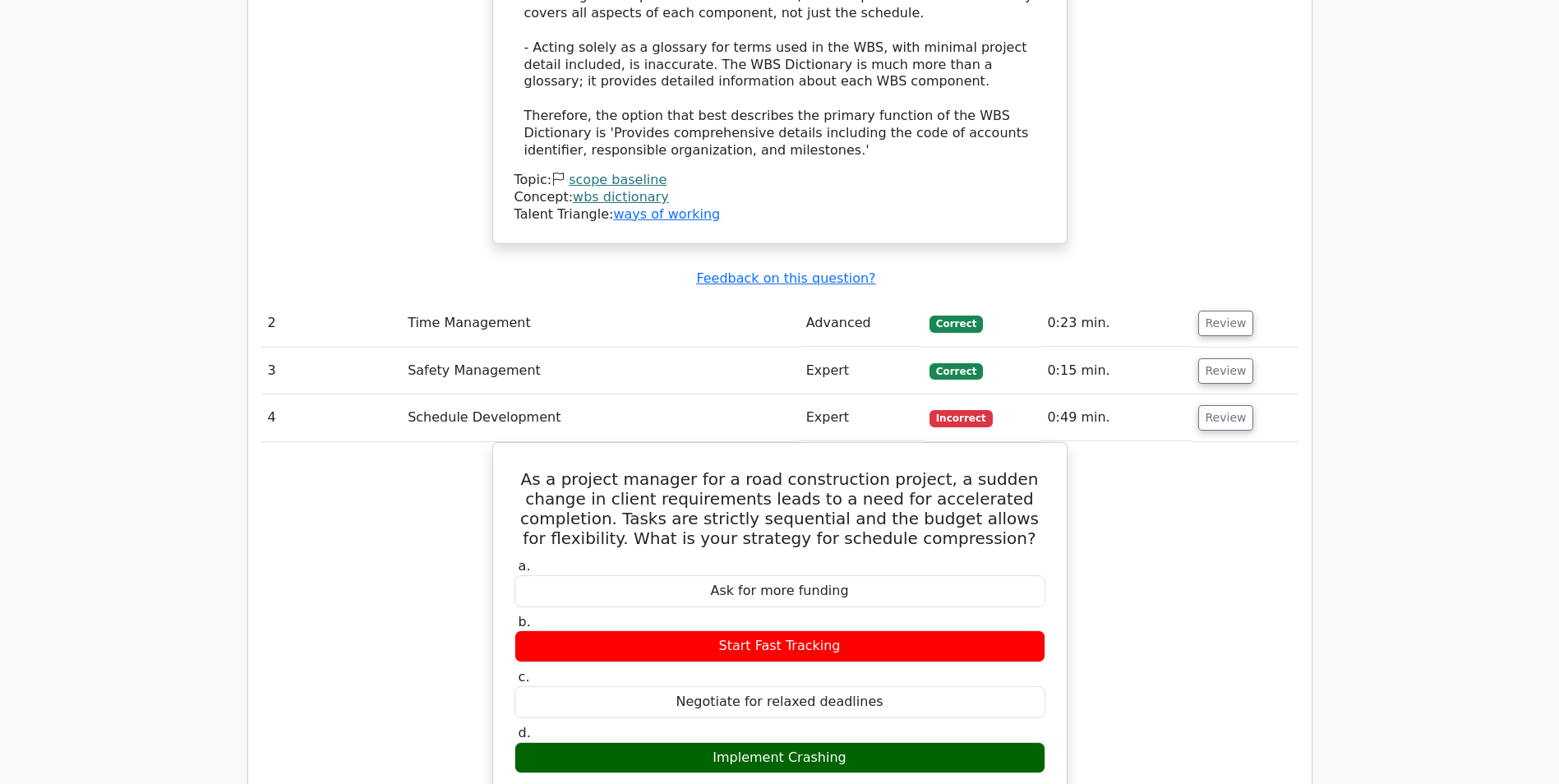
click at [1257, 394] on td "Review" at bounding box center [1245, 417] width 107 height 47
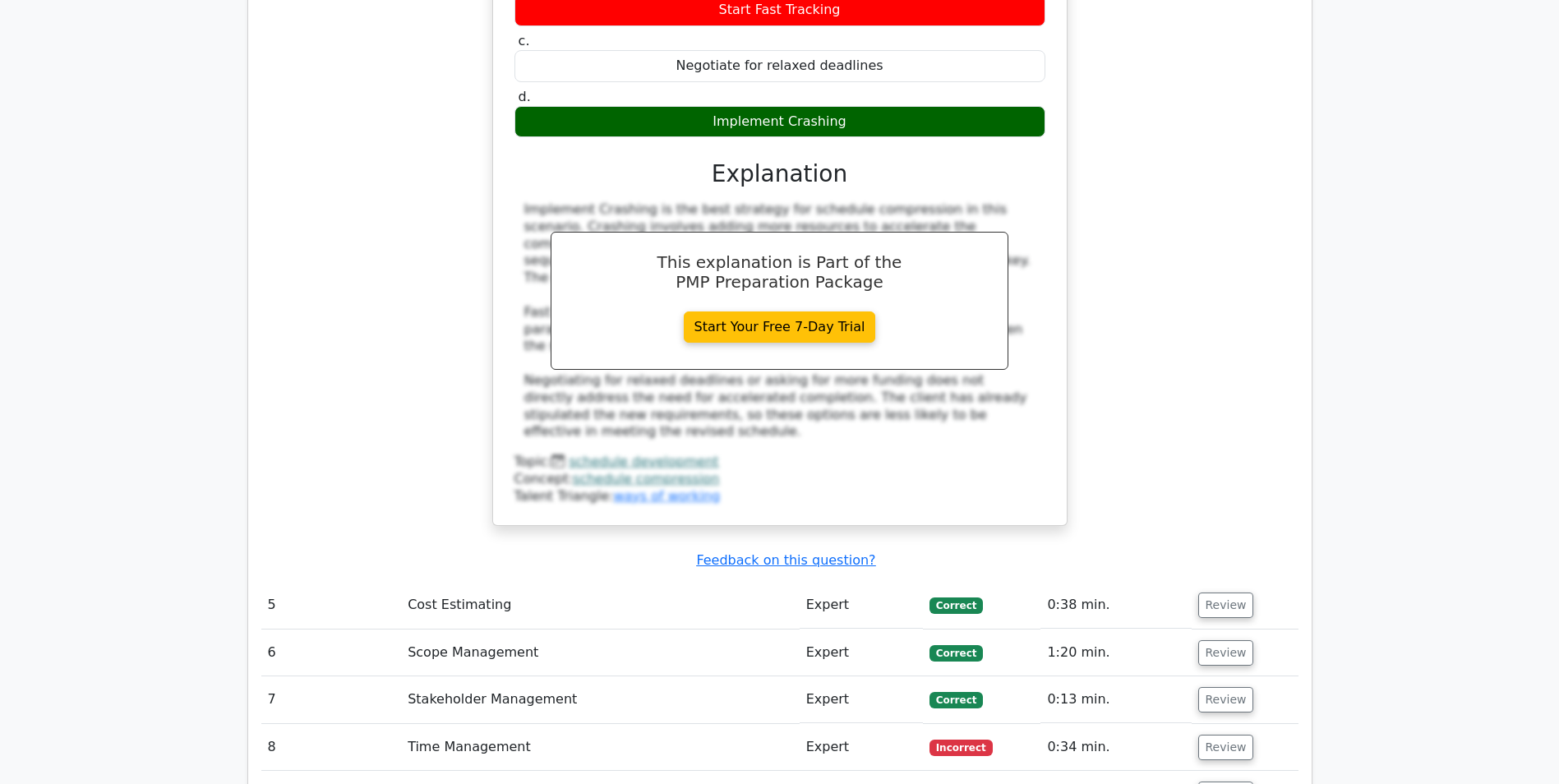
scroll to position [3493, 0]
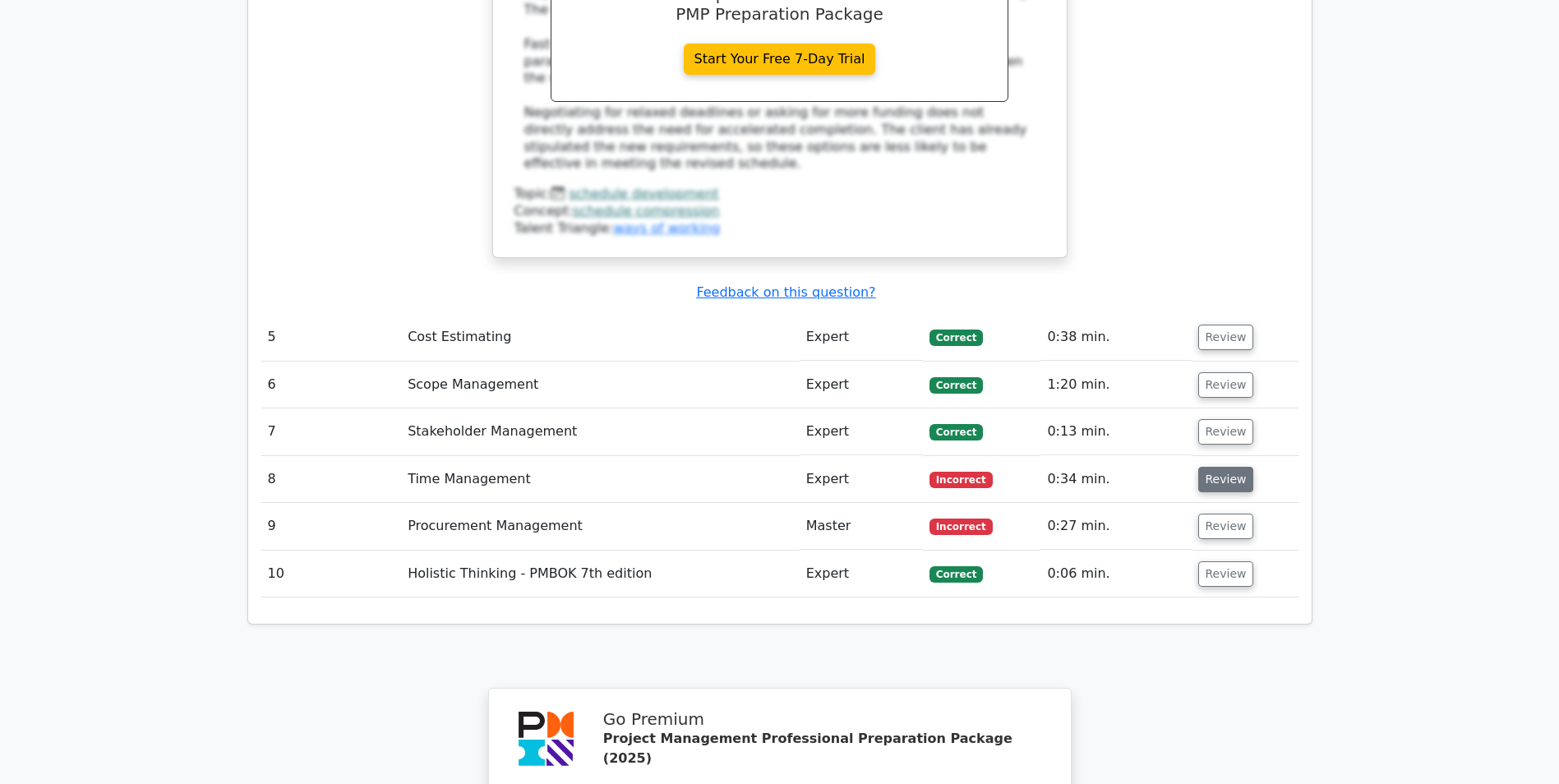
click at [1227, 466] on button "Review" at bounding box center [1226, 479] width 56 height 26
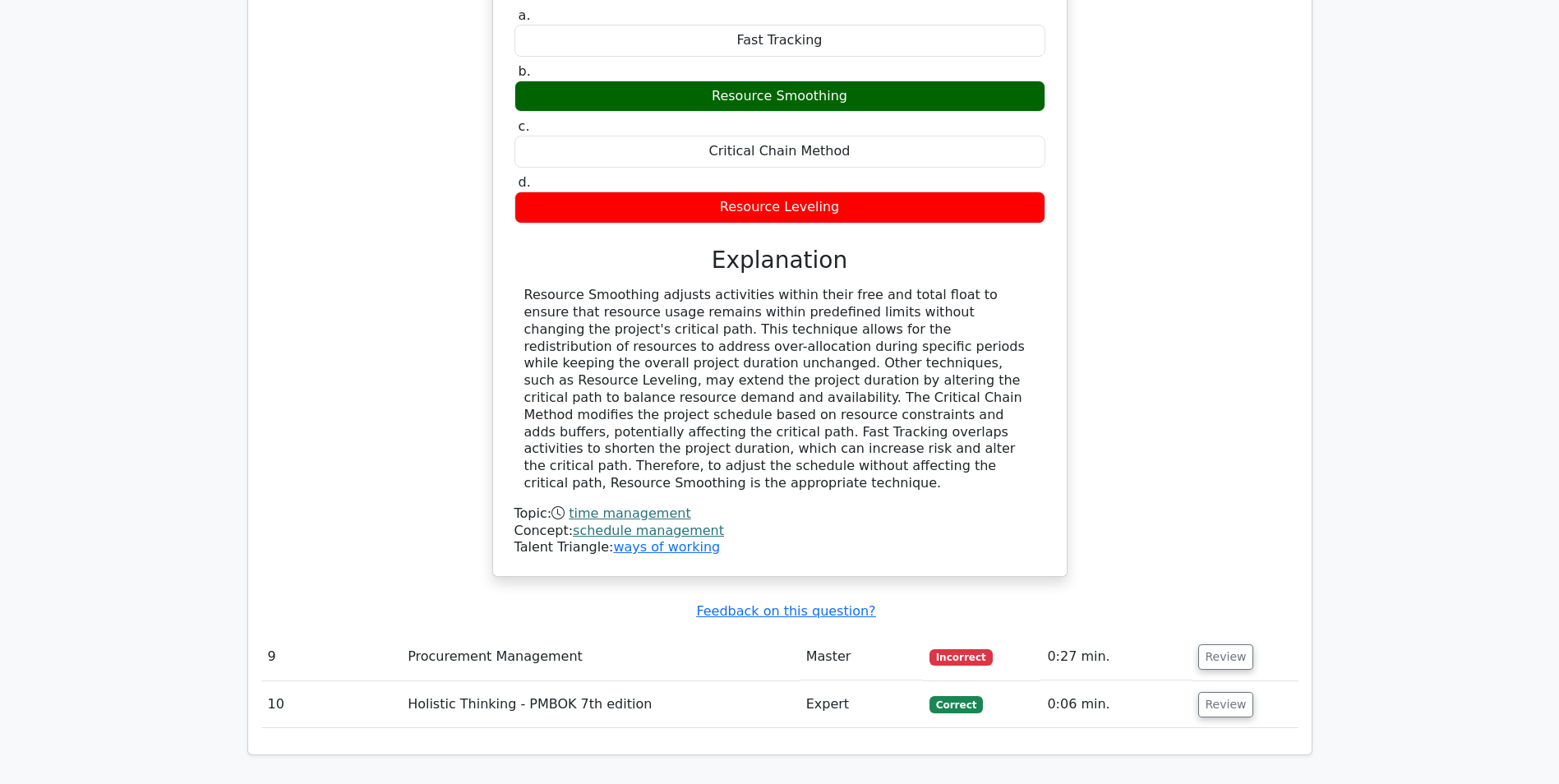
scroll to position [4150, 0]
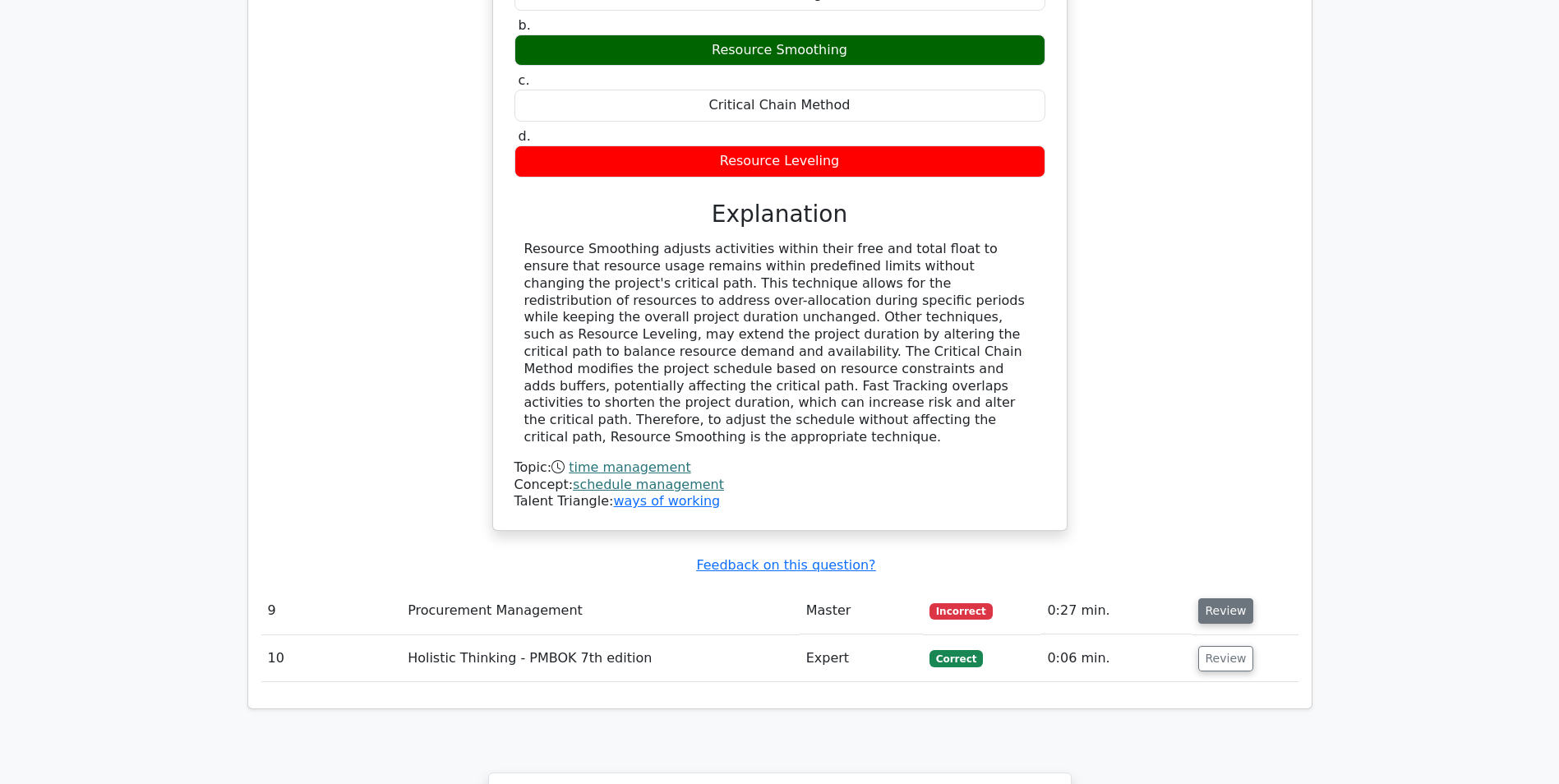
click at [1227, 599] on button "Review" at bounding box center [1226, 612] width 56 height 26
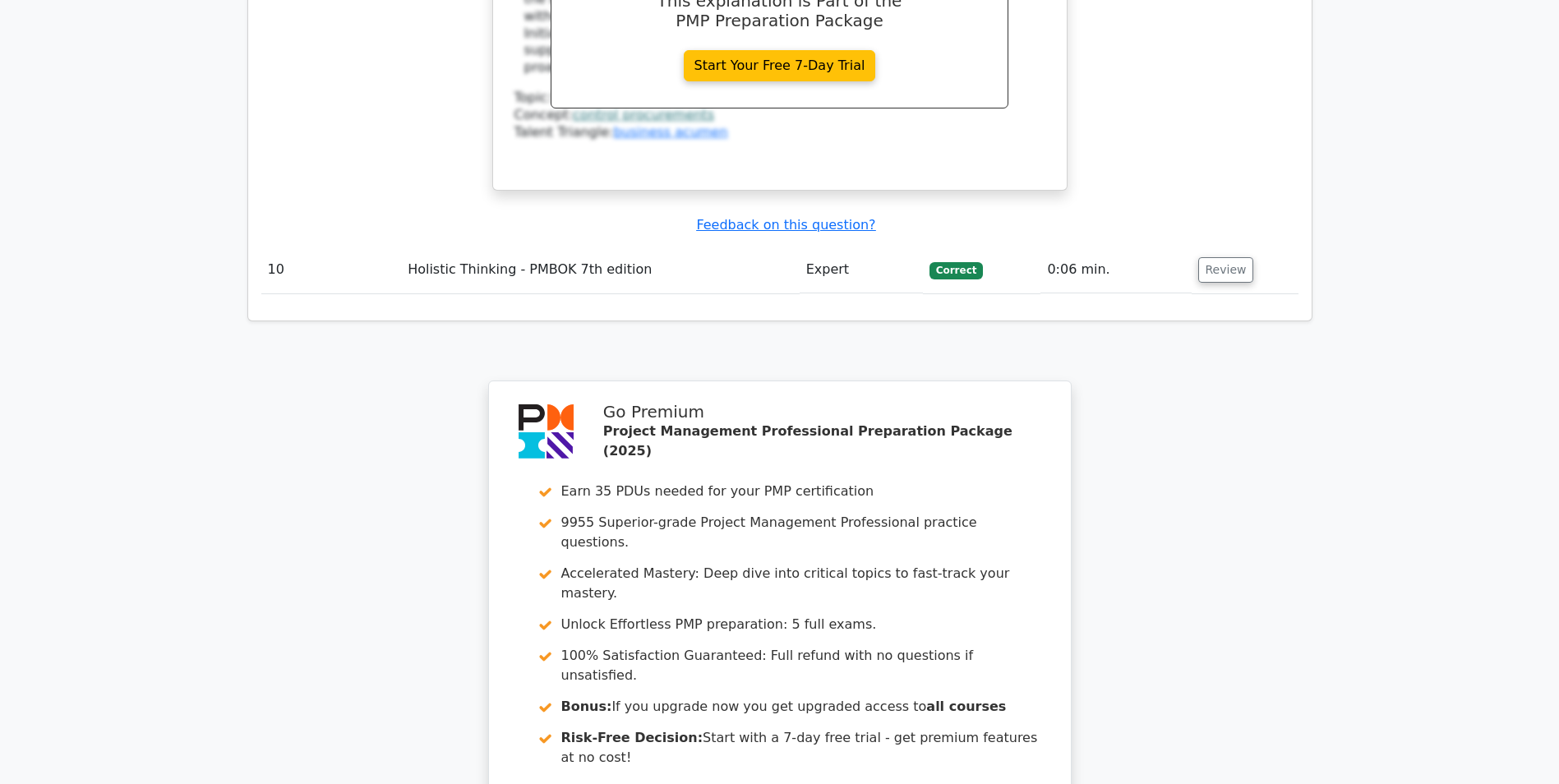
scroll to position [5465, 0]
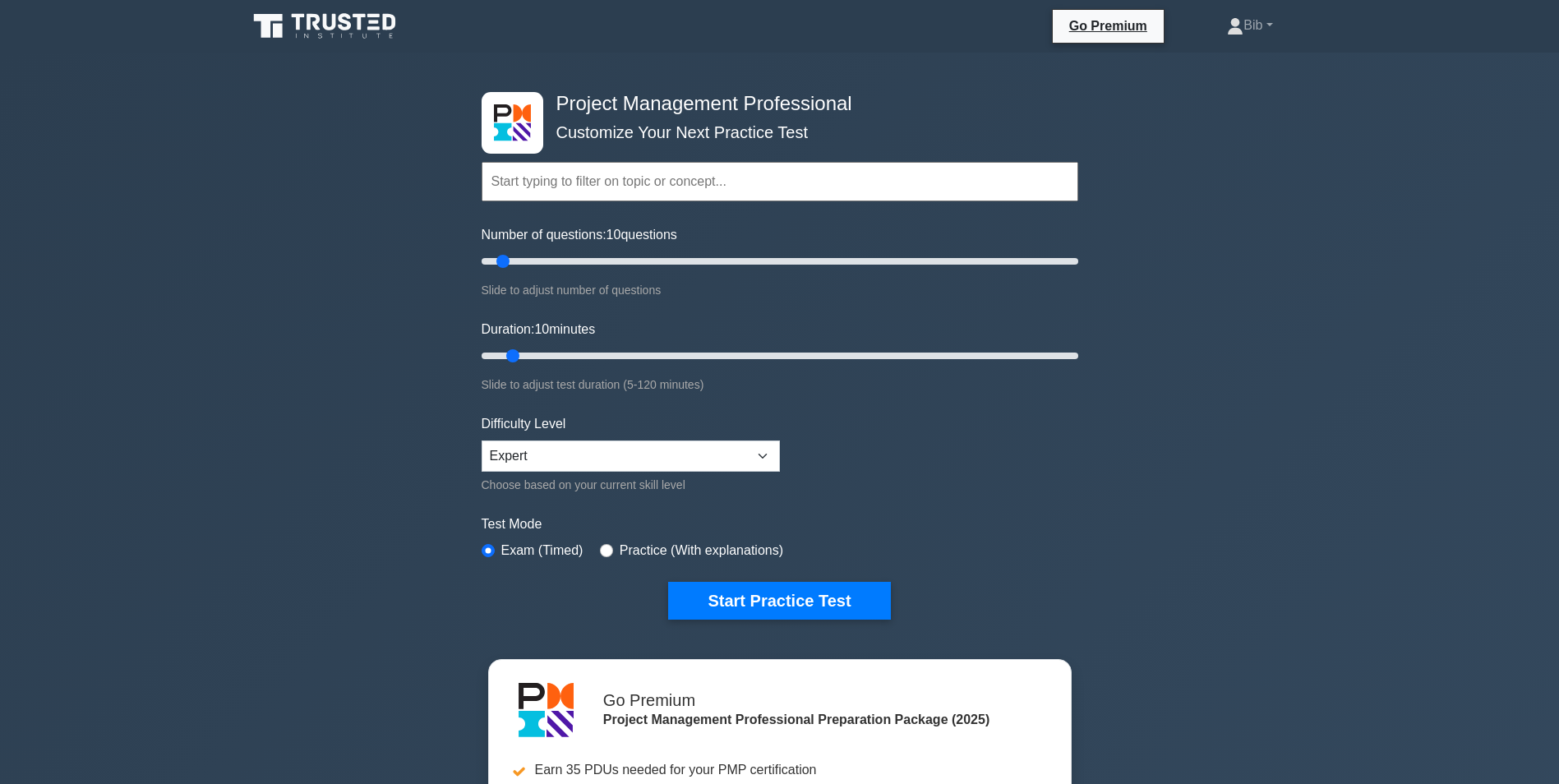
drag, startPoint x: 778, startPoint y: 602, endPoint x: 587, endPoint y: 575, distance: 192.9
click at [777, 605] on button "Start Practice Test" at bounding box center [779, 601] width 222 height 37
